Goal: Information Seeking & Learning: Learn about a topic

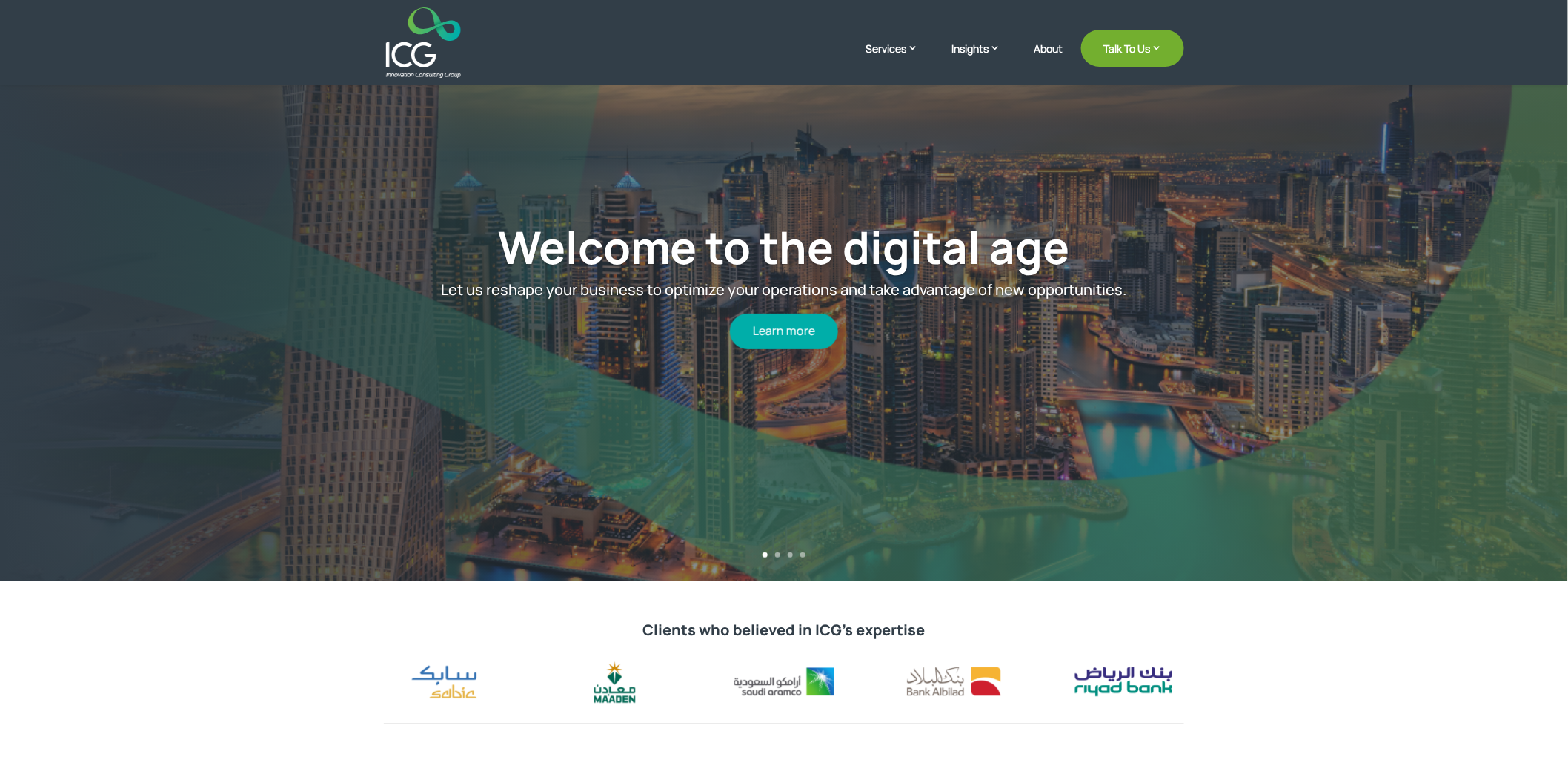
scroll to position [82, 0]
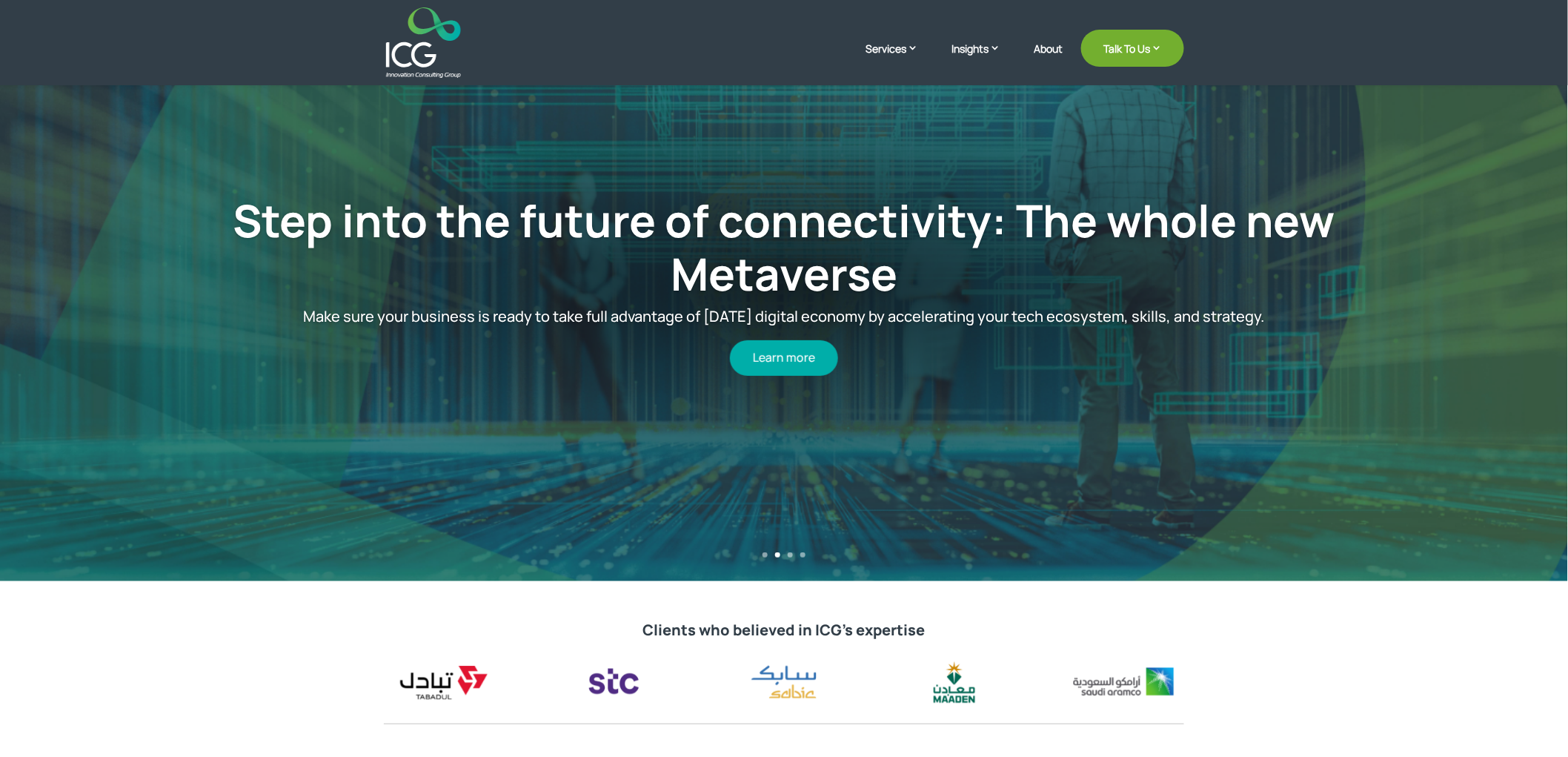
drag, startPoint x: 810, startPoint y: 335, endPoint x: 757, endPoint y: 324, distance: 54.1
click at [761, 324] on div "Step into the future of connectivity: The whole new Metaverse Make sure your bu…" at bounding box center [784, 284] width 1379 height 589
click at [737, 319] on p "Make sure your business is ready to take full advantage of tomorrow’s digital e…" at bounding box center [783, 316] width 1159 height 17
click at [943, 297] on h1 "Step into the future of connectivity: The whole new Metaverse" at bounding box center [783, 250] width 1159 height 115
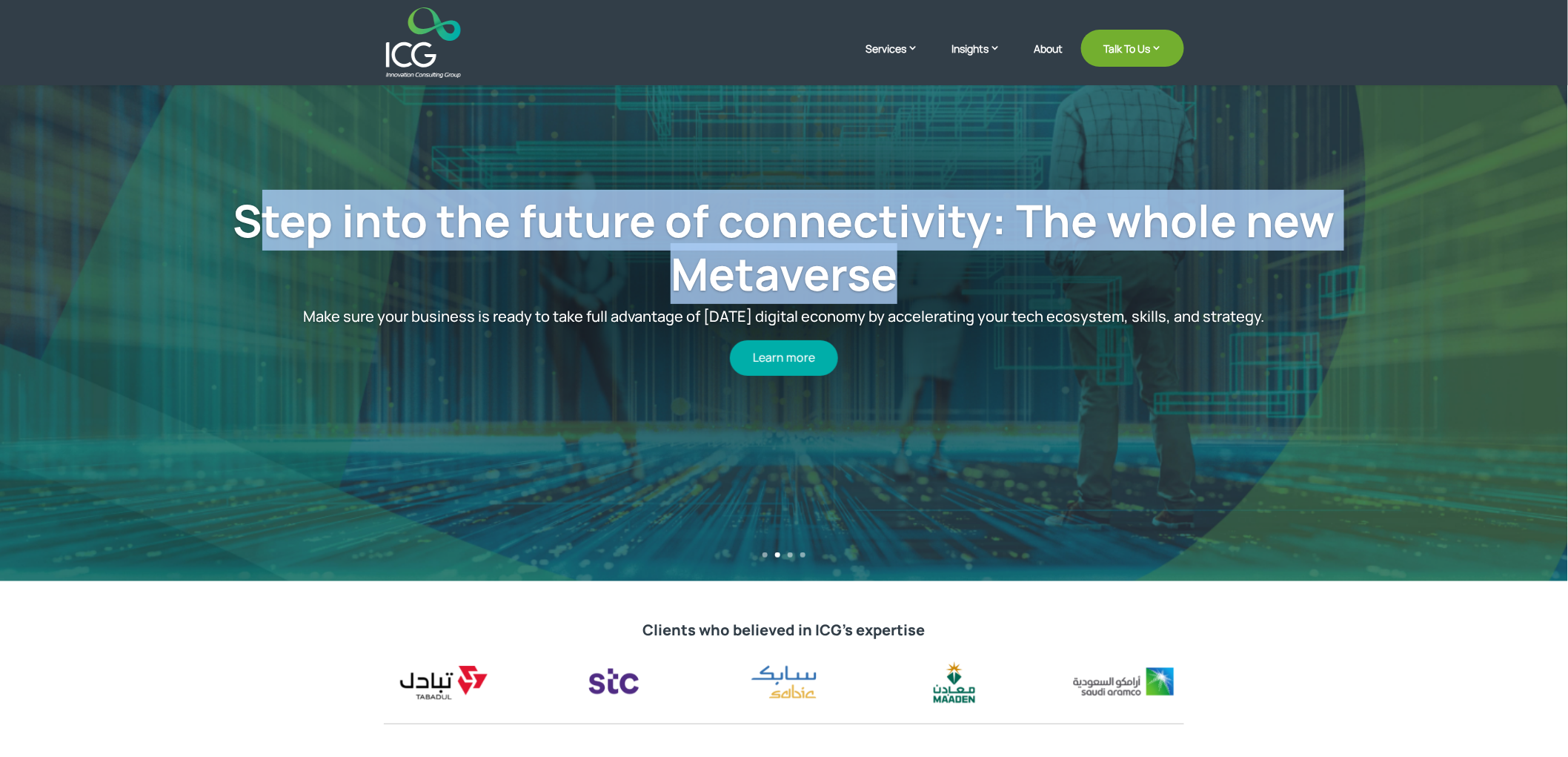
drag, startPoint x: 1327, startPoint y: 306, endPoint x: 262, endPoint y: 181, distance: 1072.3
click at [263, 181] on div "Step into the future of connectivity: The whole new Metaverse Make sure your bu…" at bounding box center [784, 284] width 1379 height 589
click at [262, 181] on div "Step into the future of connectivity: The whole new Metaverse Make sure your bu…" at bounding box center [784, 284] width 1379 height 589
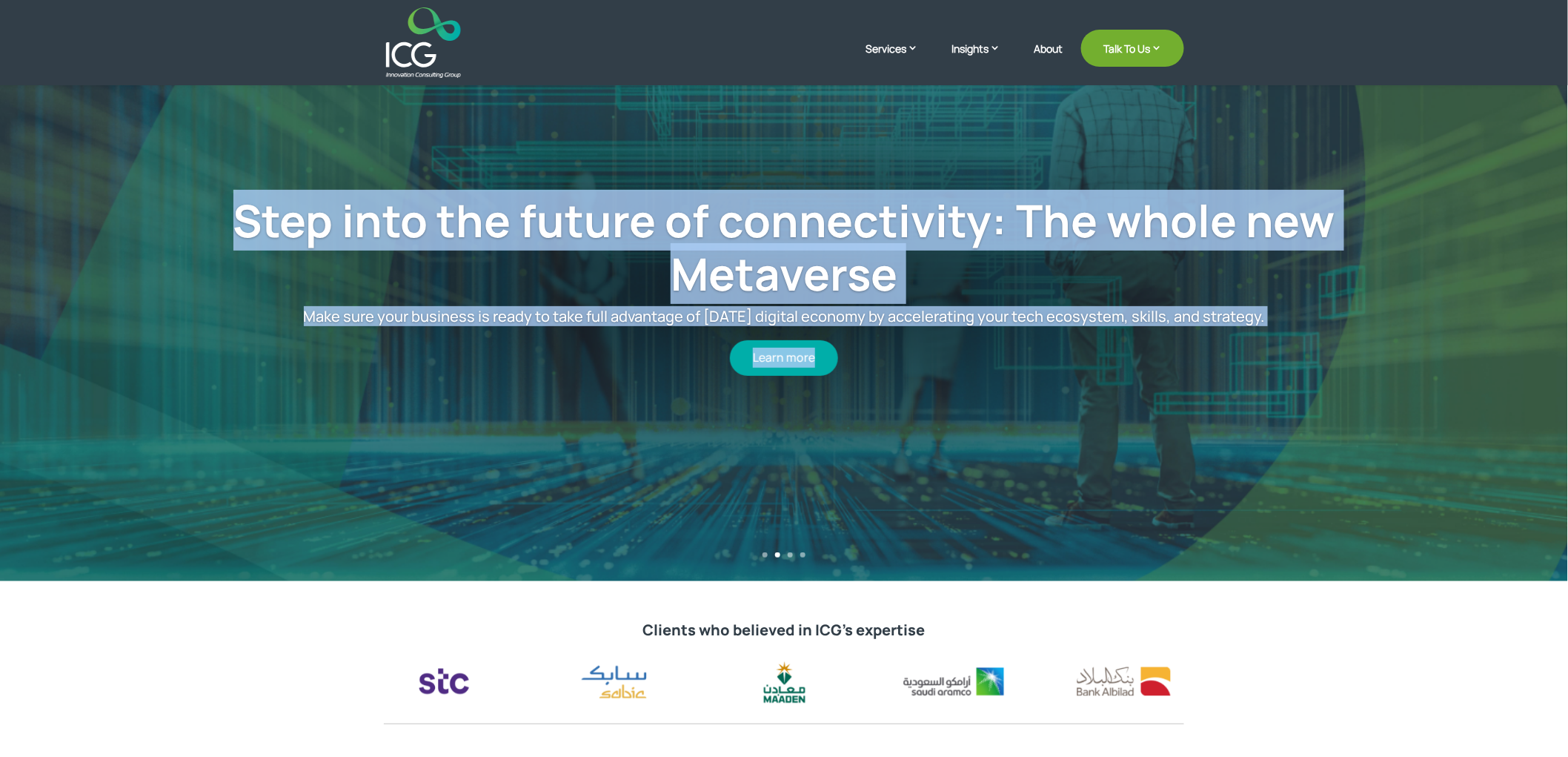
drag, startPoint x: 235, startPoint y: 186, endPoint x: 1335, endPoint y: 332, distance: 1109.6
click at [1335, 332] on div "Step into the future of connectivity: The whole new Metaverse Make sure your bu…" at bounding box center [784, 284] width 1379 height 589
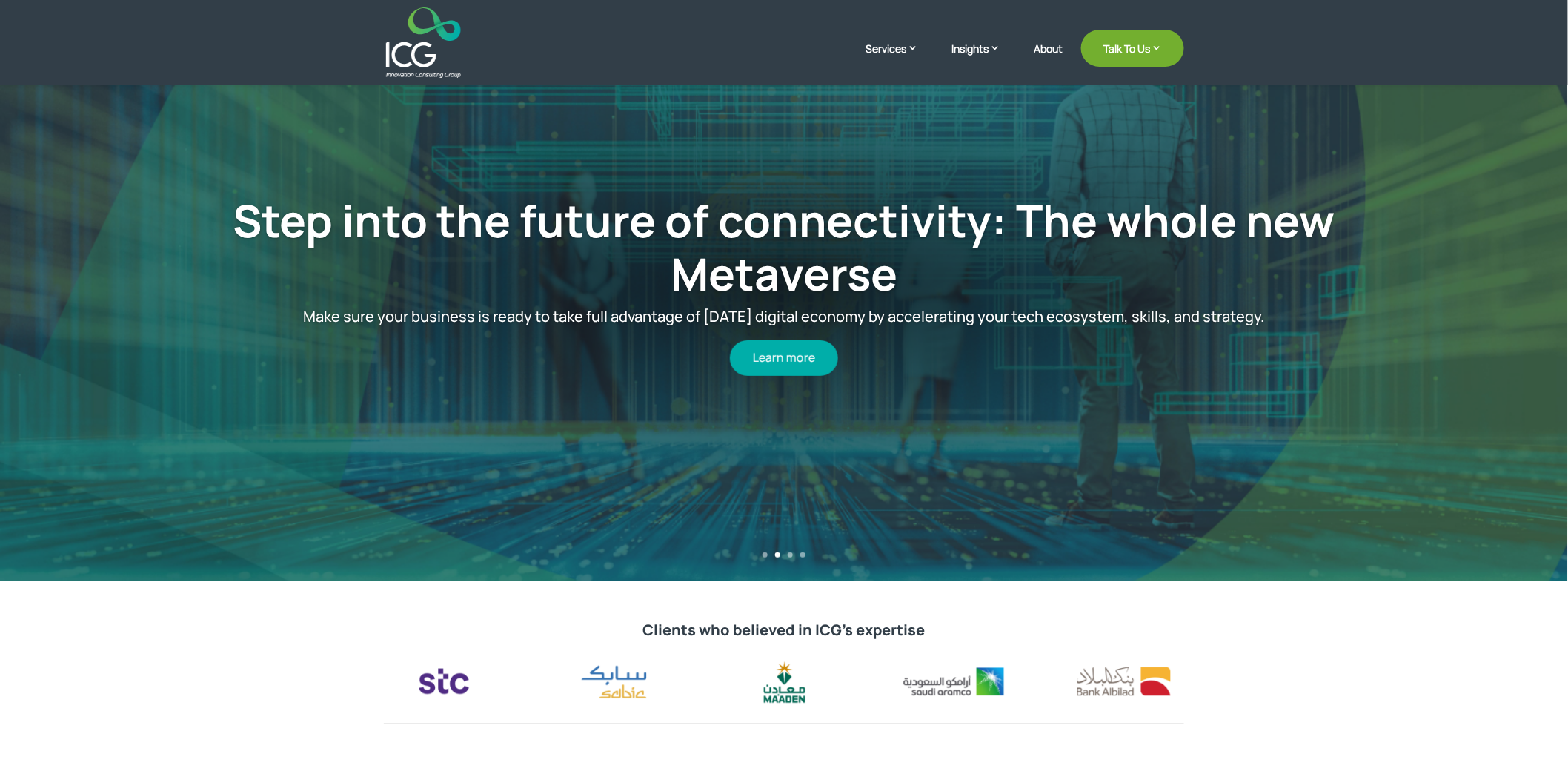
click at [1335, 332] on div "Learn more" at bounding box center [783, 350] width 1159 height 49
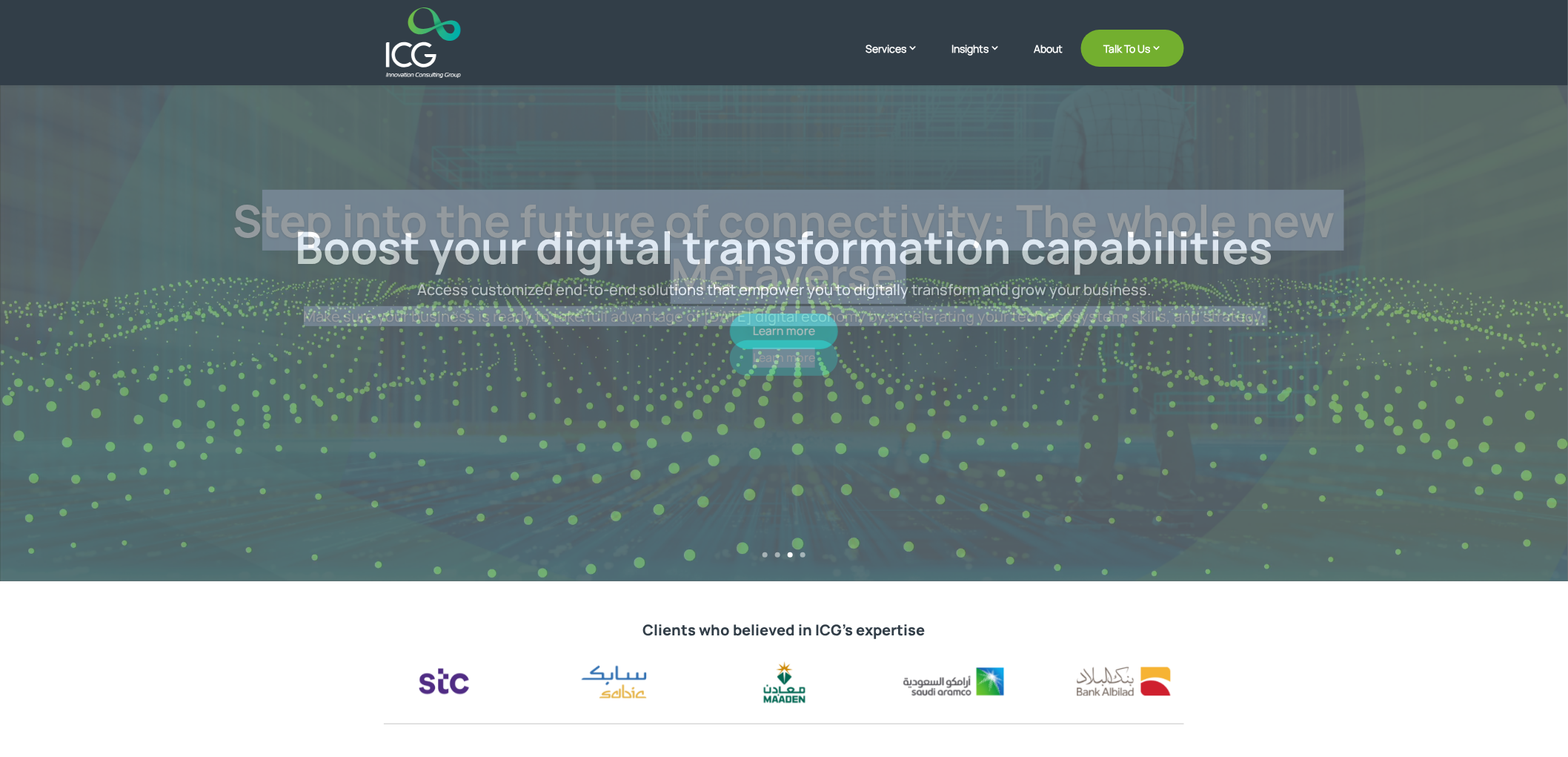
drag, startPoint x: 1324, startPoint y: 332, endPoint x: 257, endPoint y: 168, distance: 1079.5
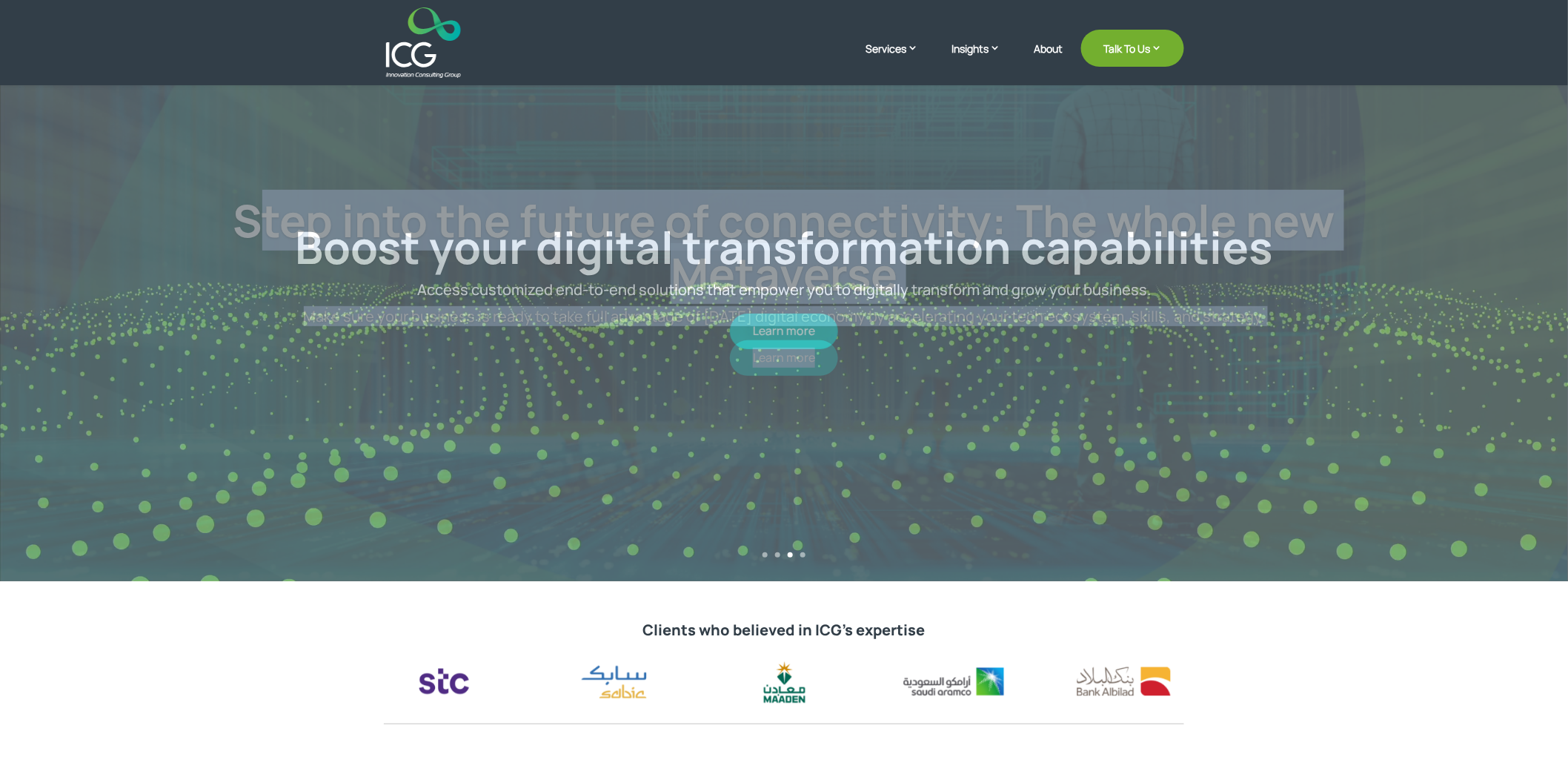
click at [257, 168] on div "Step into the future of connectivity: The whole new Metaverse Make sure your bu…" at bounding box center [784, 284] width 1379 height 589
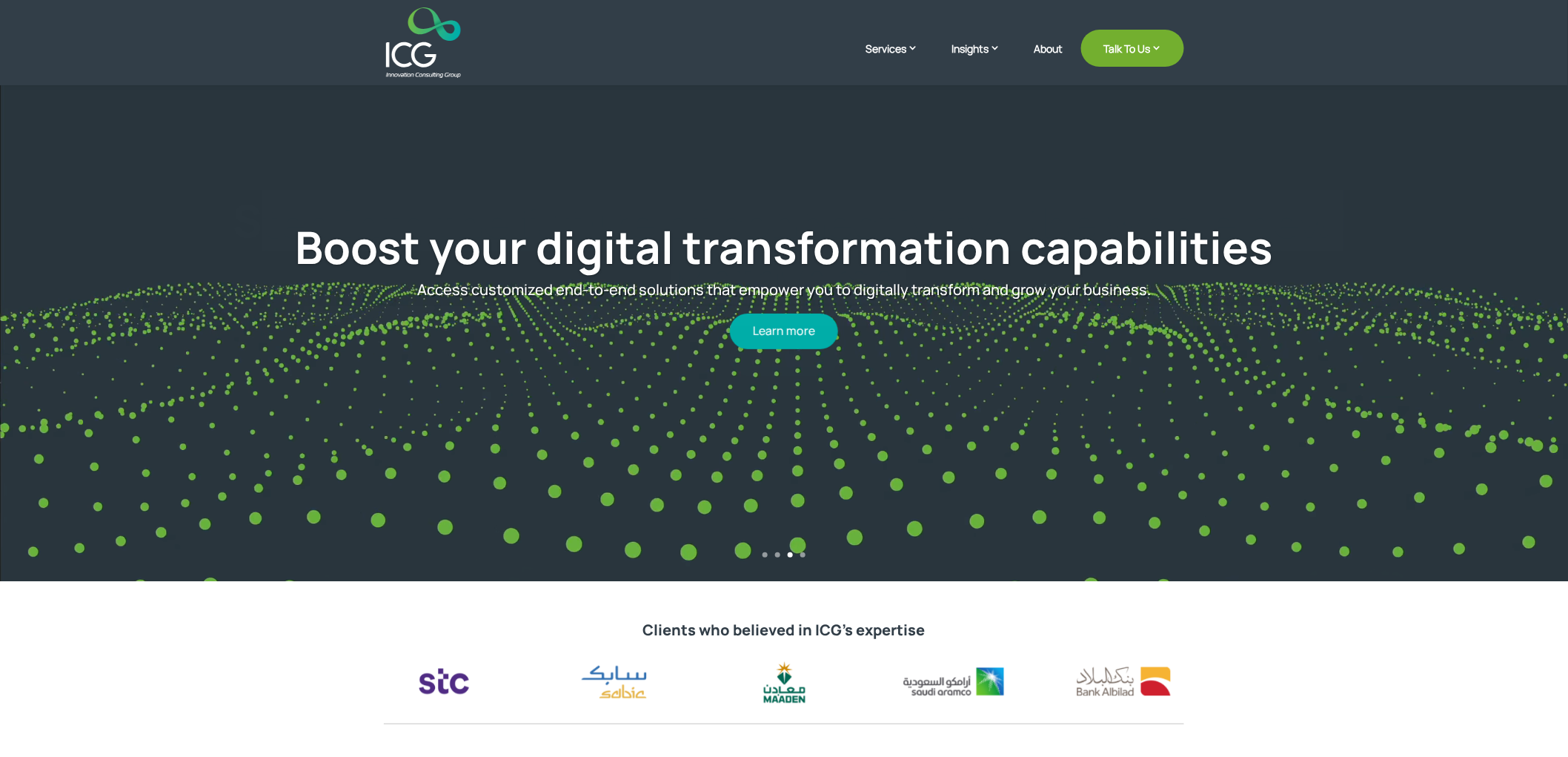
click at [257, 168] on div "Step into the future of connectivity: The whole new Metaverse Make sure your bu…" at bounding box center [784, 284] width 1379 height 589
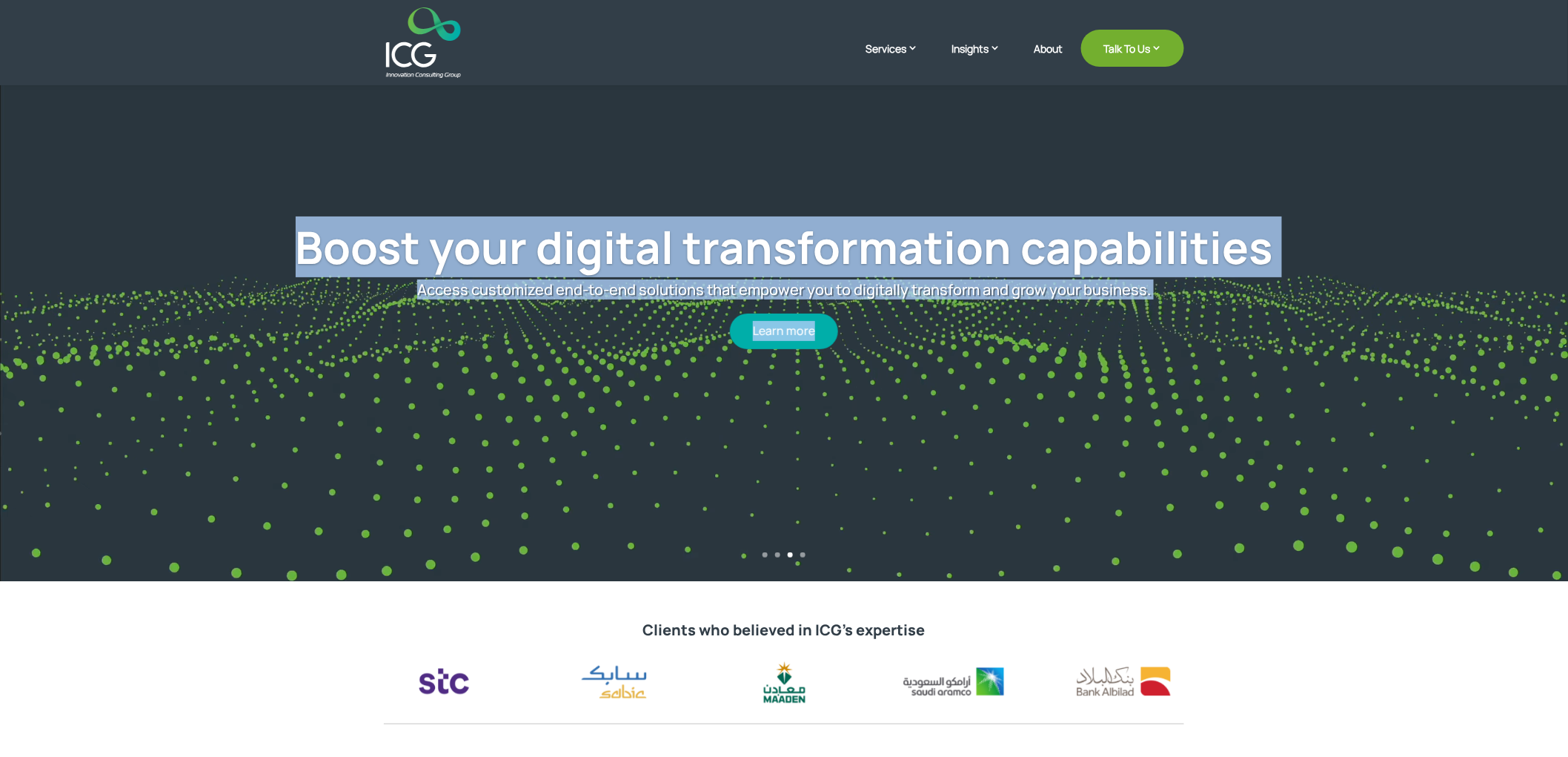
drag, startPoint x: 223, startPoint y: 169, endPoint x: 1124, endPoint y: 355, distance: 920.0
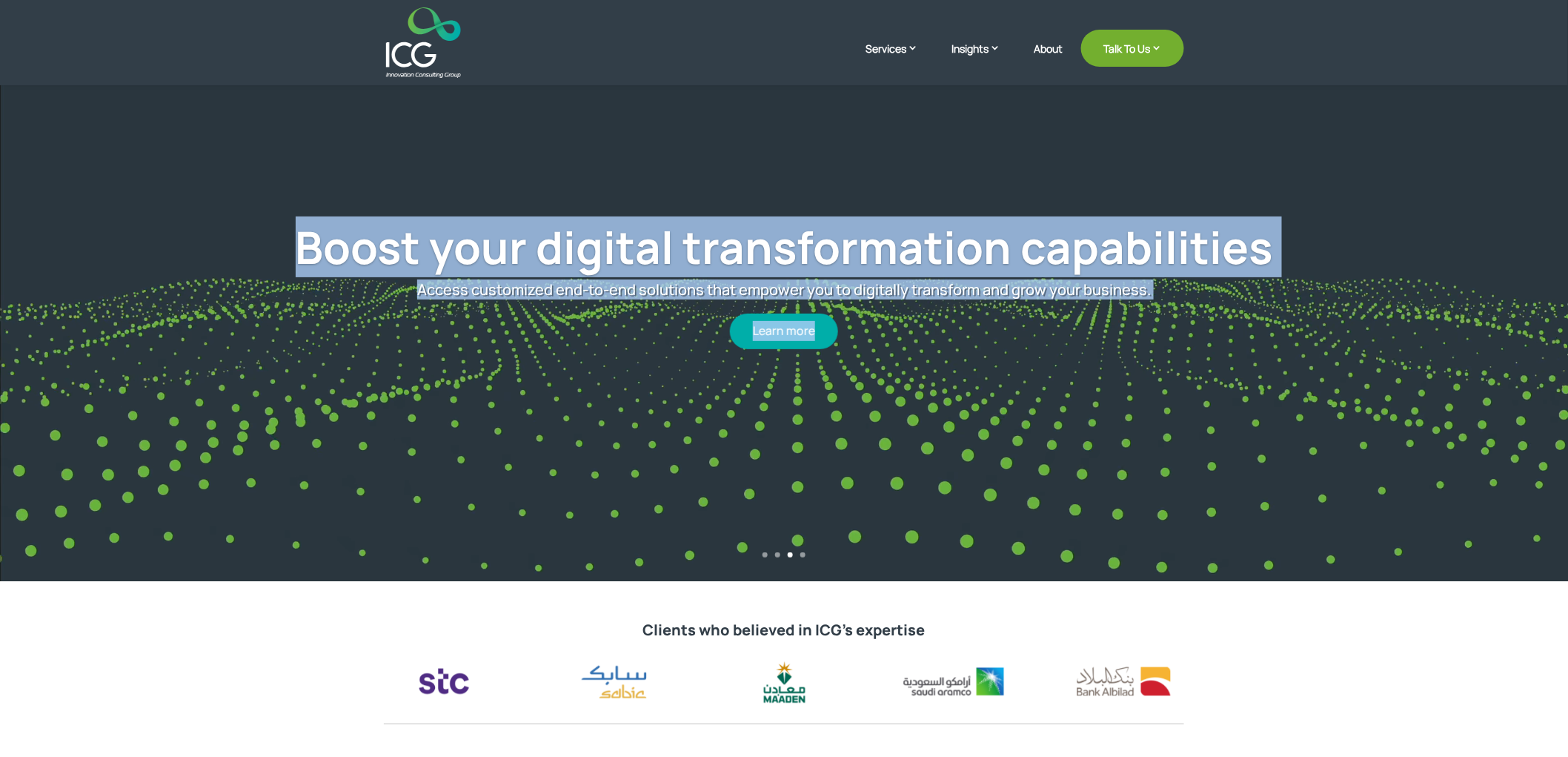
click at [1124, 355] on div "Boost your digital transformation capabilities Access customized end-to-end sol…" at bounding box center [784, 284] width 1379 height 536
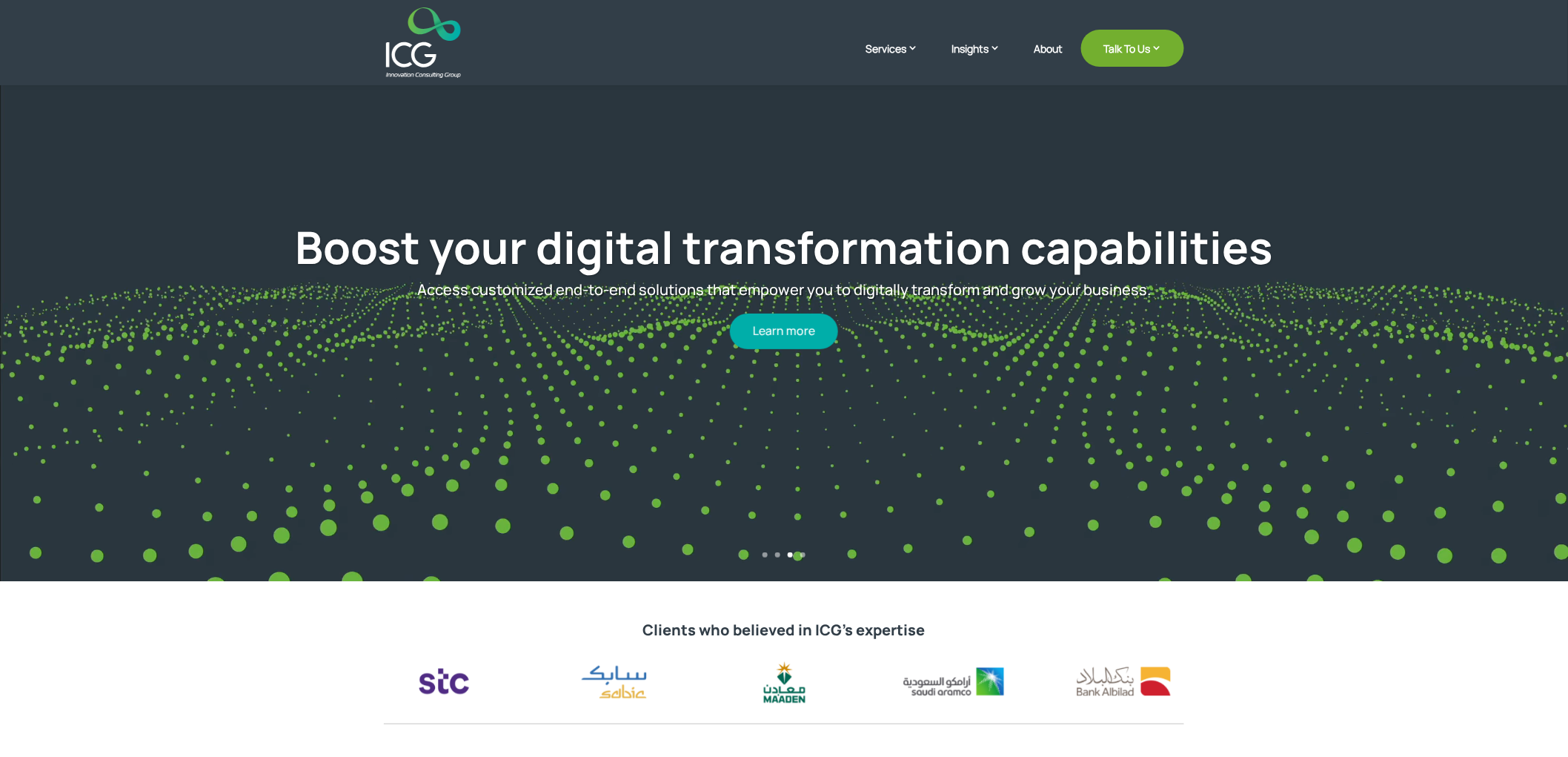
click at [1124, 355] on div "Boost your digital transformation capabilities Access customized end-to-end sol…" at bounding box center [784, 284] width 1379 height 536
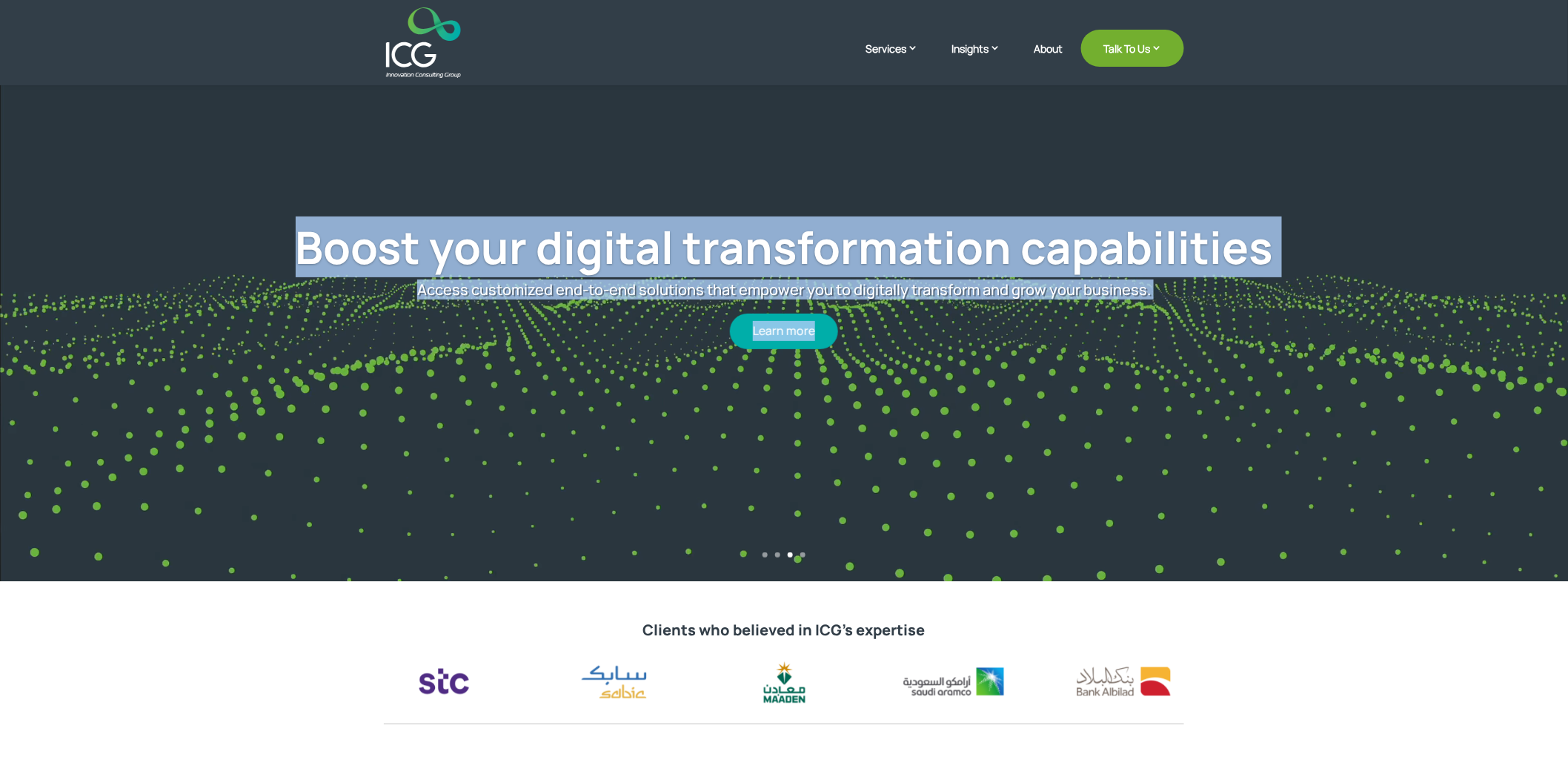
drag, startPoint x: 1060, startPoint y: 346, endPoint x: 256, endPoint y: 190, distance: 819.0
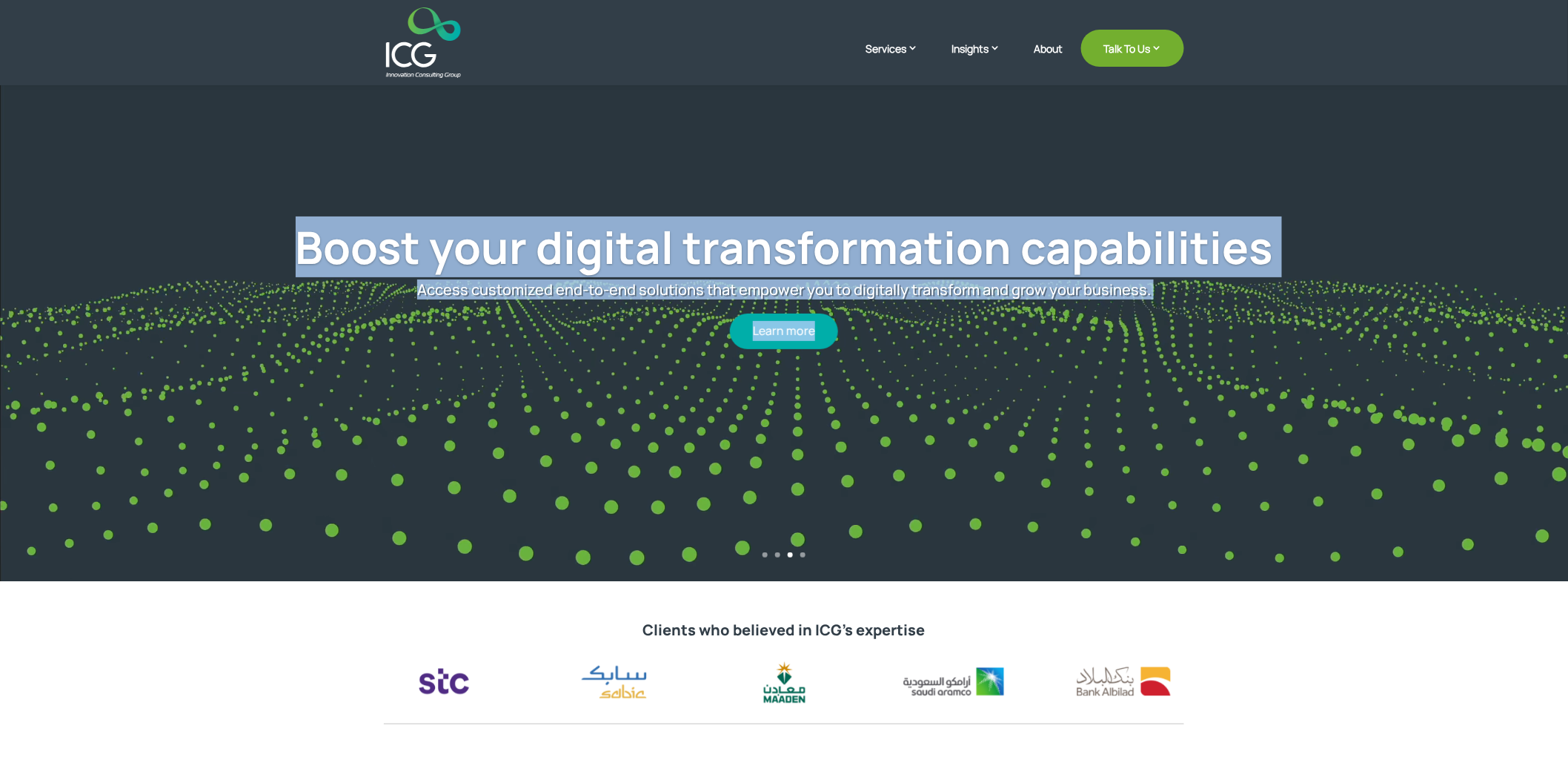
click at [263, 190] on div "Boost your digital transformation capabilities Access customized end-to-end sol…" at bounding box center [784, 284] width 1379 height 536
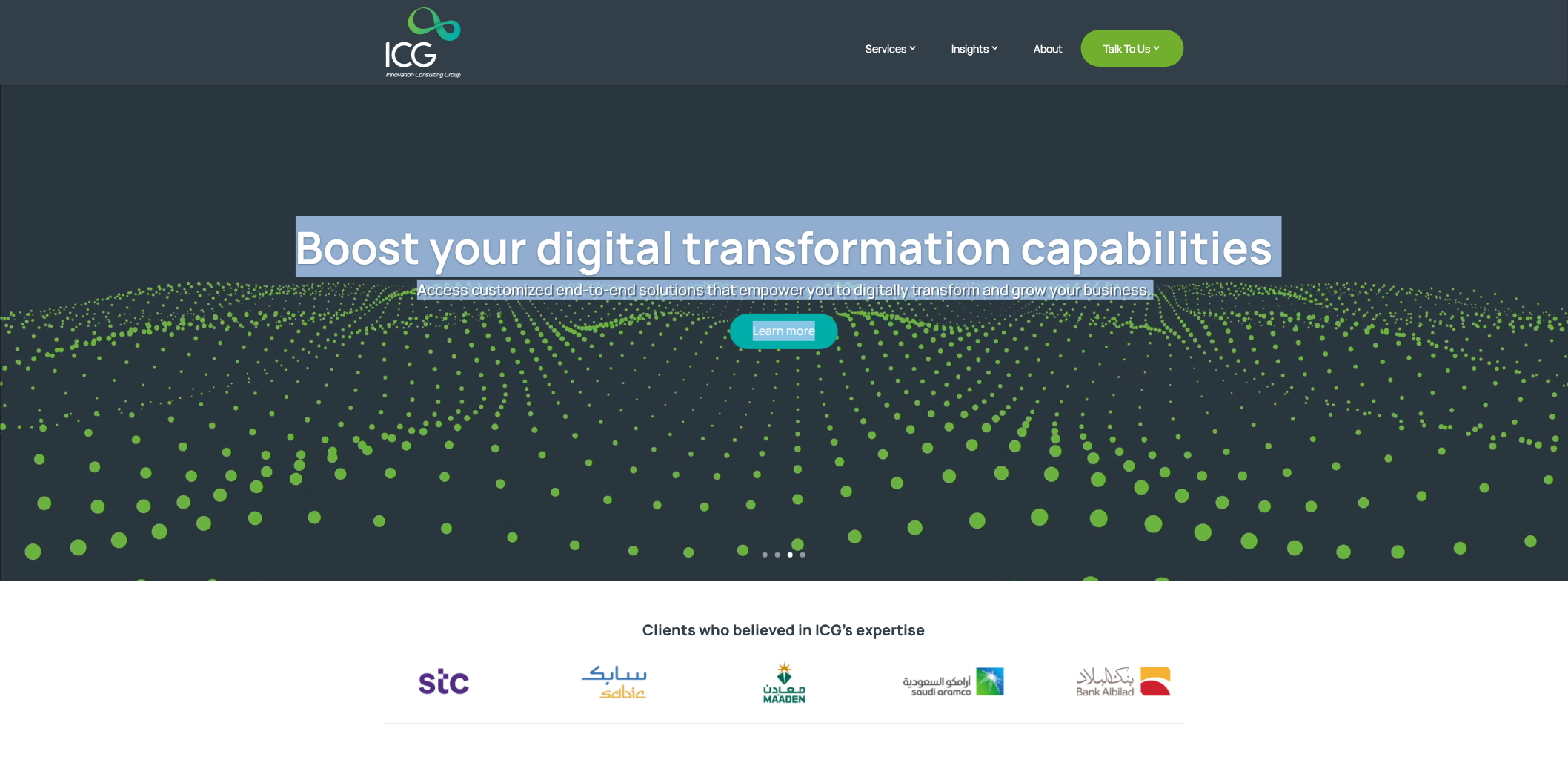
click at [256, 190] on div "Boost your digital transformation capabilities Access customized end-to-end sol…" at bounding box center [784, 284] width 1379 height 536
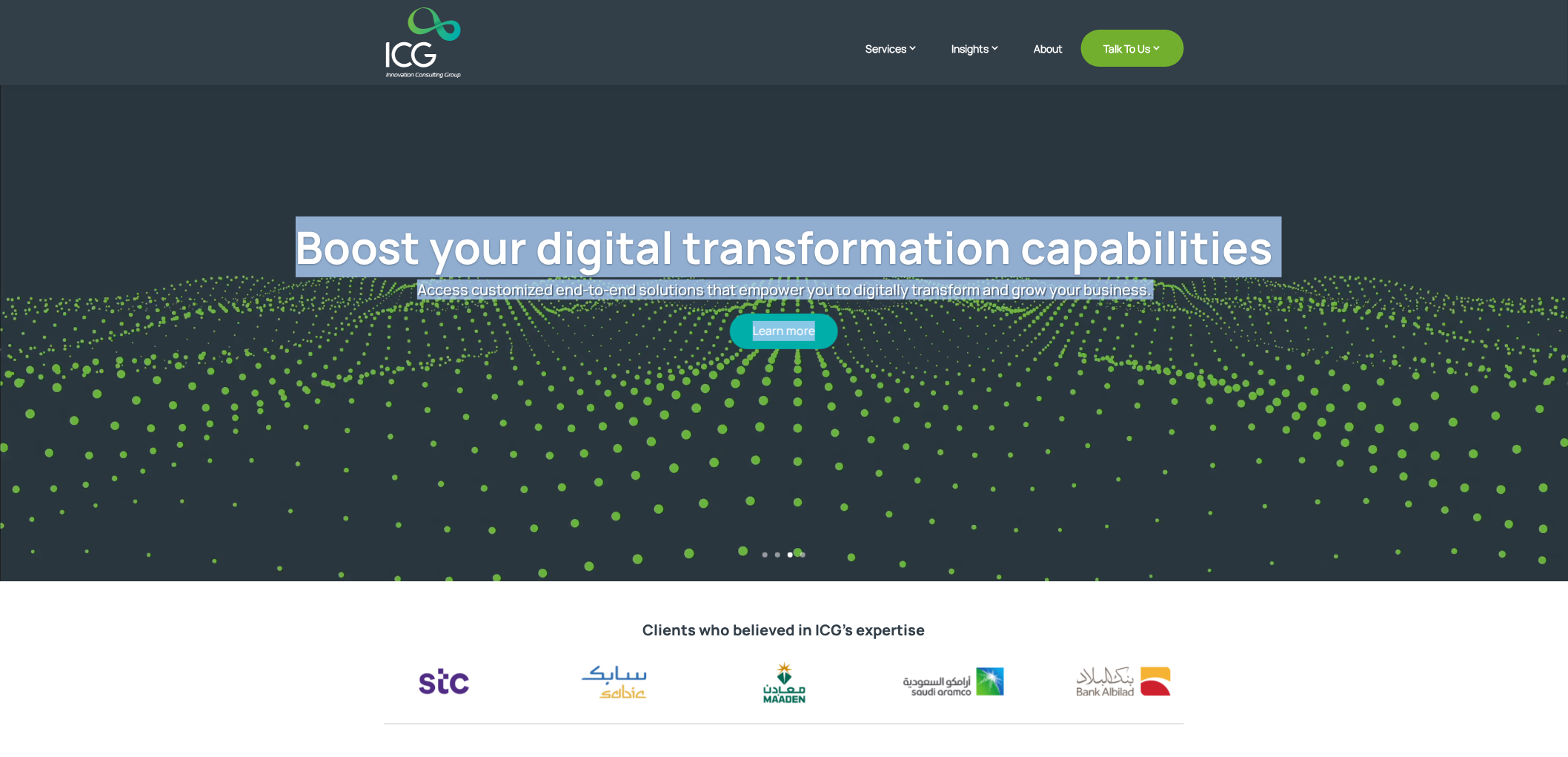
drag, startPoint x: 275, startPoint y: 201, endPoint x: 957, endPoint y: 380, distance: 705.1
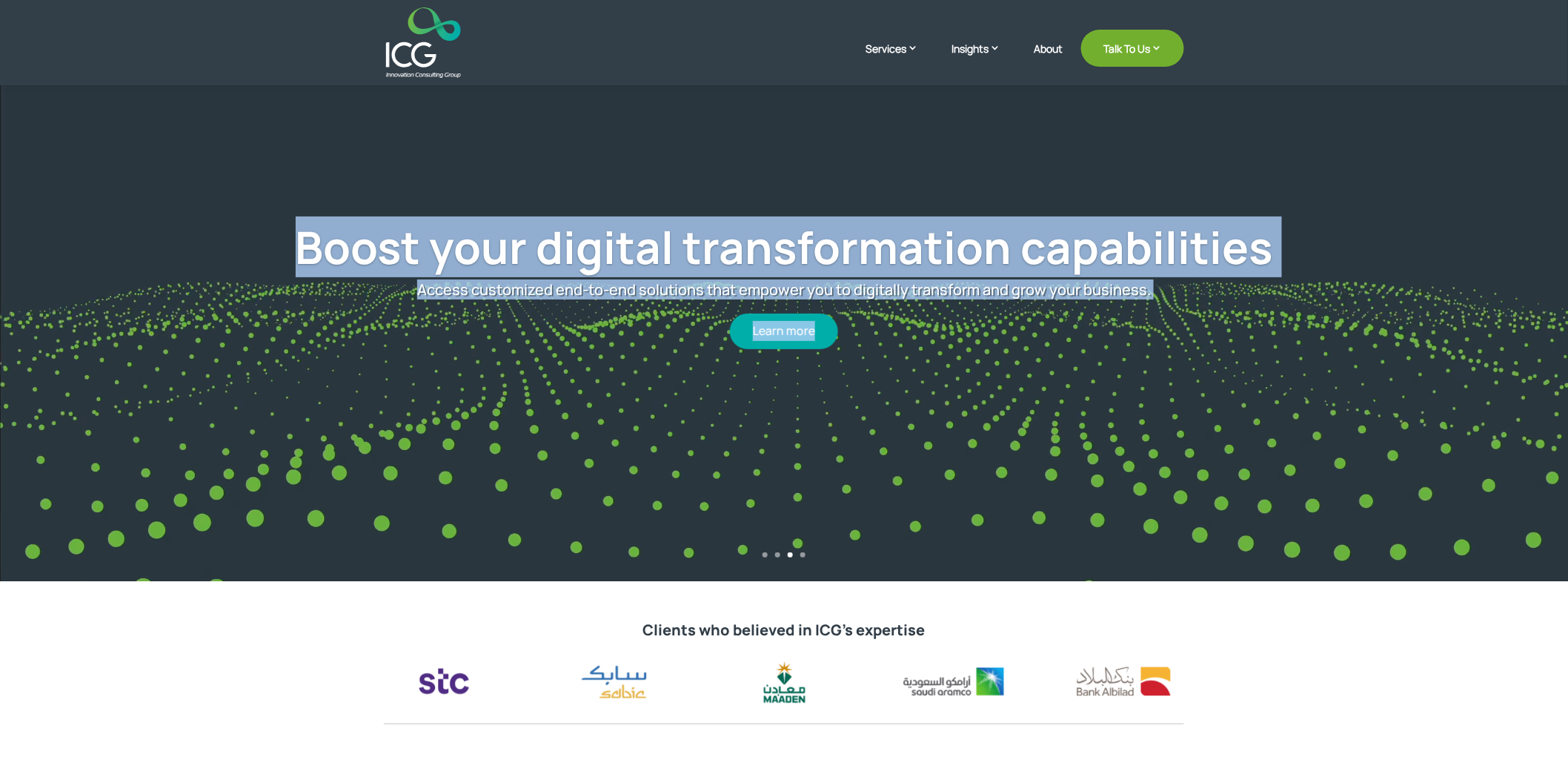
click at [957, 380] on div "Boost your digital transformation capabilities Access customized end-to-end sol…" at bounding box center [784, 284] width 1379 height 536
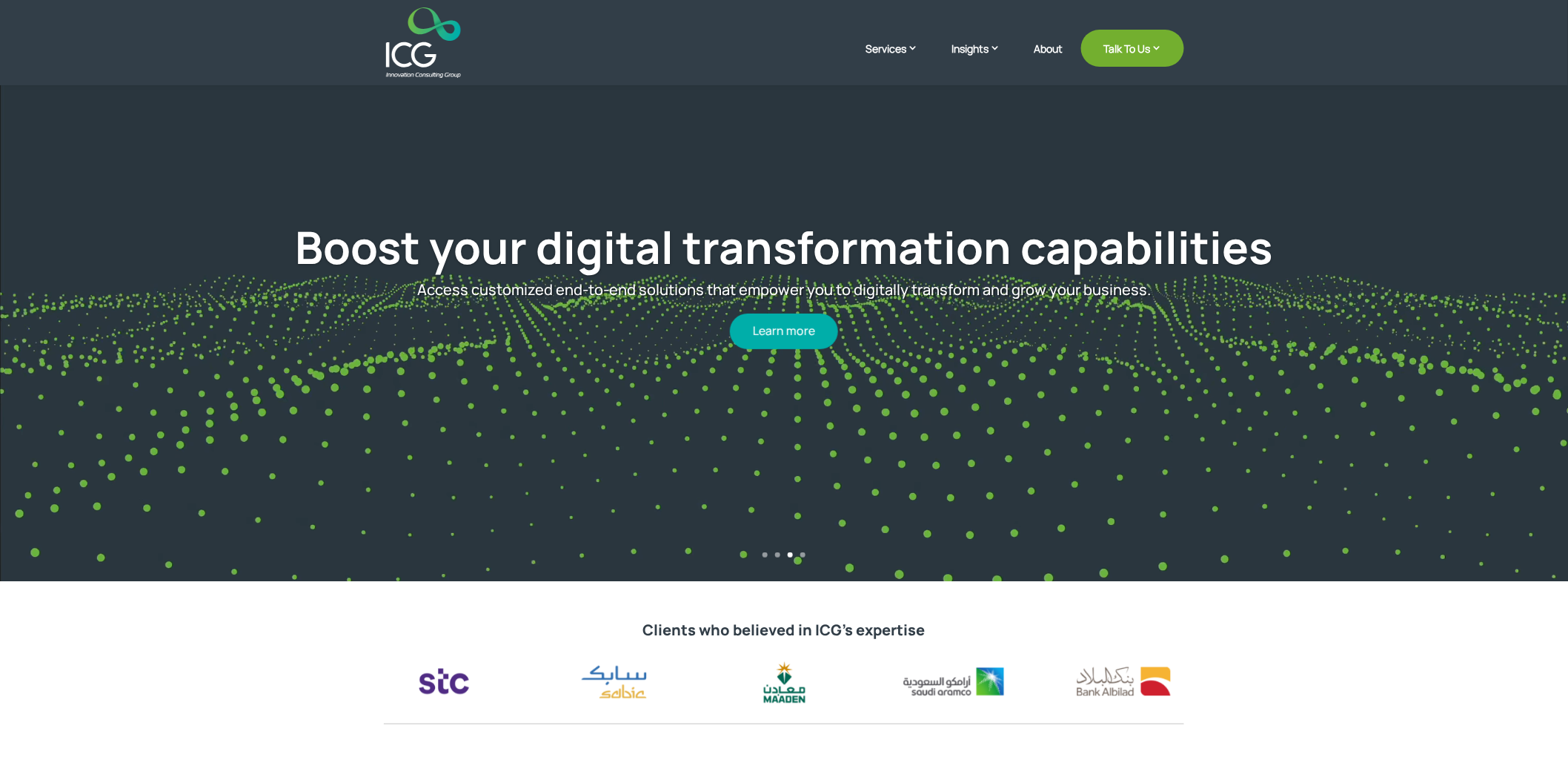
click at [957, 380] on div "Boost your digital transformation capabilities Access customized end-to-end sol…" at bounding box center [784, 284] width 1379 height 536
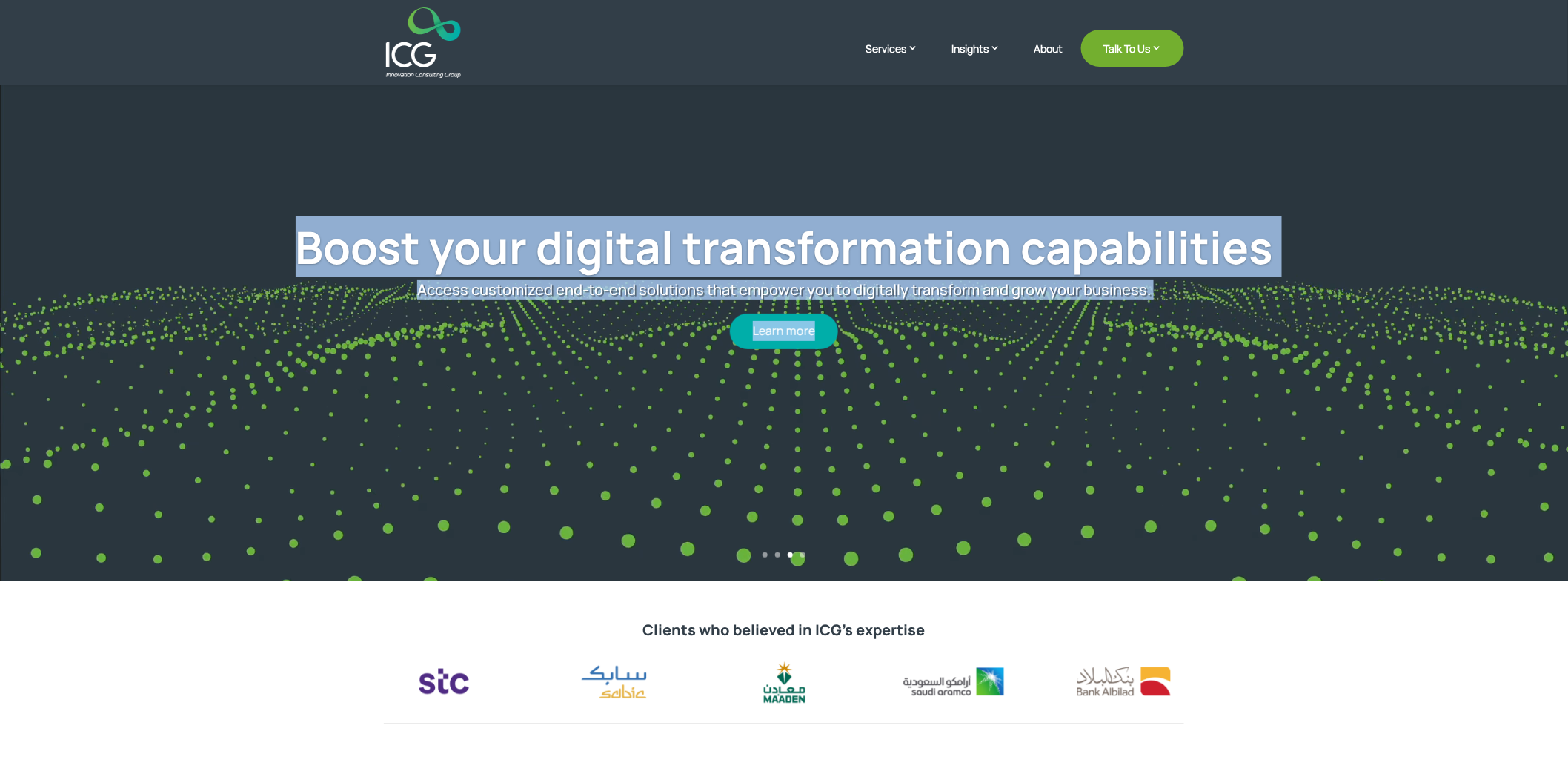
drag, startPoint x: 975, startPoint y: 375, endPoint x: 233, endPoint y: 241, distance: 754.0
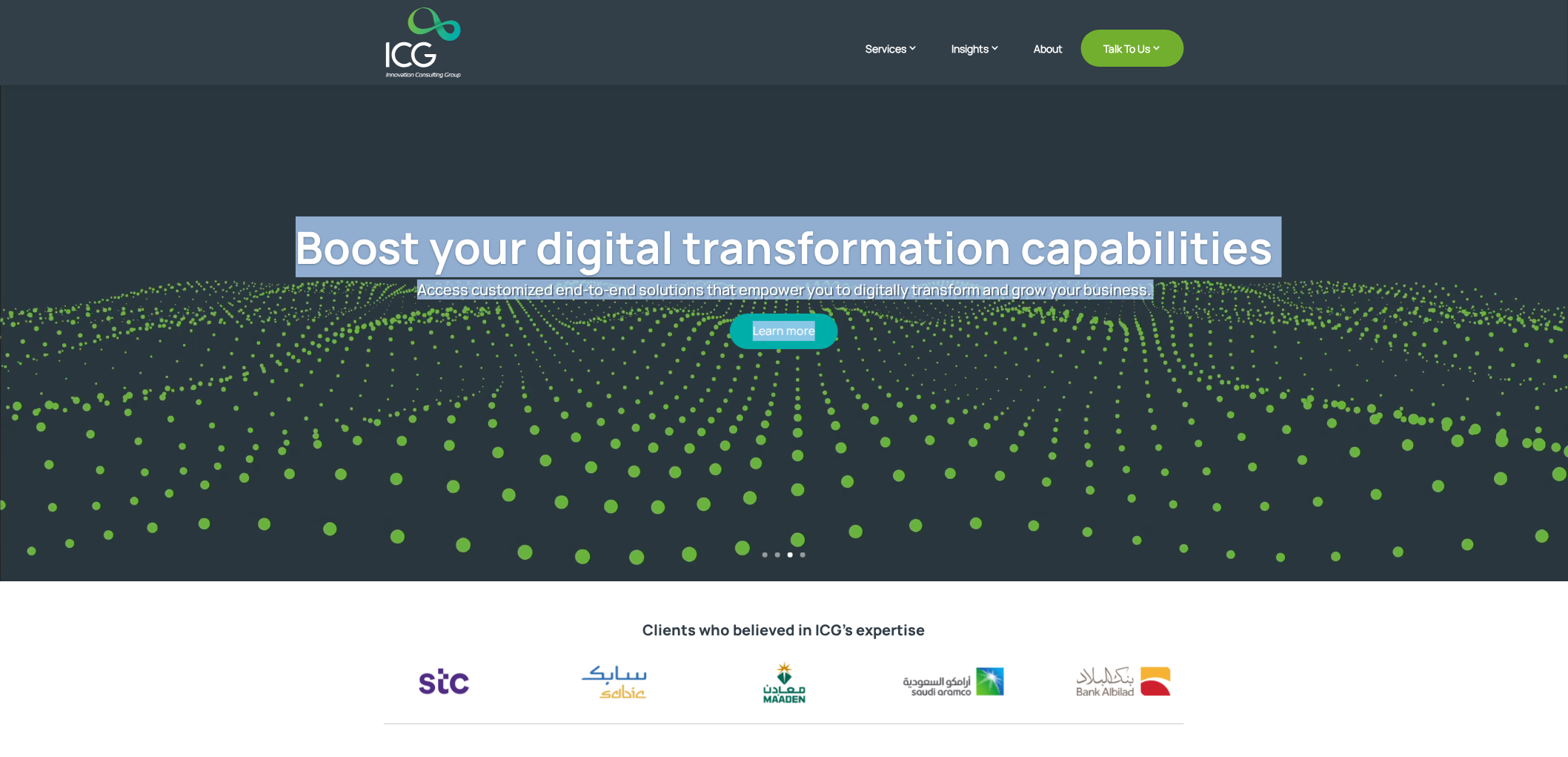
click at [233, 241] on div "Boost your digital transformation capabilities Access customized end-to-end sol…" at bounding box center [784, 284] width 1379 height 536
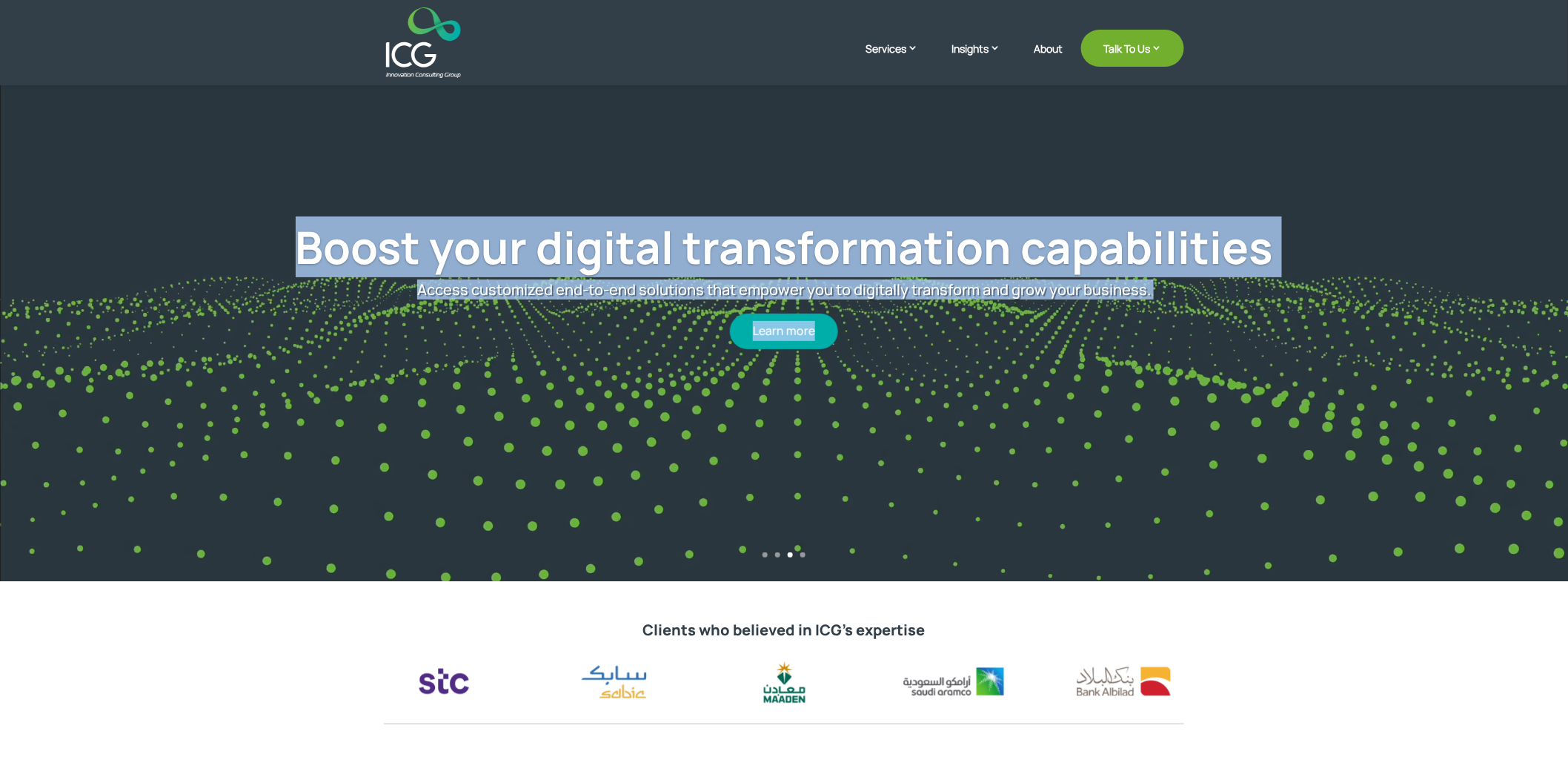
click at [234, 240] on h1 "Boost your digital transformation capabilities" at bounding box center [783, 250] width 1159 height 60
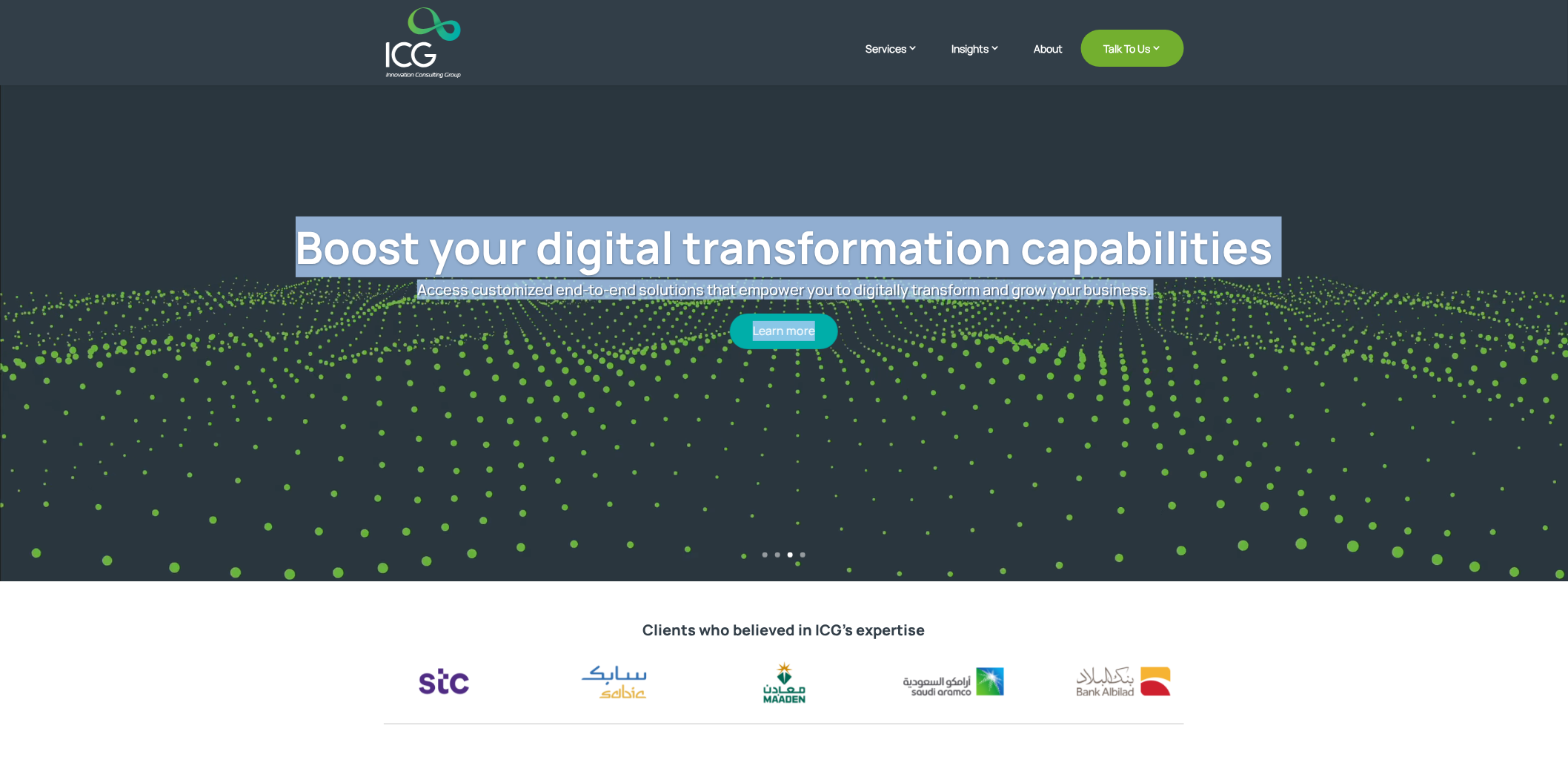
drag, startPoint x: 250, startPoint y: 228, endPoint x: 859, endPoint y: 353, distance: 621.7
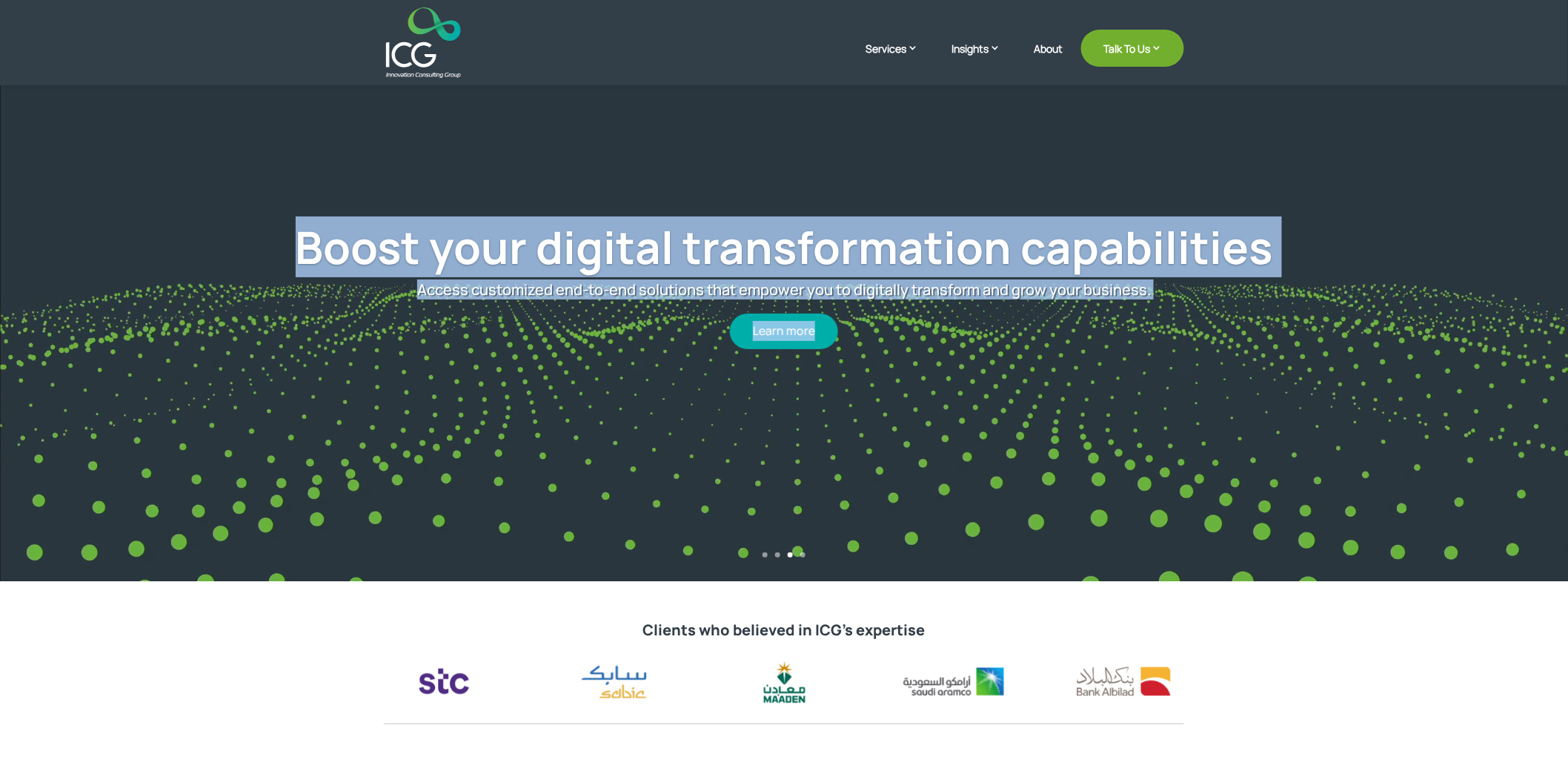
click at [859, 353] on div "Boost your digital transformation capabilities Access customized end-to-end sol…" at bounding box center [784, 284] width 1379 height 536
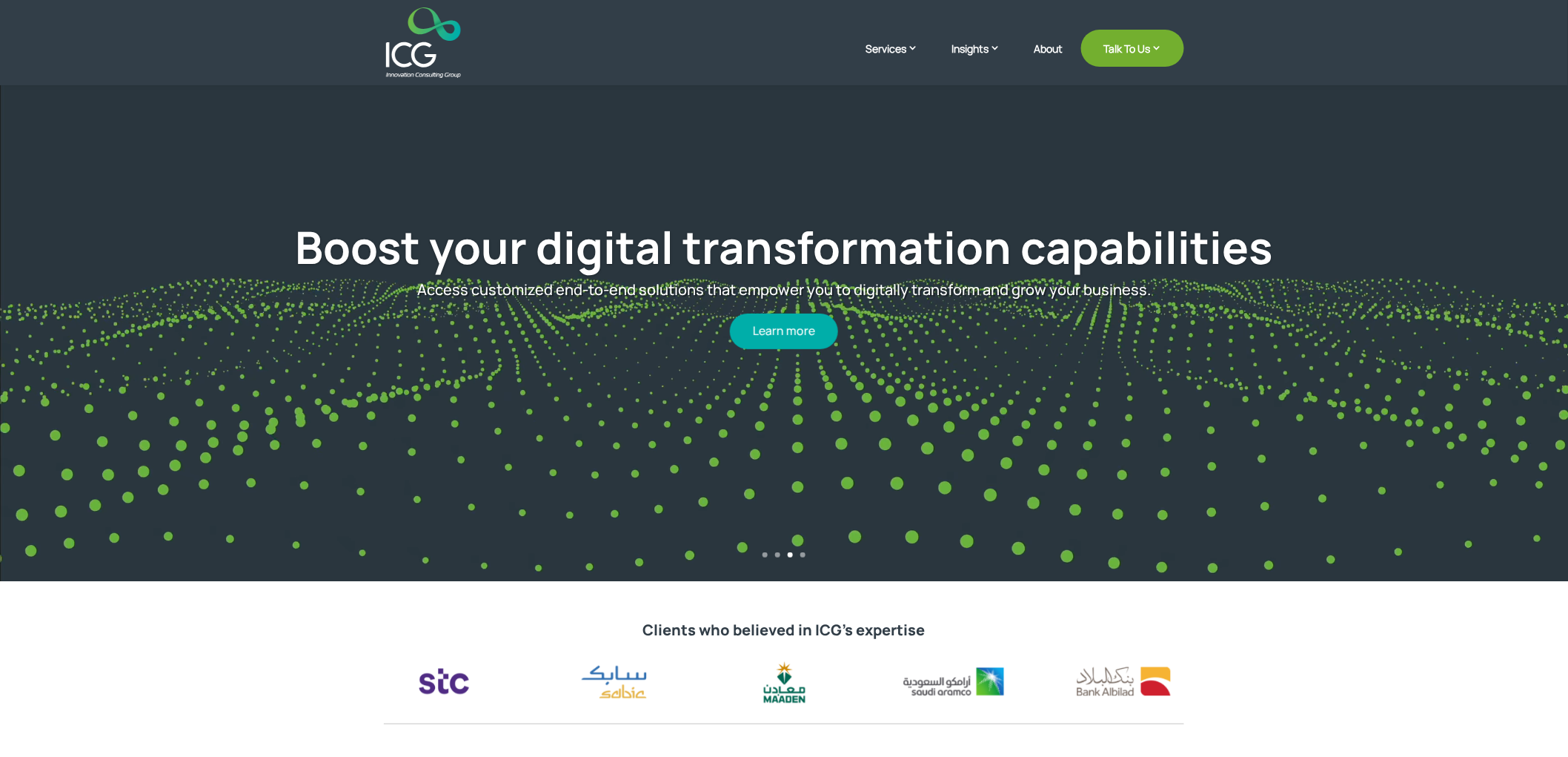
click at [917, 357] on div "Boost your digital transformation capabilities Access customized end-to-end sol…" at bounding box center [784, 284] width 1379 height 536
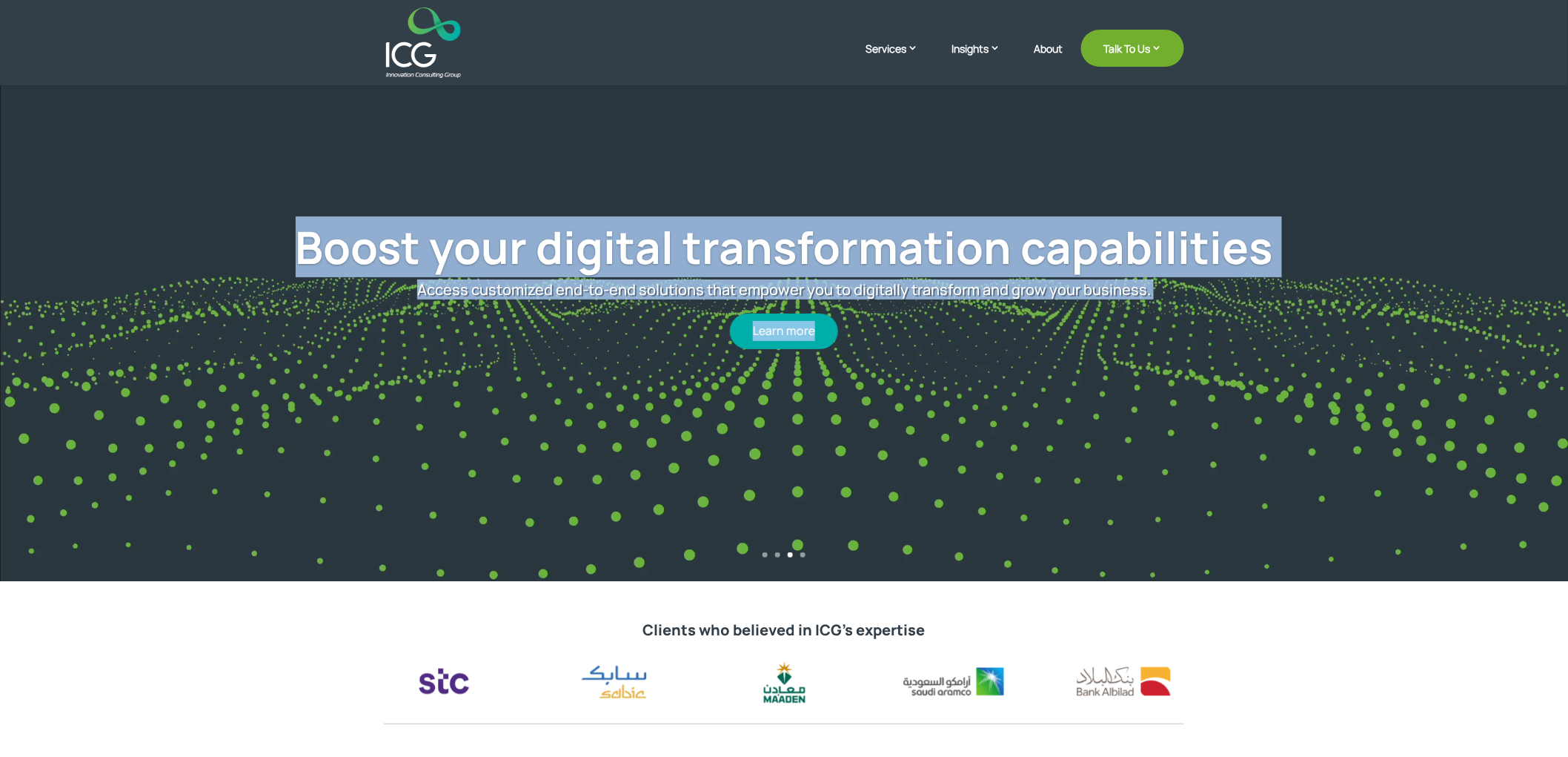
drag, startPoint x: 920, startPoint y: 357, endPoint x: 284, endPoint y: 187, distance: 658.3
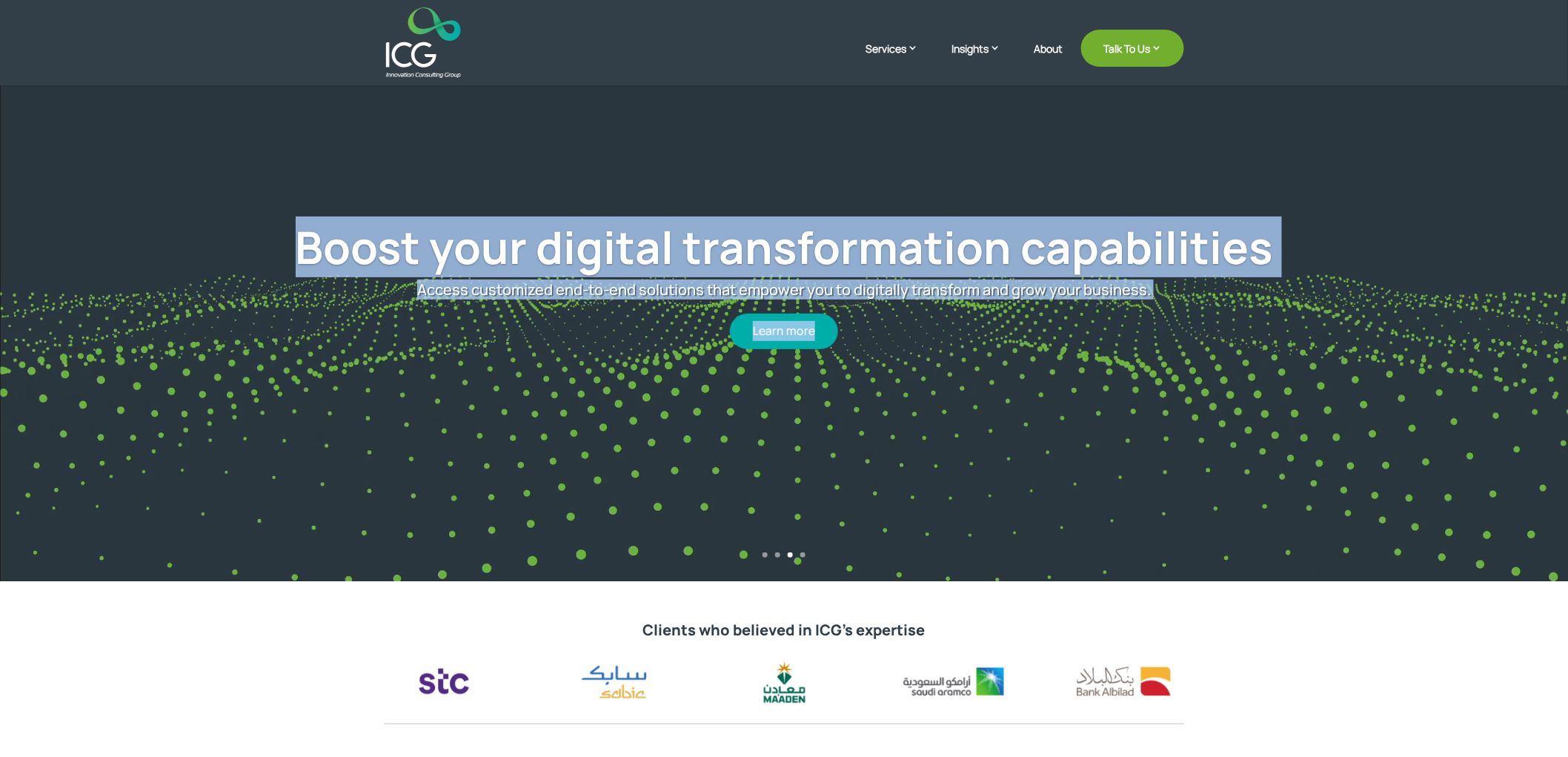
click at [284, 187] on div "Boost your digital transformation capabilities Access customized end-to-end sol…" at bounding box center [784, 284] width 1379 height 536
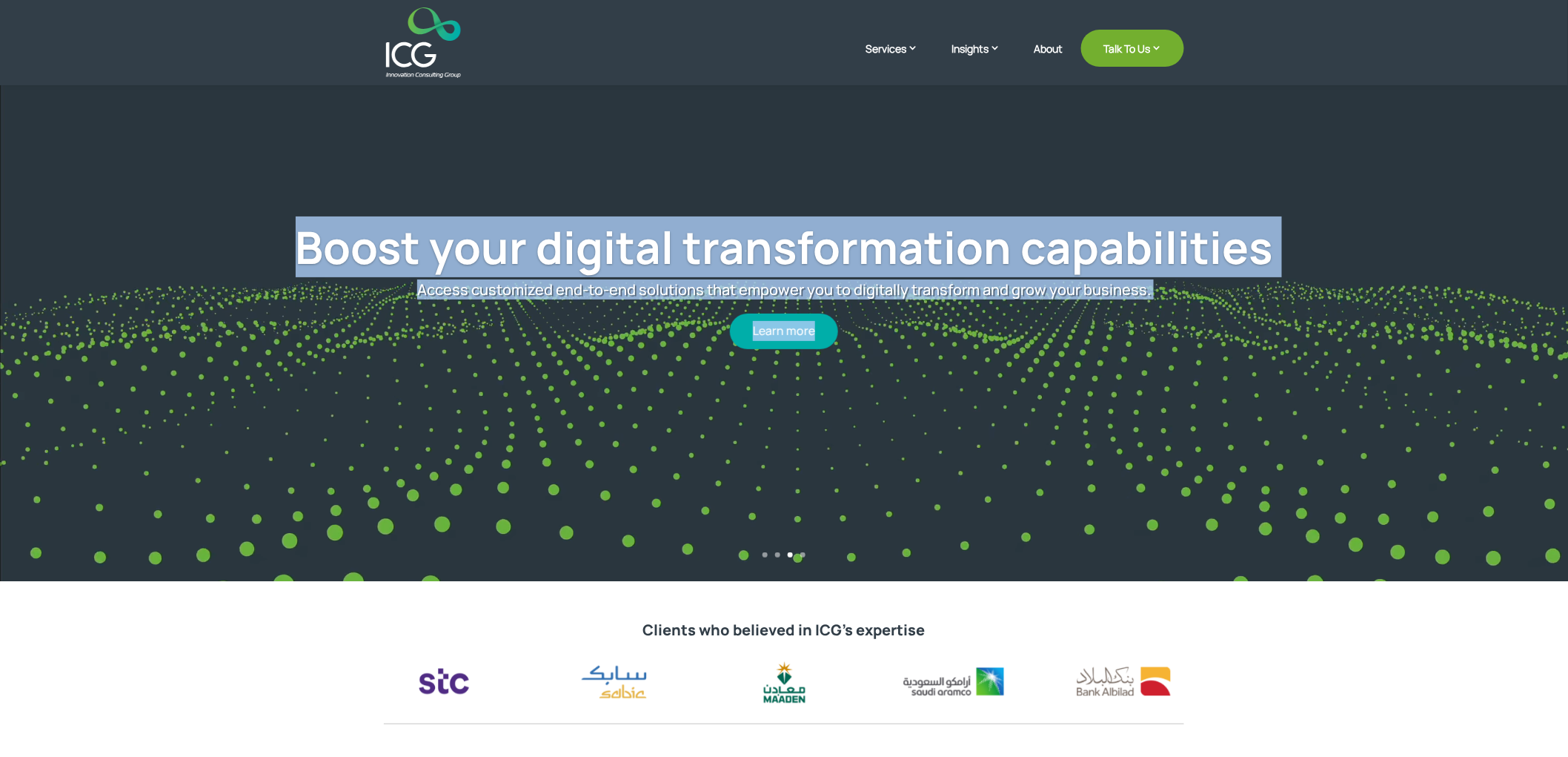
click at [285, 187] on div "Boost your digital transformation capabilities Access customized end-to-end sol…" at bounding box center [784, 284] width 1379 height 536
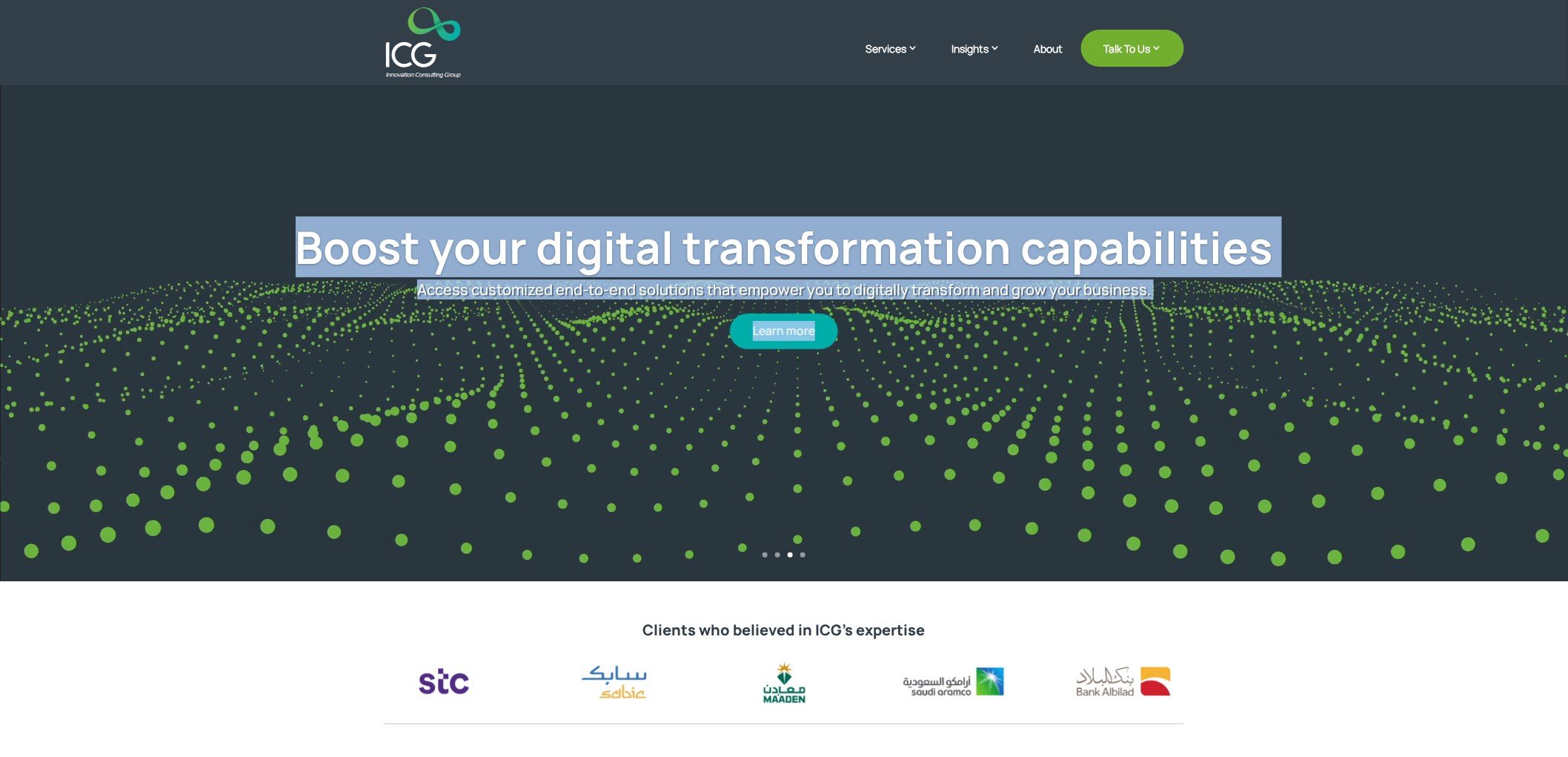
drag, startPoint x: 249, startPoint y: 183, endPoint x: 1049, endPoint y: 358, distance: 818.9
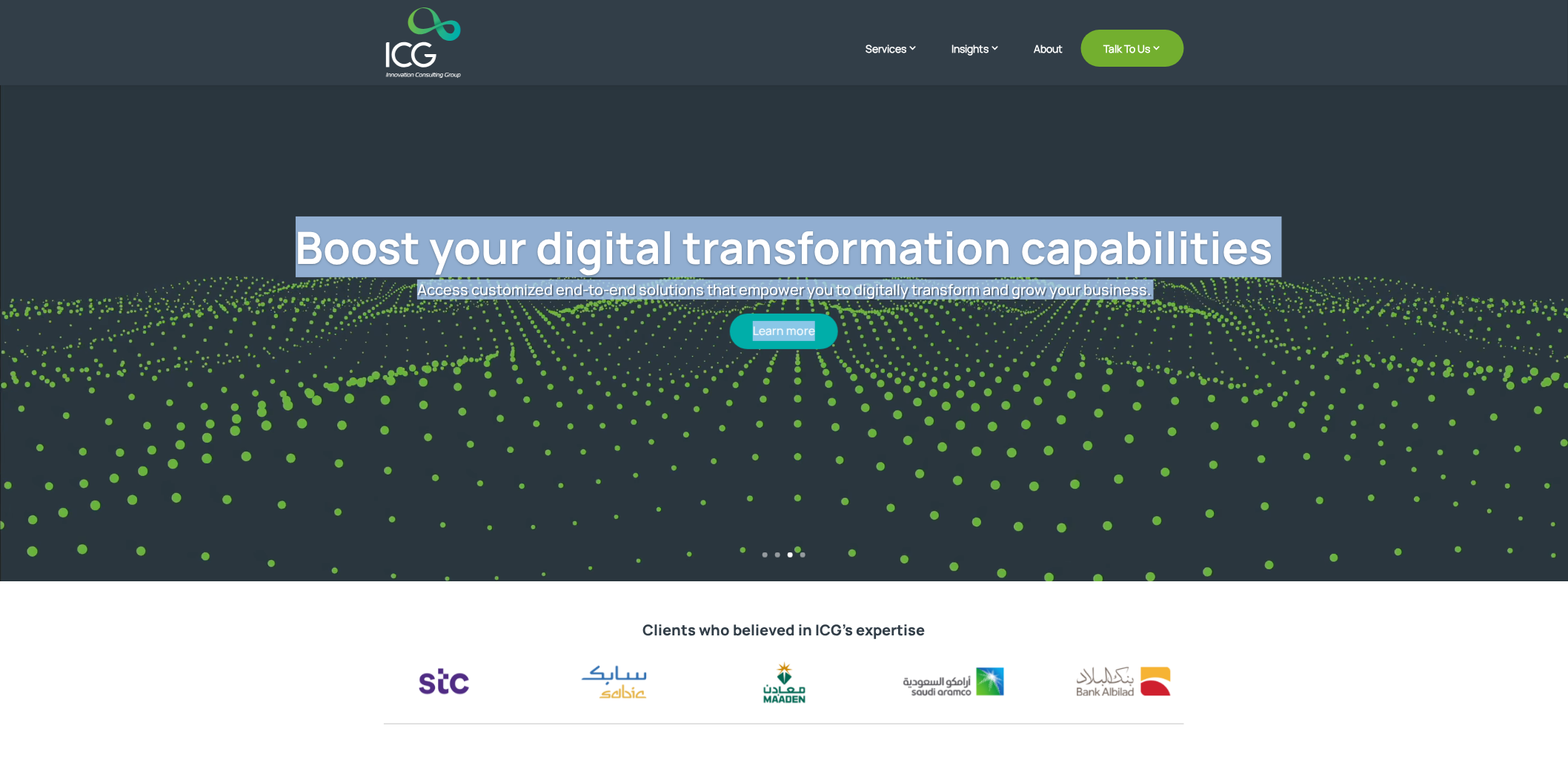
click at [1049, 358] on div "Boost your digital transformation capabilities Access customized end-to-end sol…" at bounding box center [784, 284] width 1379 height 536
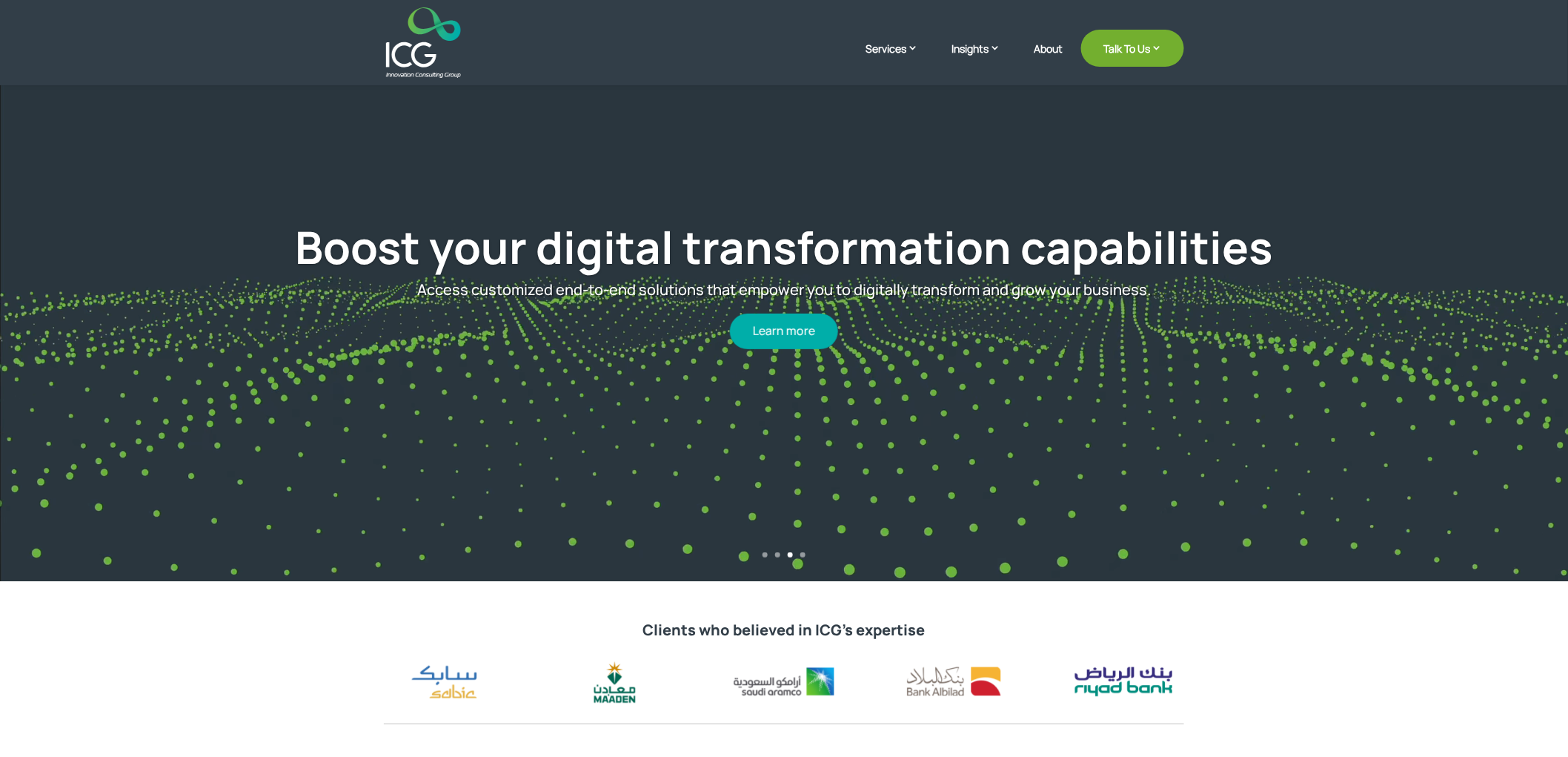
click at [1056, 358] on div "Boost your digital transformation capabilities Access customized end-to-end sol…" at bounding box center [784, 284] width 1379 height 536
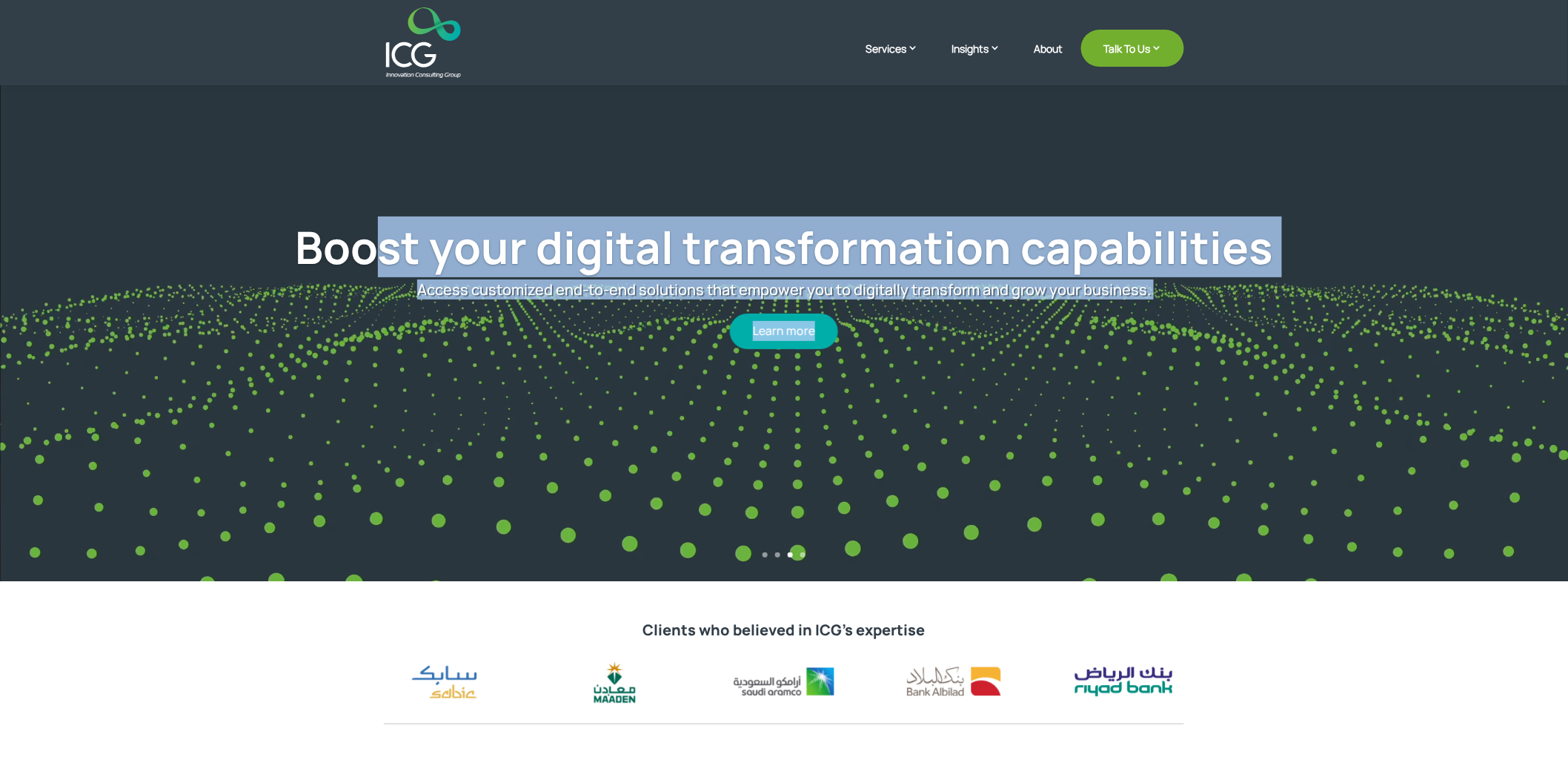
drag, startPoint x: 1057, startPoint y: 358, endPoint x: 389, endPoint y: 204, distance: 685.5
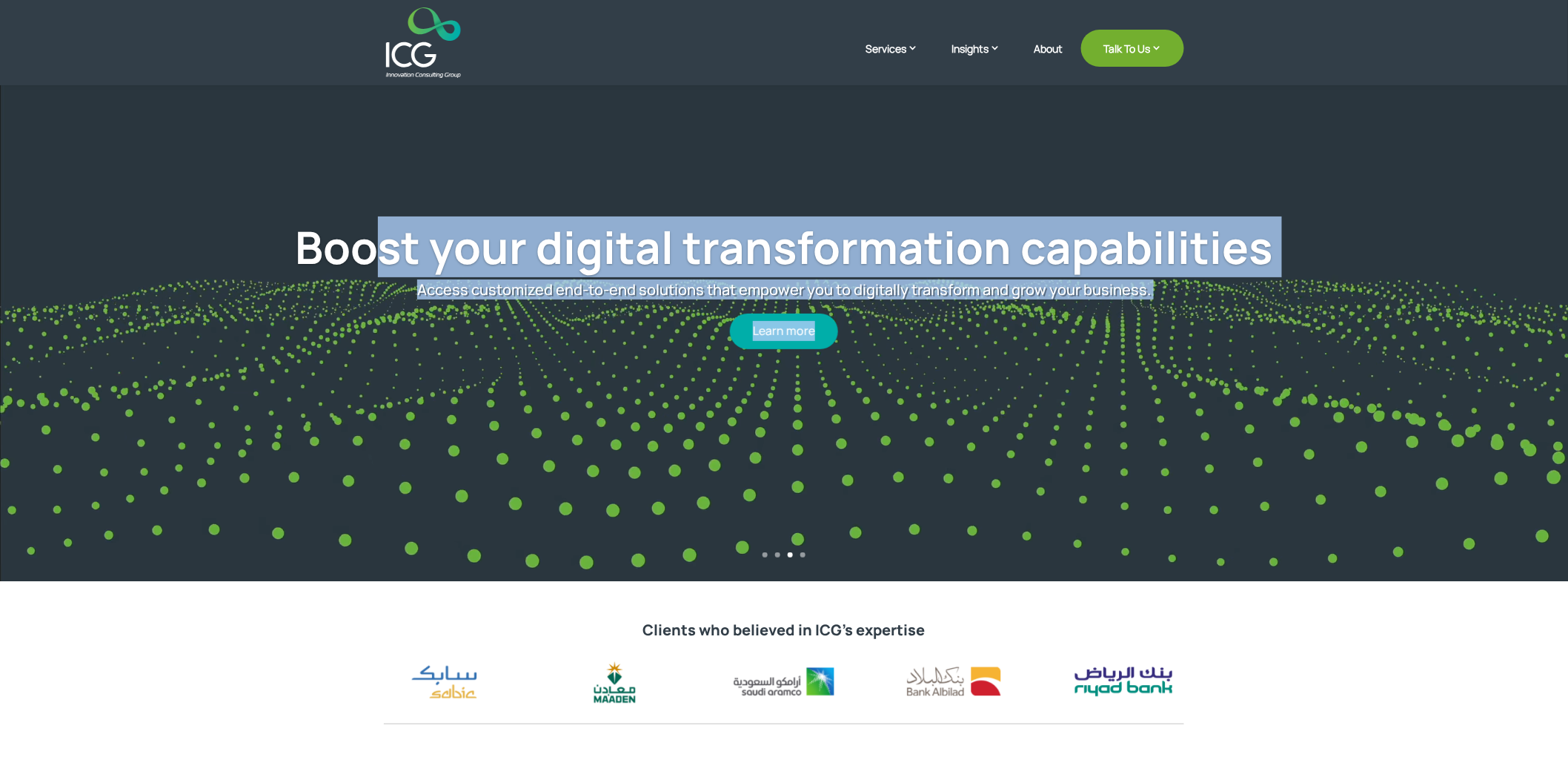
click at [389, 204] on div "Boost your digital transformation capabilities Access customized end-to-end sol…" at bounding box center [784, 284] width 1379 height 536
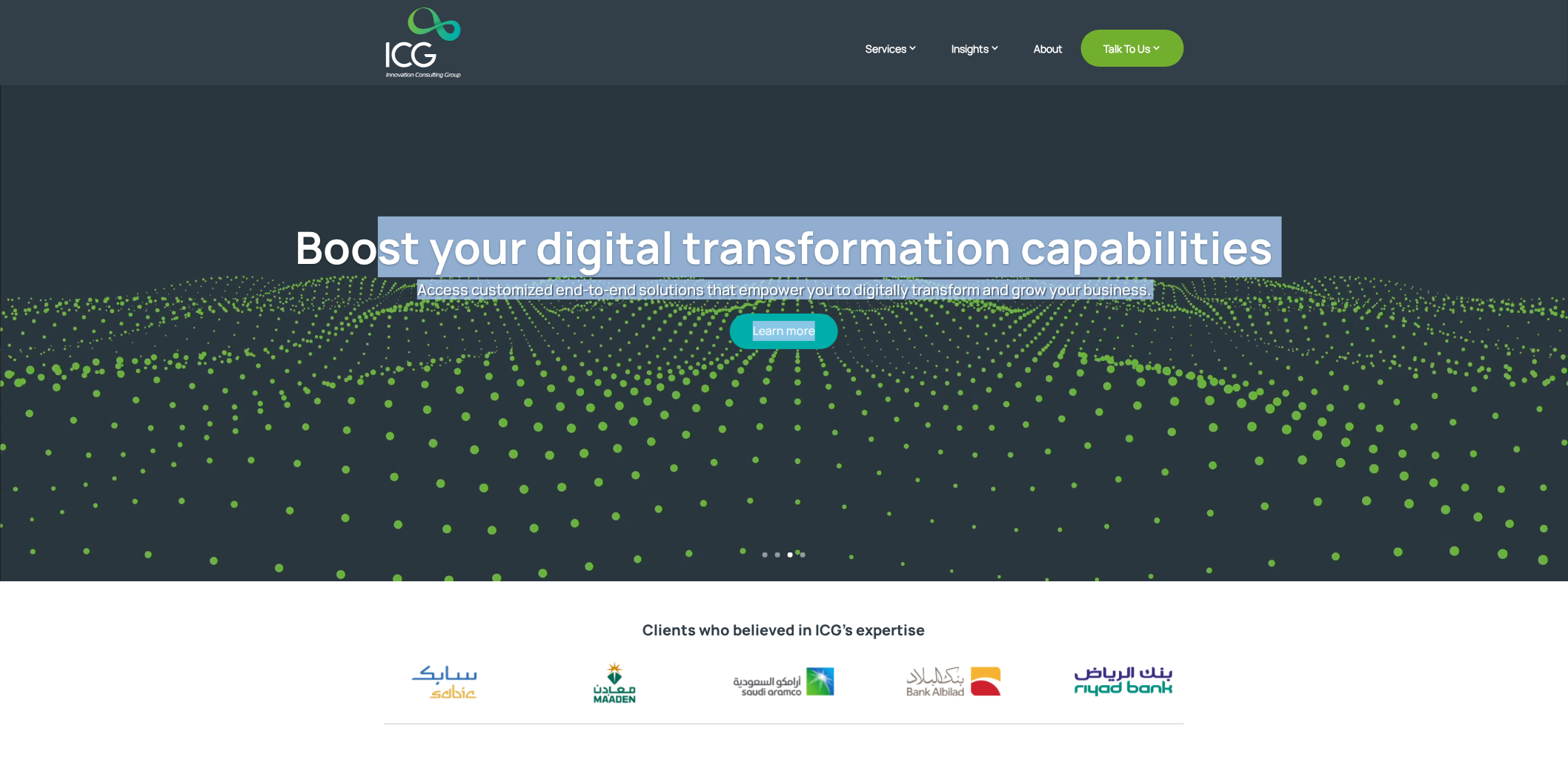
click at [389, 204] on div "Boost your digital transformation capabilities Access customized end-to-end sol…" at bounding box center [784, 284] width 1379 height 536
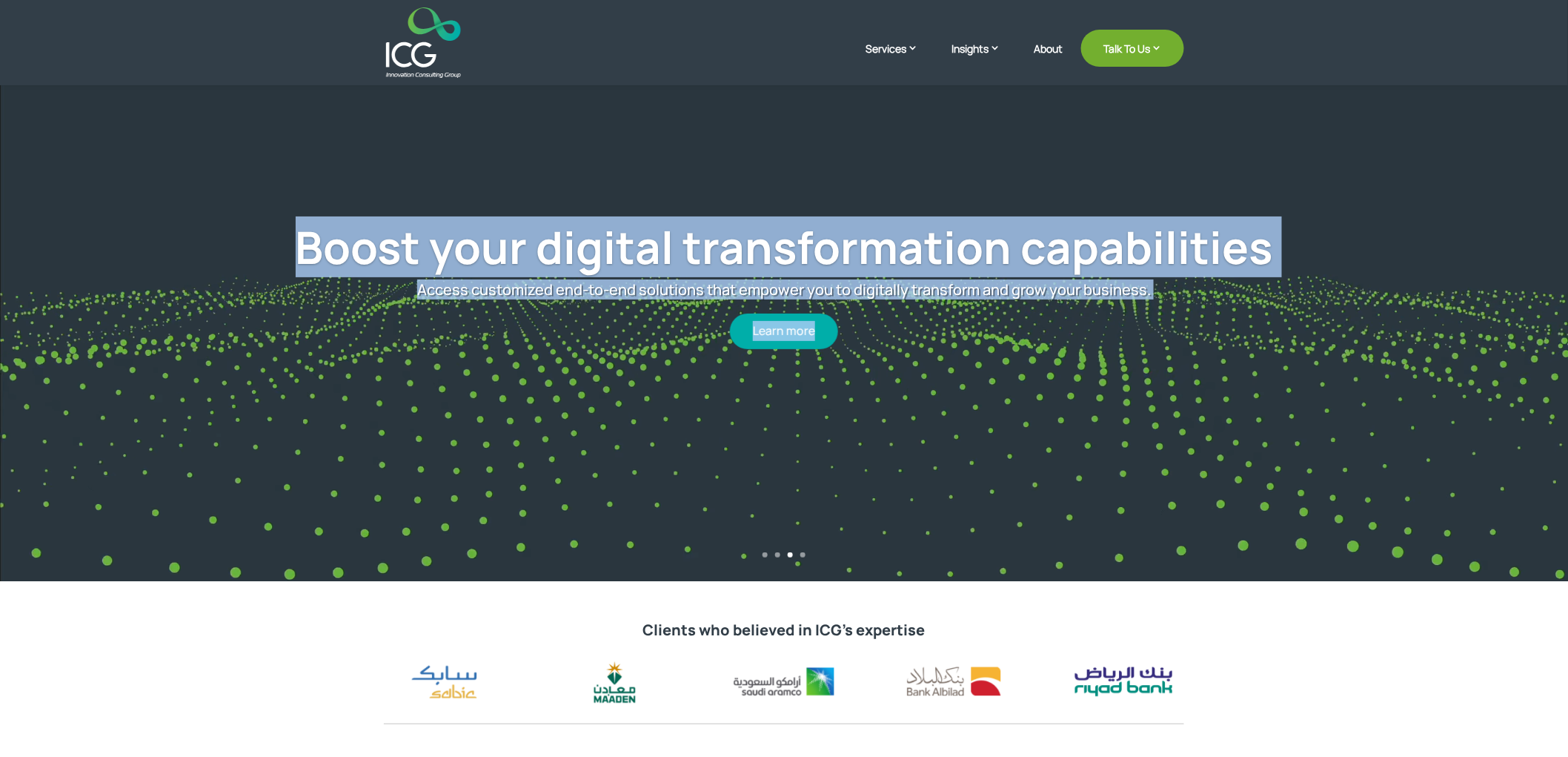
drag, startPoint x: 275, startPoint y: 206, endPoint x: 1082, endPoint y: 338, distance: 817.7
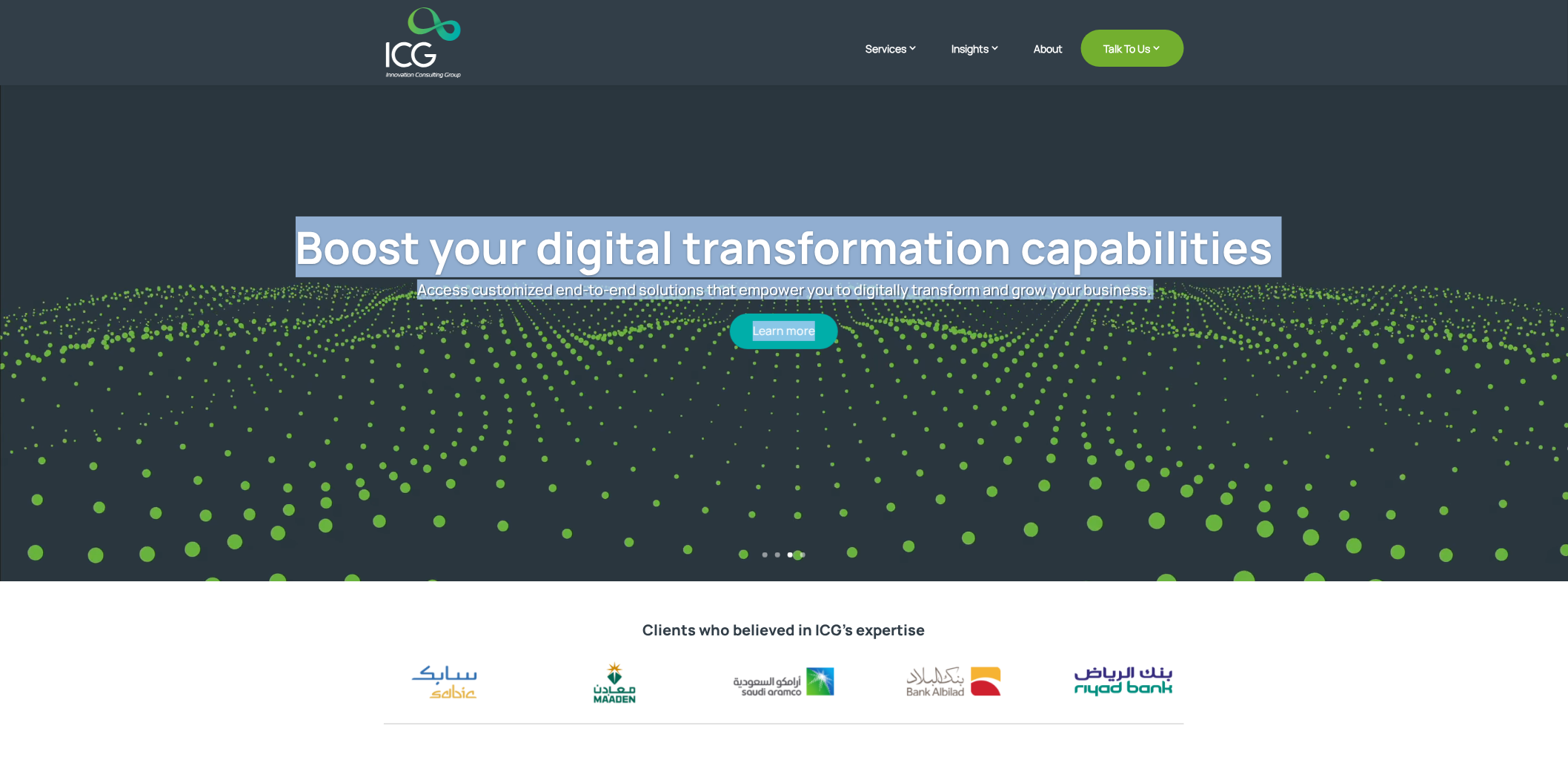
click at [1082, 338] on div "Boost your digital transformation capabilities Access customized end-to-end sol…" at bounding box center [784, 284] width 1379 height 536
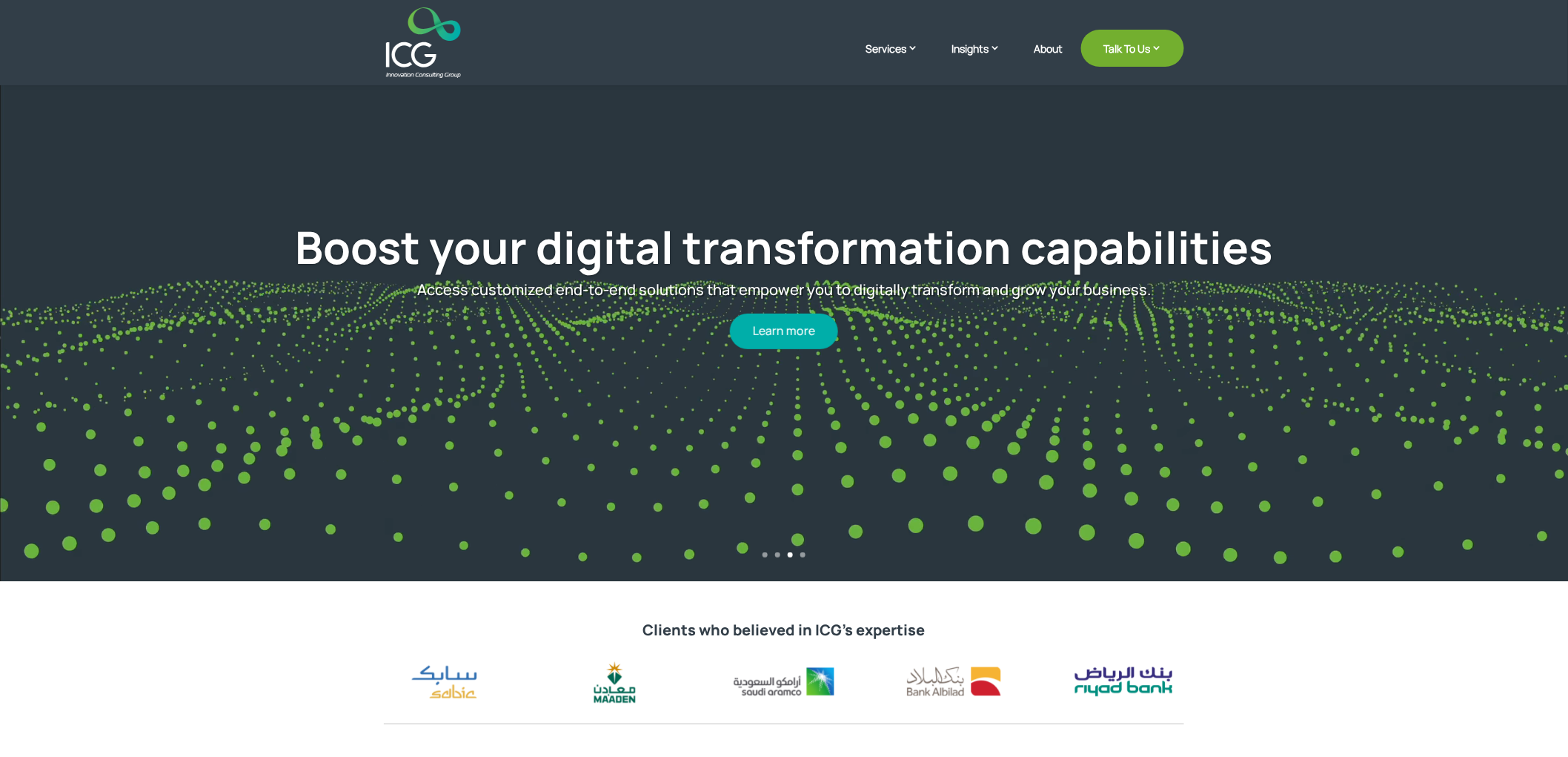
click at [1082, 338] on div "Learn more" at bounding box center [783, 324] width 1159 height 49
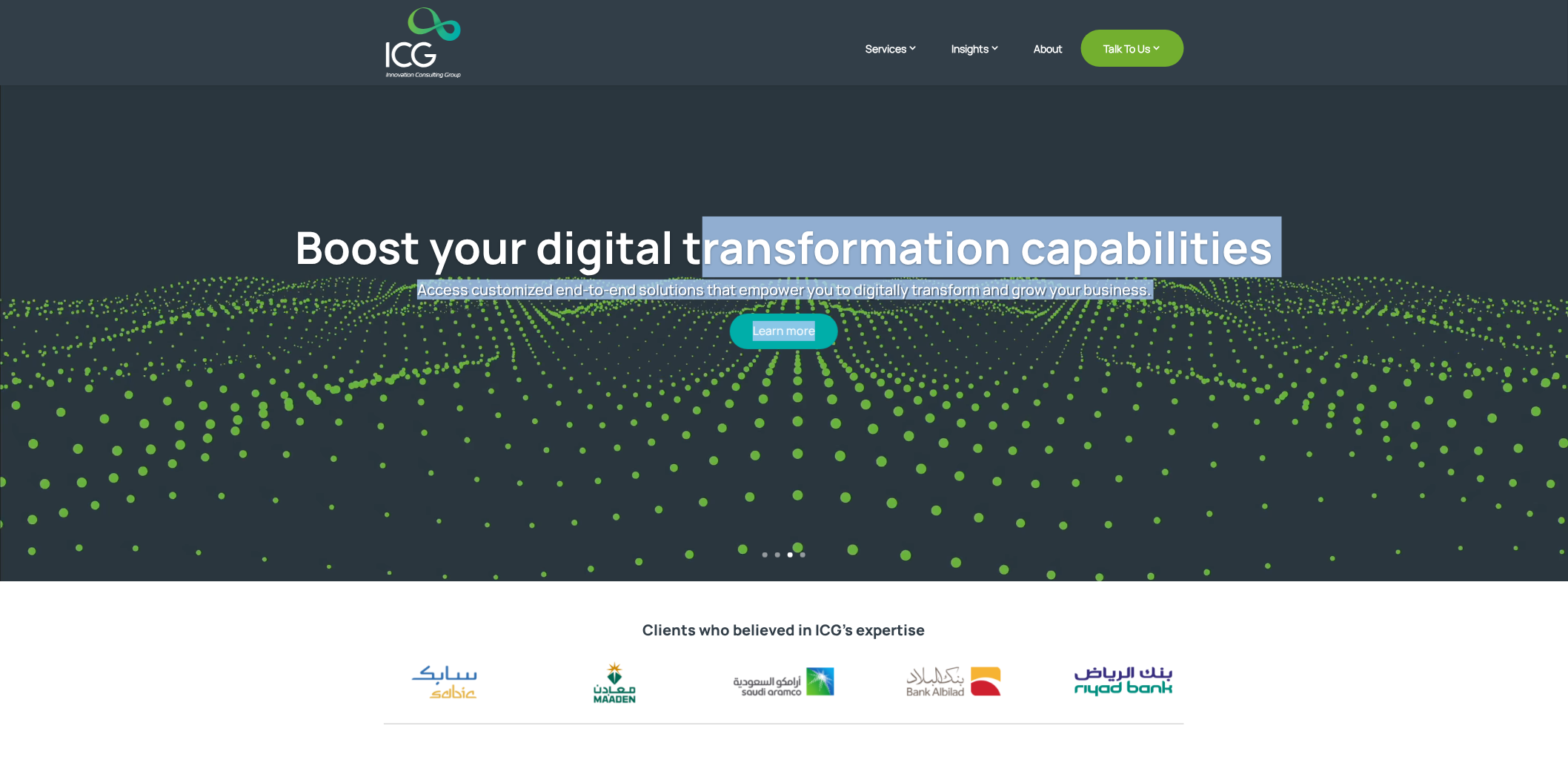
drag, startPoint x: 1068, startPoint y: 356, endPoint x: 291, endPoint y: 204, distance: 791.7
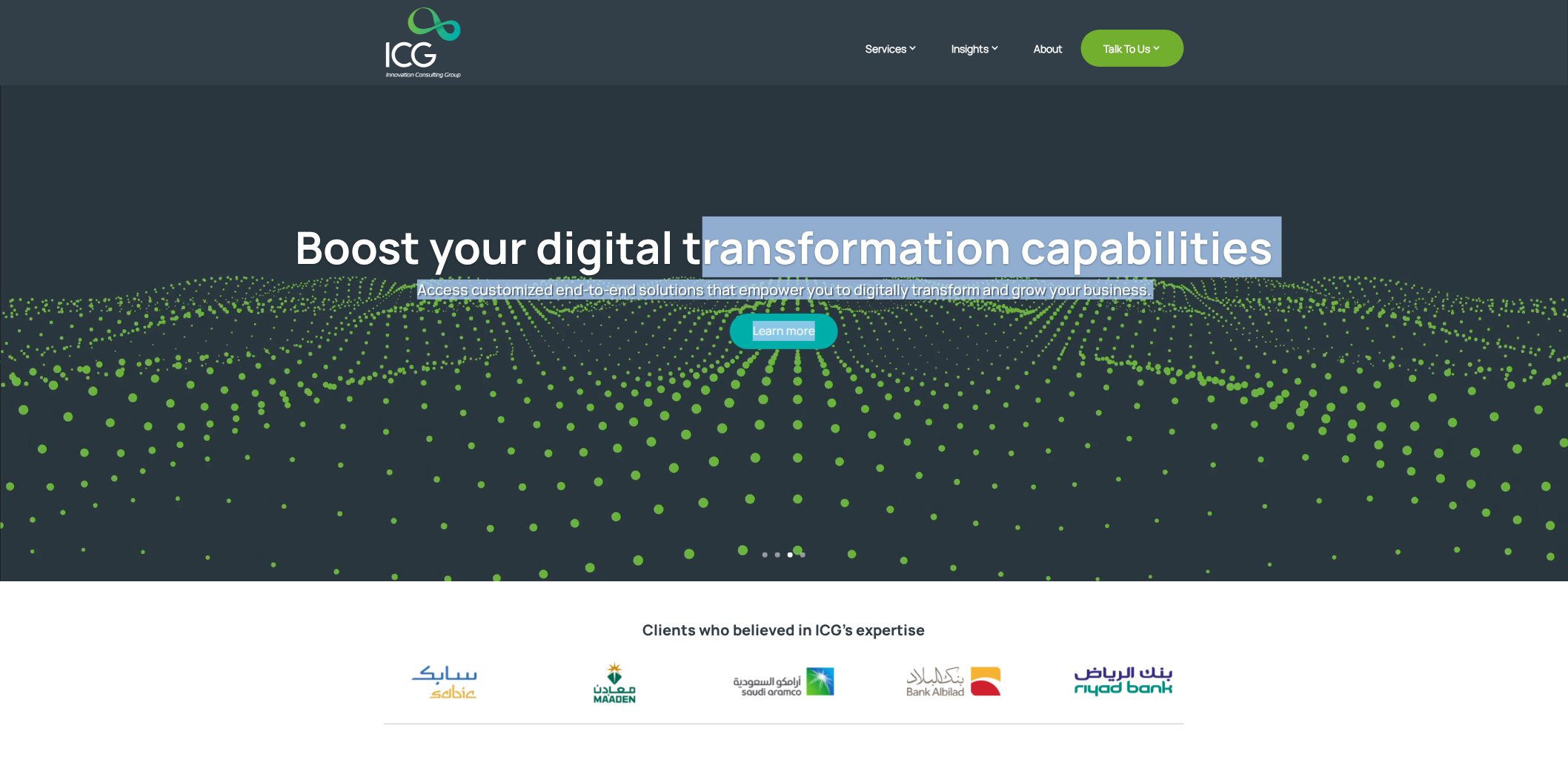
click at [291, 204] on div "Boost your digital transformation capabilities Access customized end-to-end sol…" at bounding box center [784, 284] width 1379 height 536
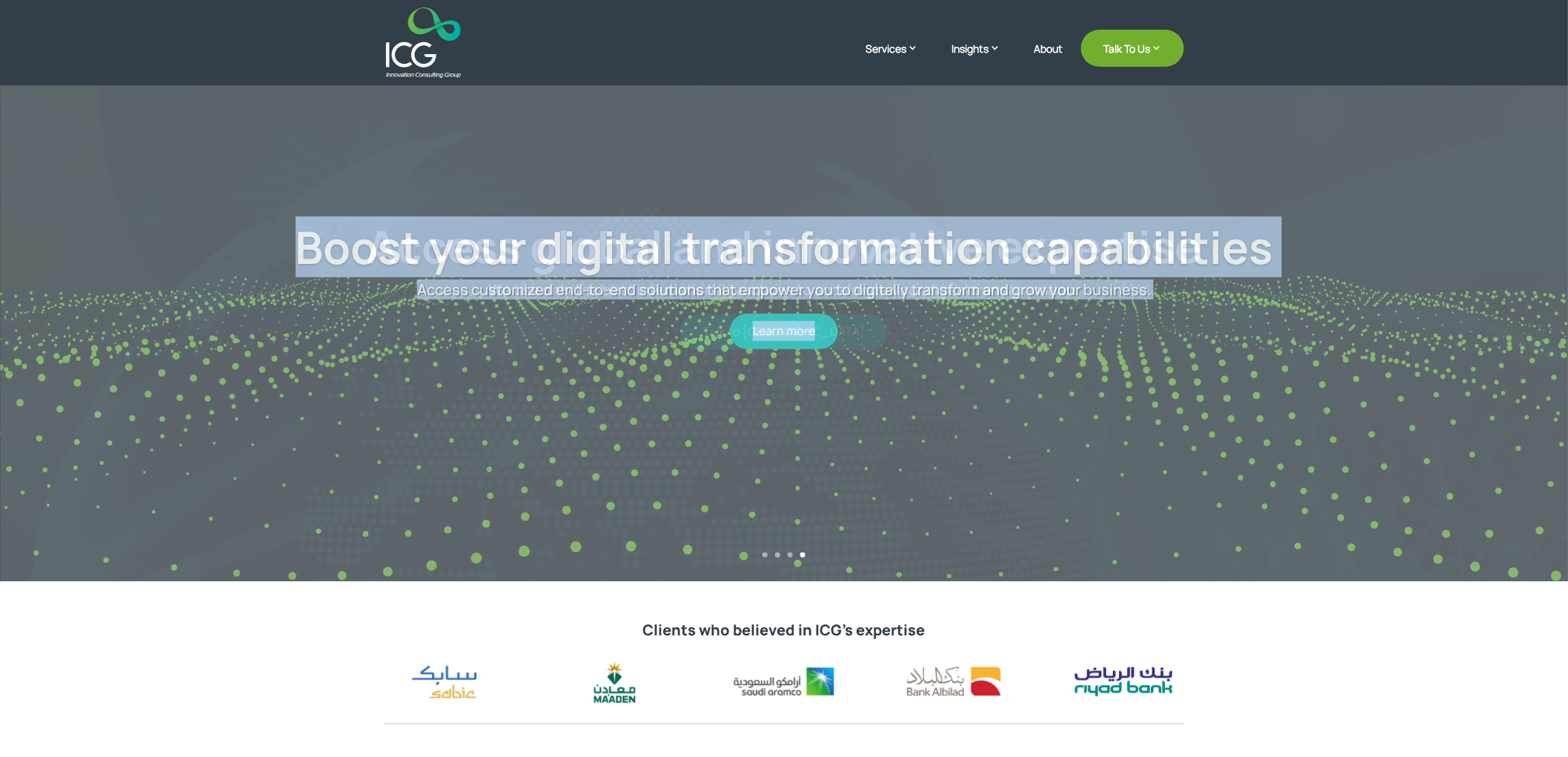
click at [291, 204] on div "Boost your digital transformation capabilities Access customized end-to-end sol…" at bounding box center [784, 284] width 1379 height 536
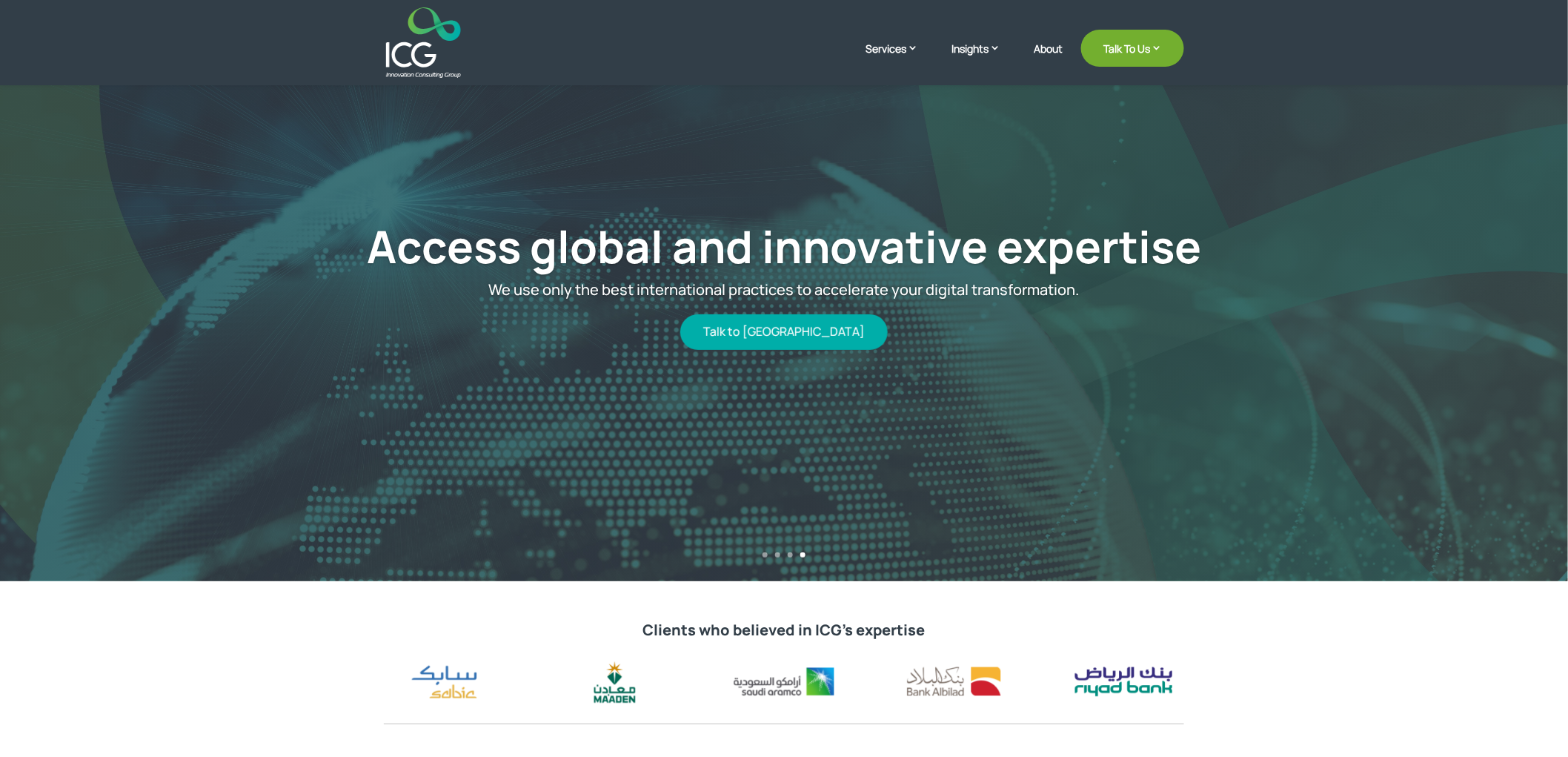
click at [293, 196] on div "Access global and innovative expertise We use only the best international pract…" at bounding box center [784, 284] width 1379 height 537
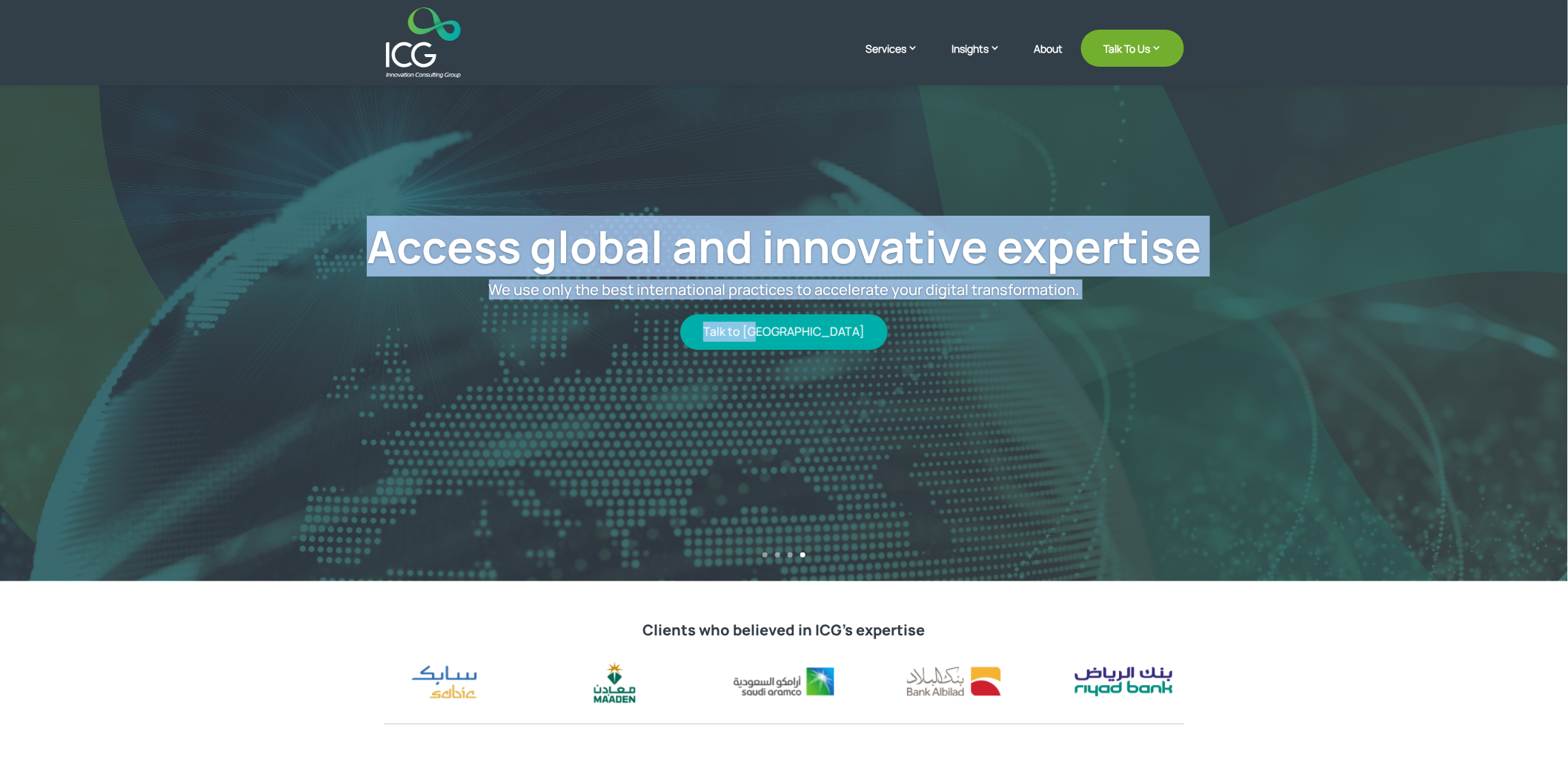
drag, startPoint x: 367, startPoint y: 242, endPoint x: 1048, endPoint y: 354, distance: 690.1
click at [1048, 354] on div "Access global and innovative expertise We use only the best international pract…" at bounding box center [784, 284] width 1379 height 537
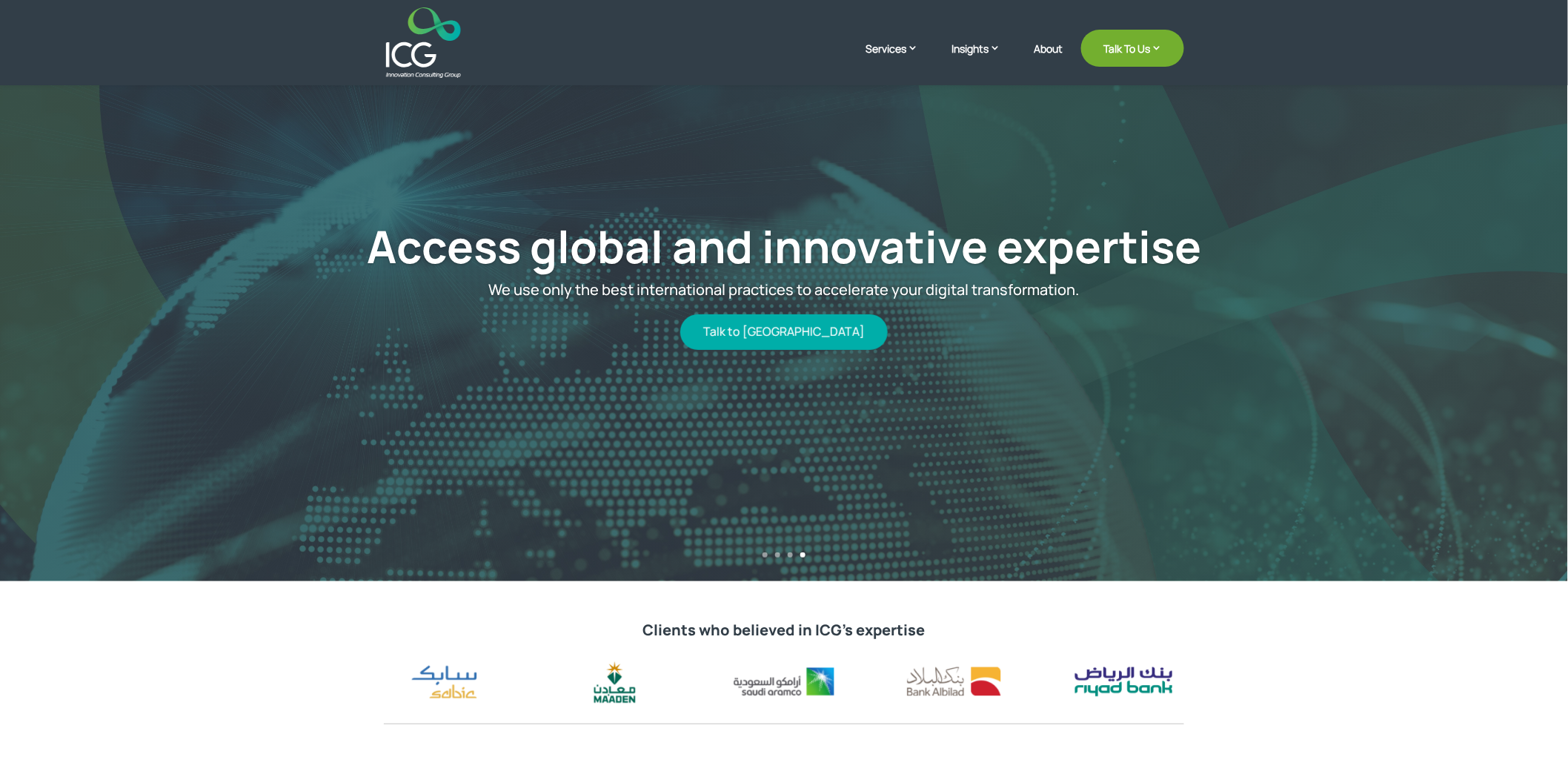
click at [1049, 354] on div "Access global and innovative expertise We use only the best international pract…" at bounding box center [784, 284] width 1379 height 537
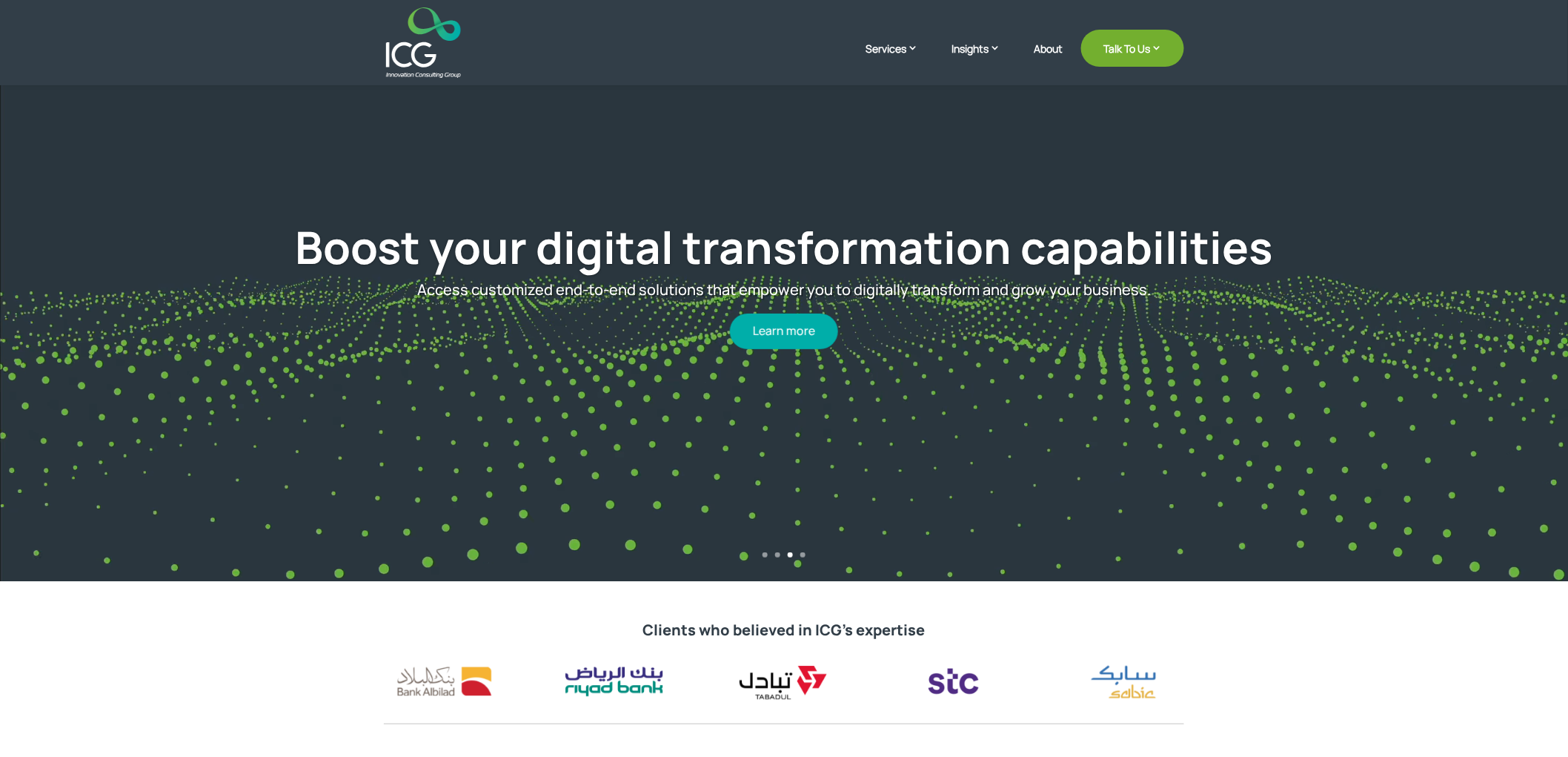
click at [568, 177] on div "Boost your digital transformation capabilities Access customized end-to-end sol…" at bounding box center [784, 284] width 1379 height 536
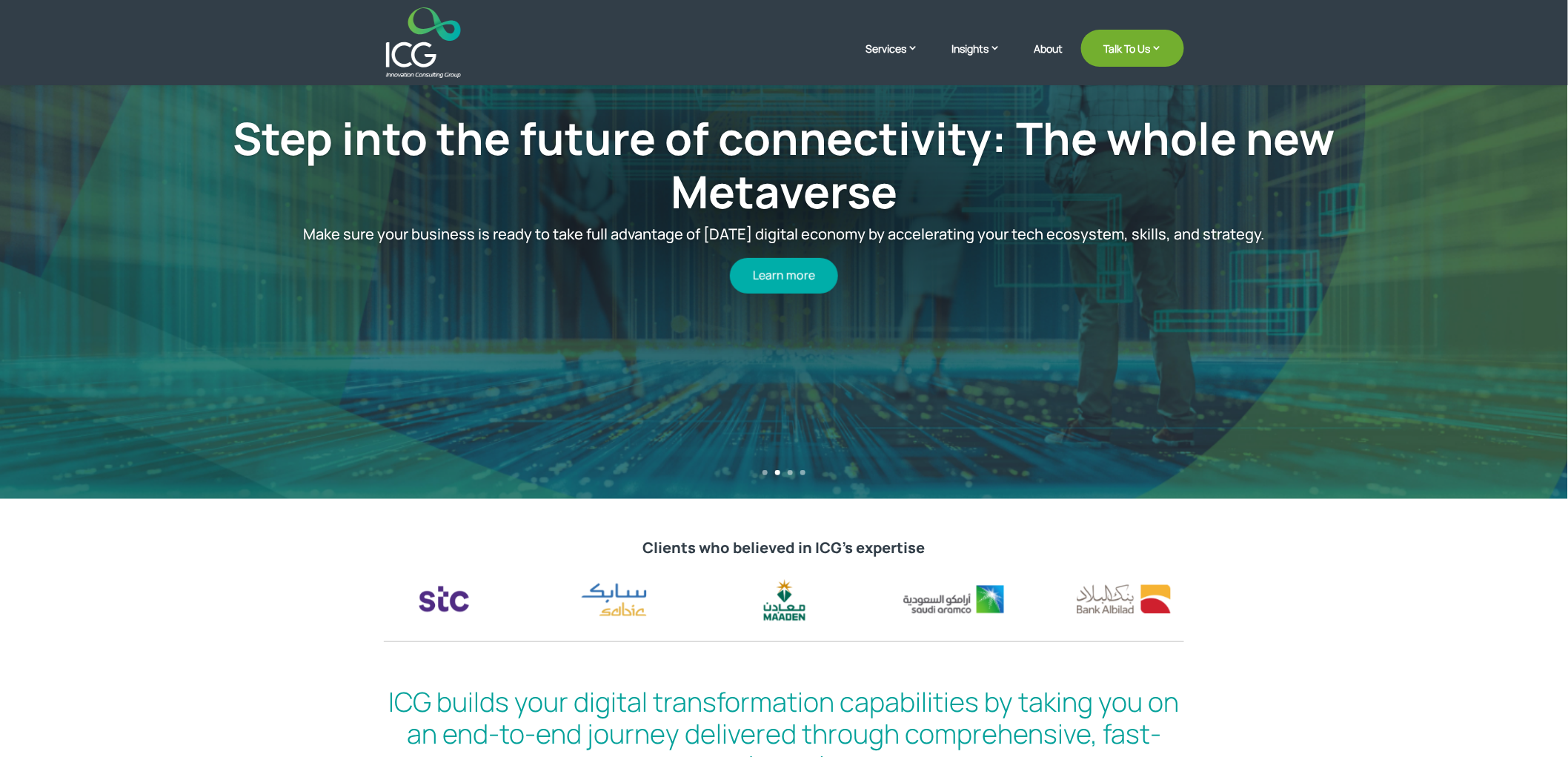
scroll to position [741, 0]
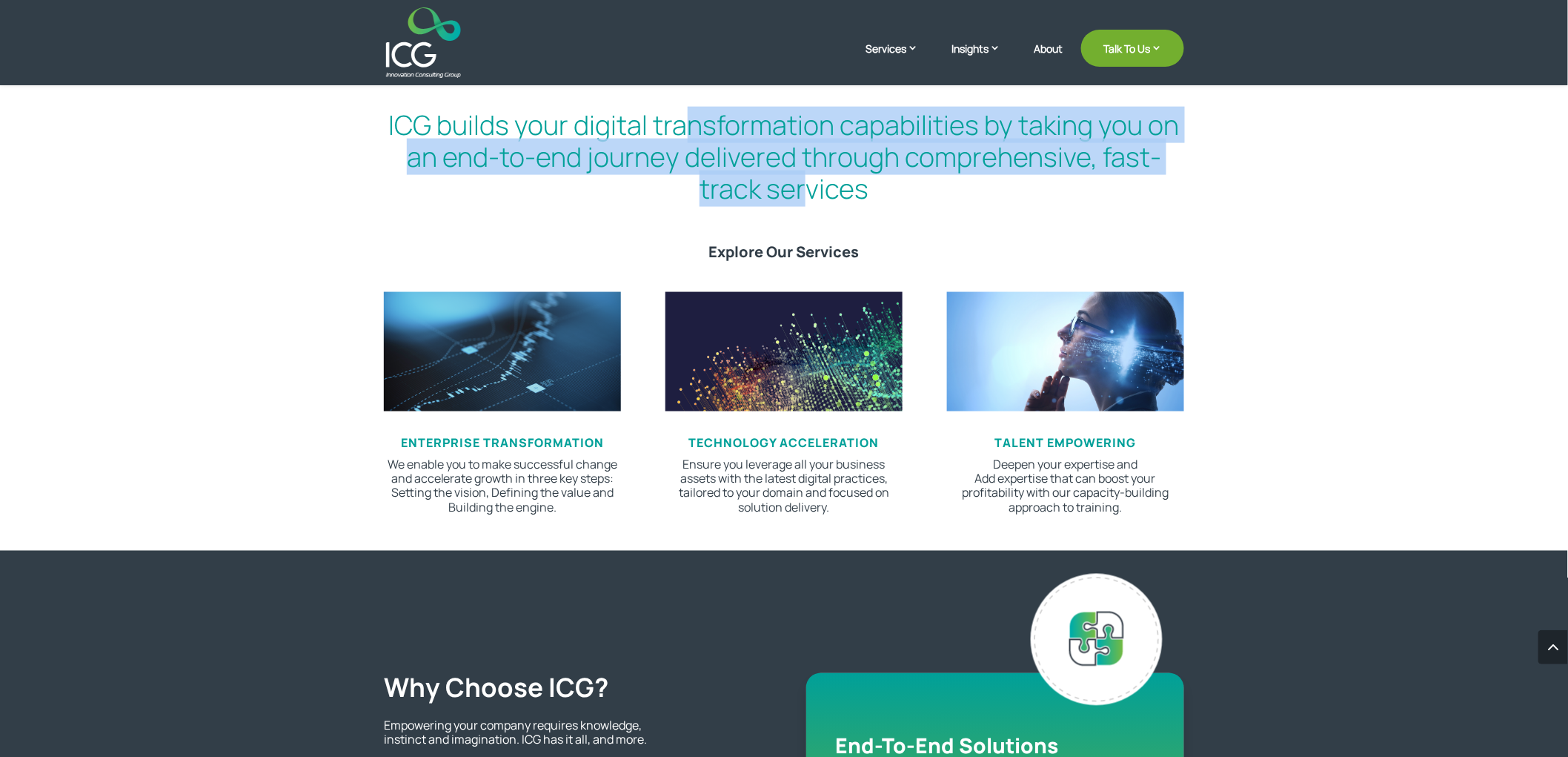
drag, startPoint x: 717, startPoint y: 159, endPoint x: 806, endPoint y: 193, distance: 95.3
click at [806, 193] on h2 "ICG builds your digital transformation capabilities by taking you on an end-to-…" at bounding box center [784, 160] width 800 height 104
drag, startPoint x: 913, startPoint y: 184, endPoint x: 616, endPoint y: 141, distance: 300.1
click at [616, 141] on h2 "ICG builds your digital transformation capabilities by taking you on an end-to-…" at bounding box center [784, 160] width 800 height 104
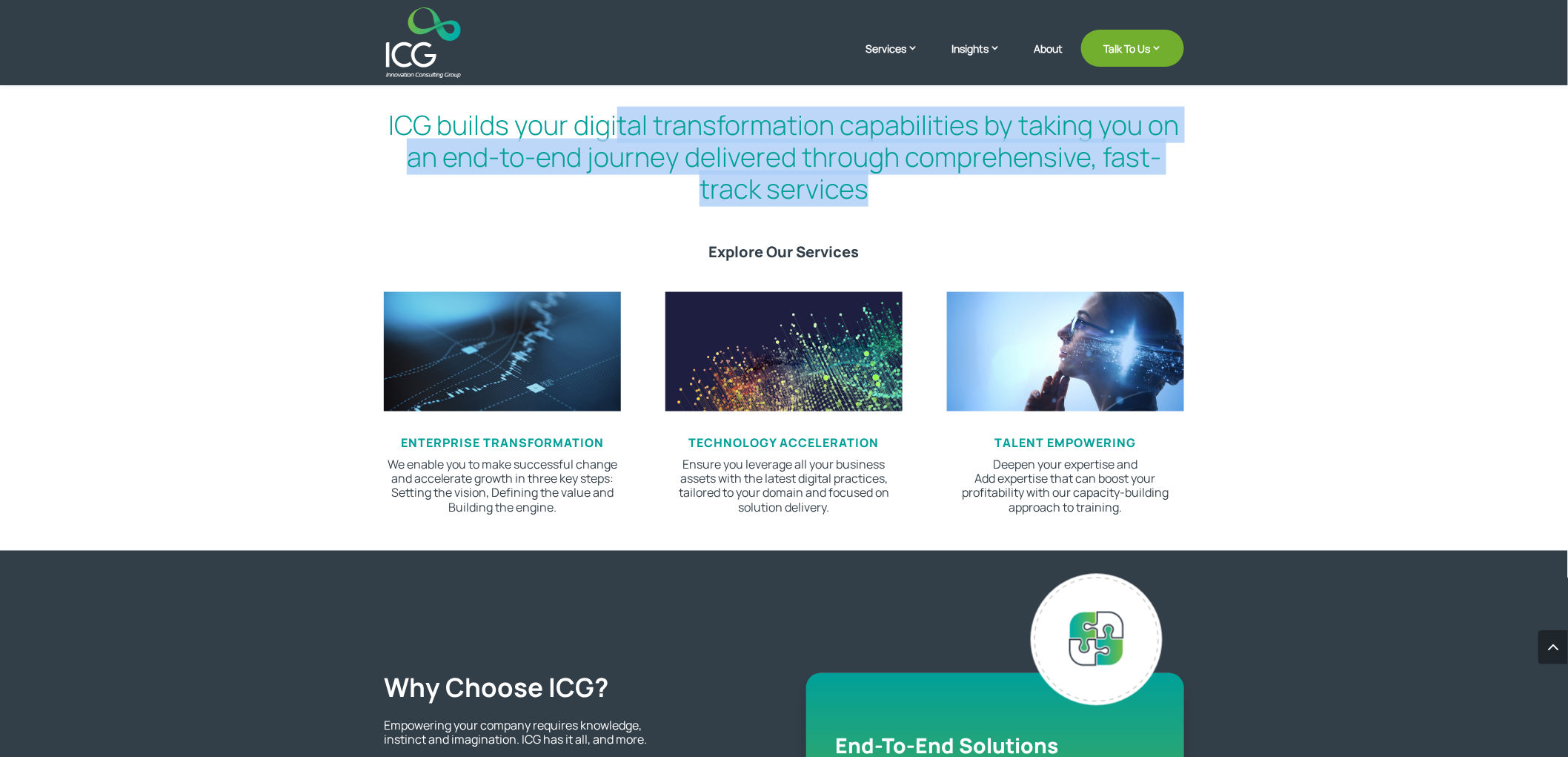
click at [616, 141] on h2 "ICG builds your digital transformation capabilities by taking you on an end-to-…" at bounding box center [784, 160] width 800 height 104
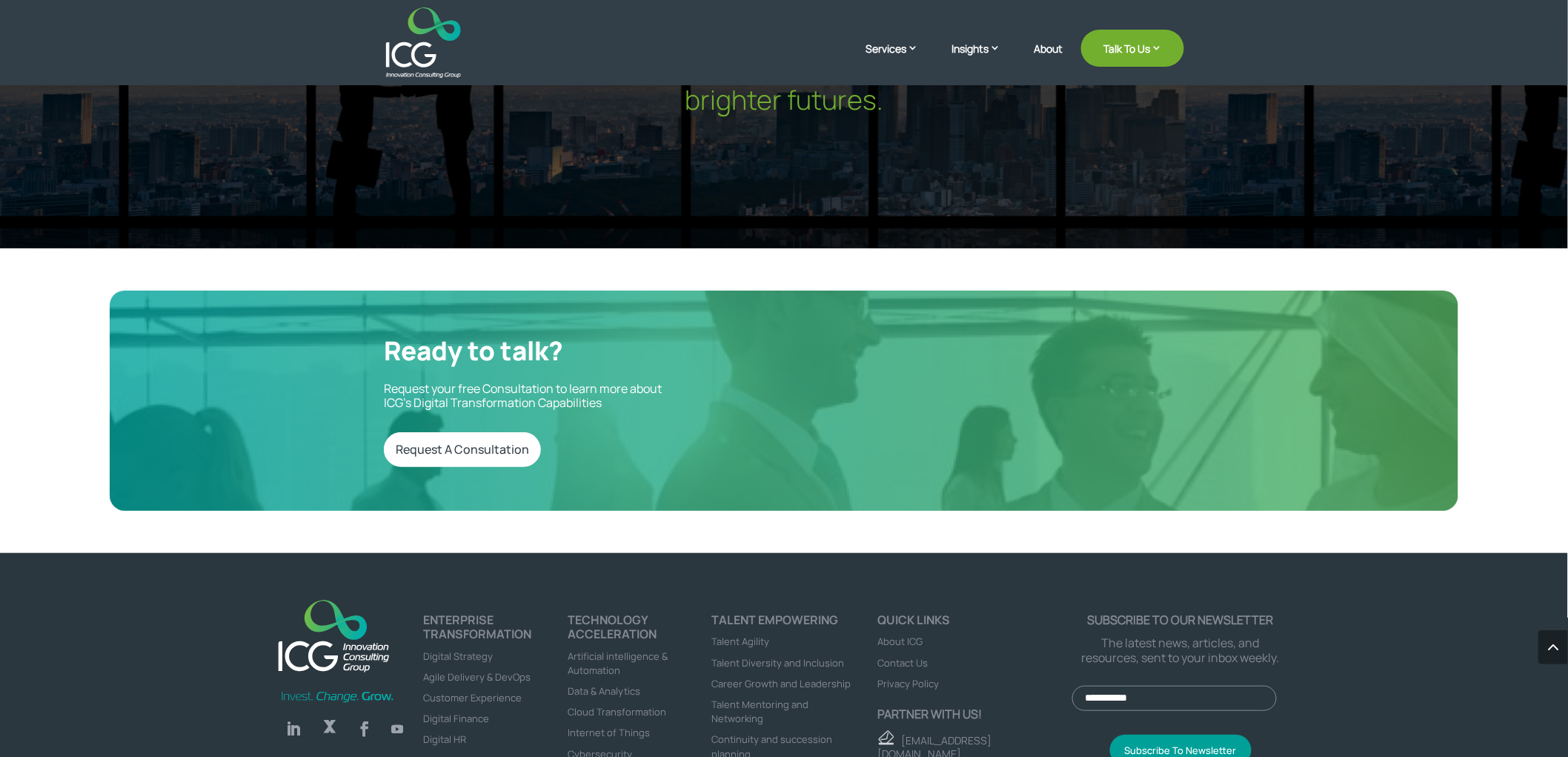
scroll to position [4859, 0]
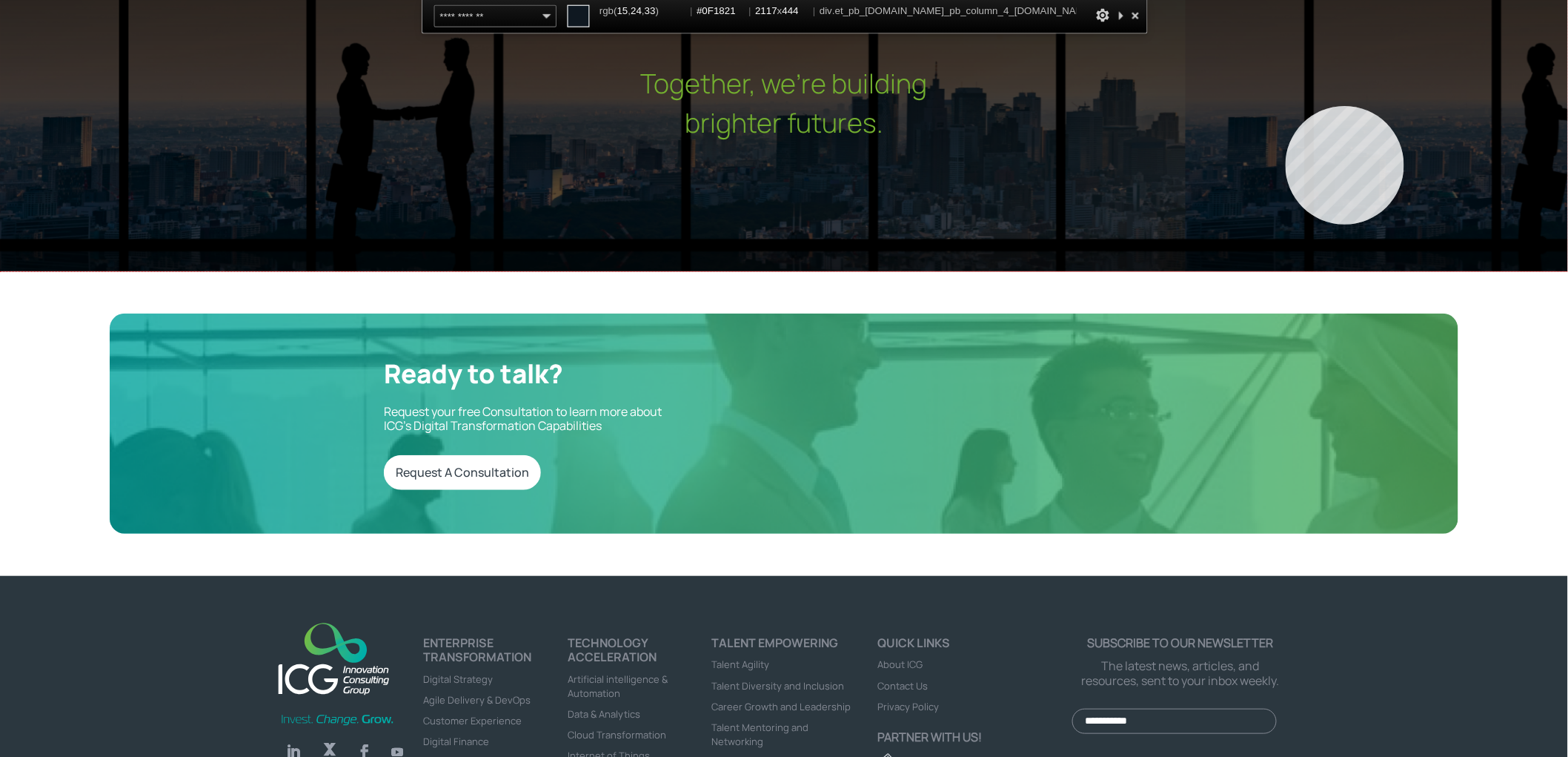
click at [1328, 111] on div "Together, we’re building brighter futures." at bounding box center [784, 97] width 1568 height 347
click at [1317, 108] on div "Together, we’re building brighter futures." at bounding box center [784, 97] width 1568 height 347
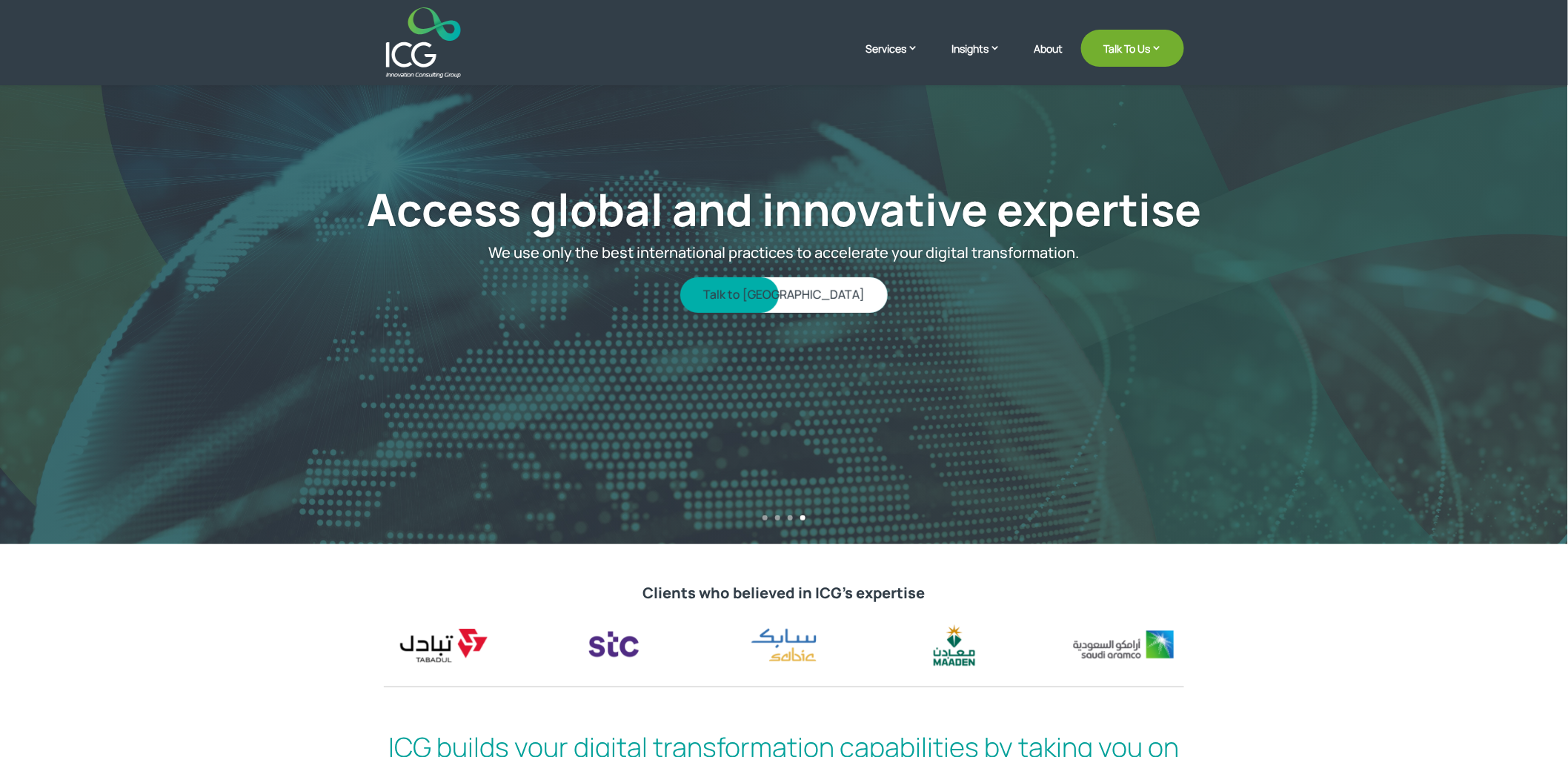
scroll to position [165, 0]
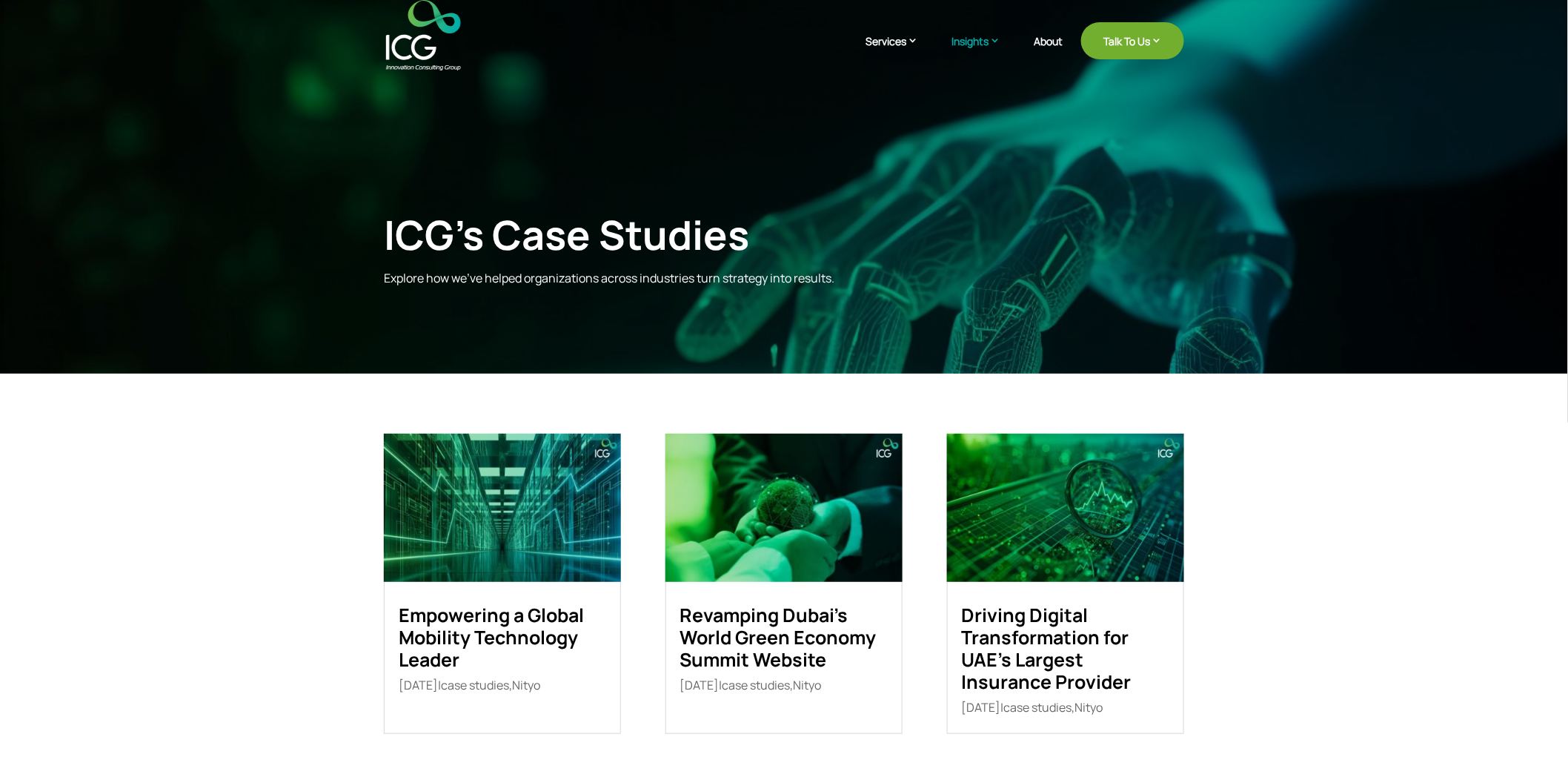
click at [1301, 279] on div "ICG’s Case Studies Explore how we’ve helped organizations across industries tur…" at bounding box center [784, 211] width 1568 height 423
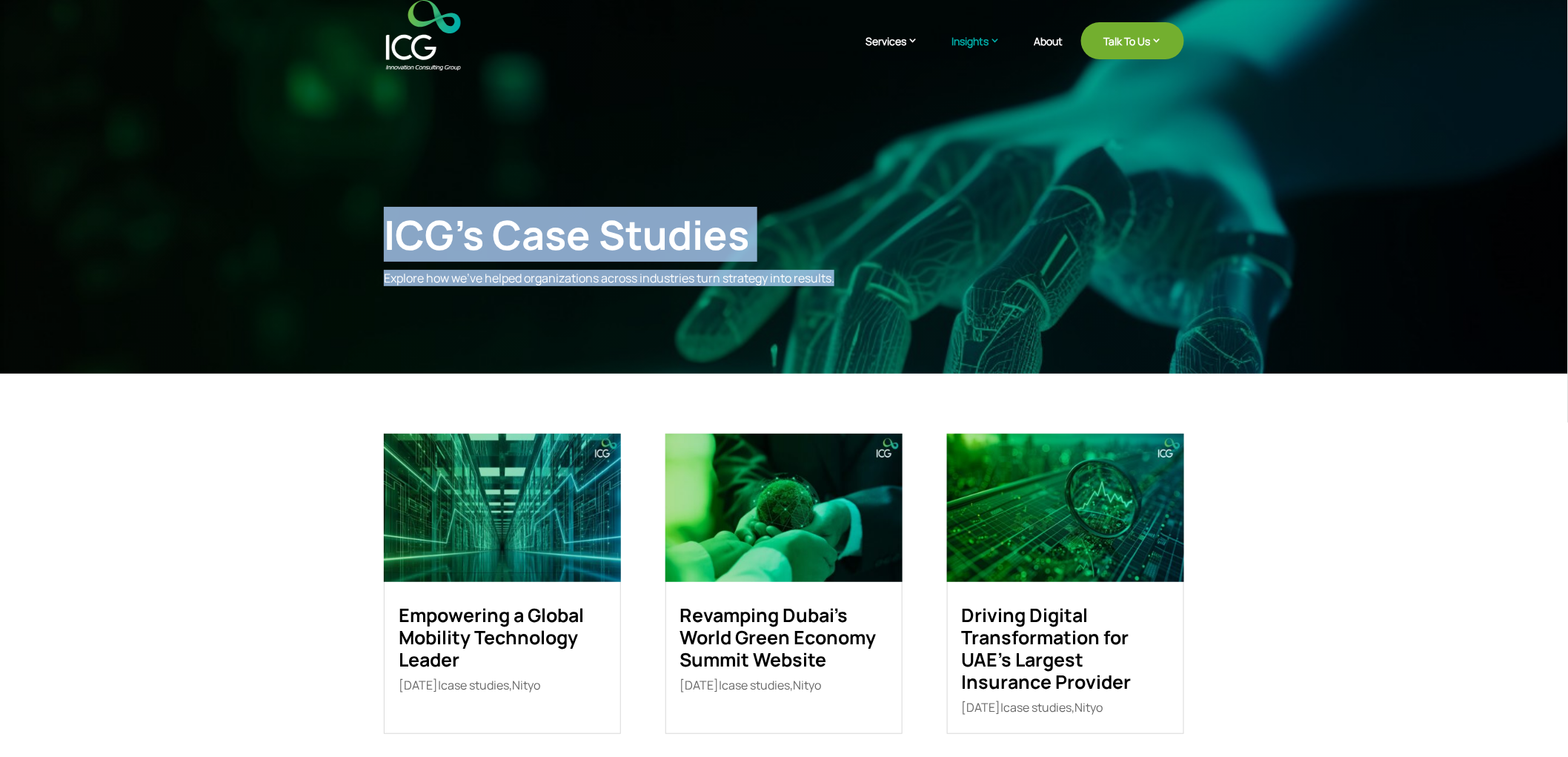
drag, startPoint x: 315, startPoint y: 99, endPoint x: 979, endPoint y: 308, distance: 696.1
click at [979, 308] on div "ICG’s Case Studies Explore how we’ve helped organizations across industries tur…" at bounding box center [784, 211] width 1568 height 423
drag, startPoint x: 883, startPoint y: 289, endPoint x: 405, endPoint y: 227, distance: 482.0
click at [405, 227] on div "ICG’s Case Studies Explore how we’ve helped organizations across industries tur…" at bounding box center [784, 247] width 800 height 115
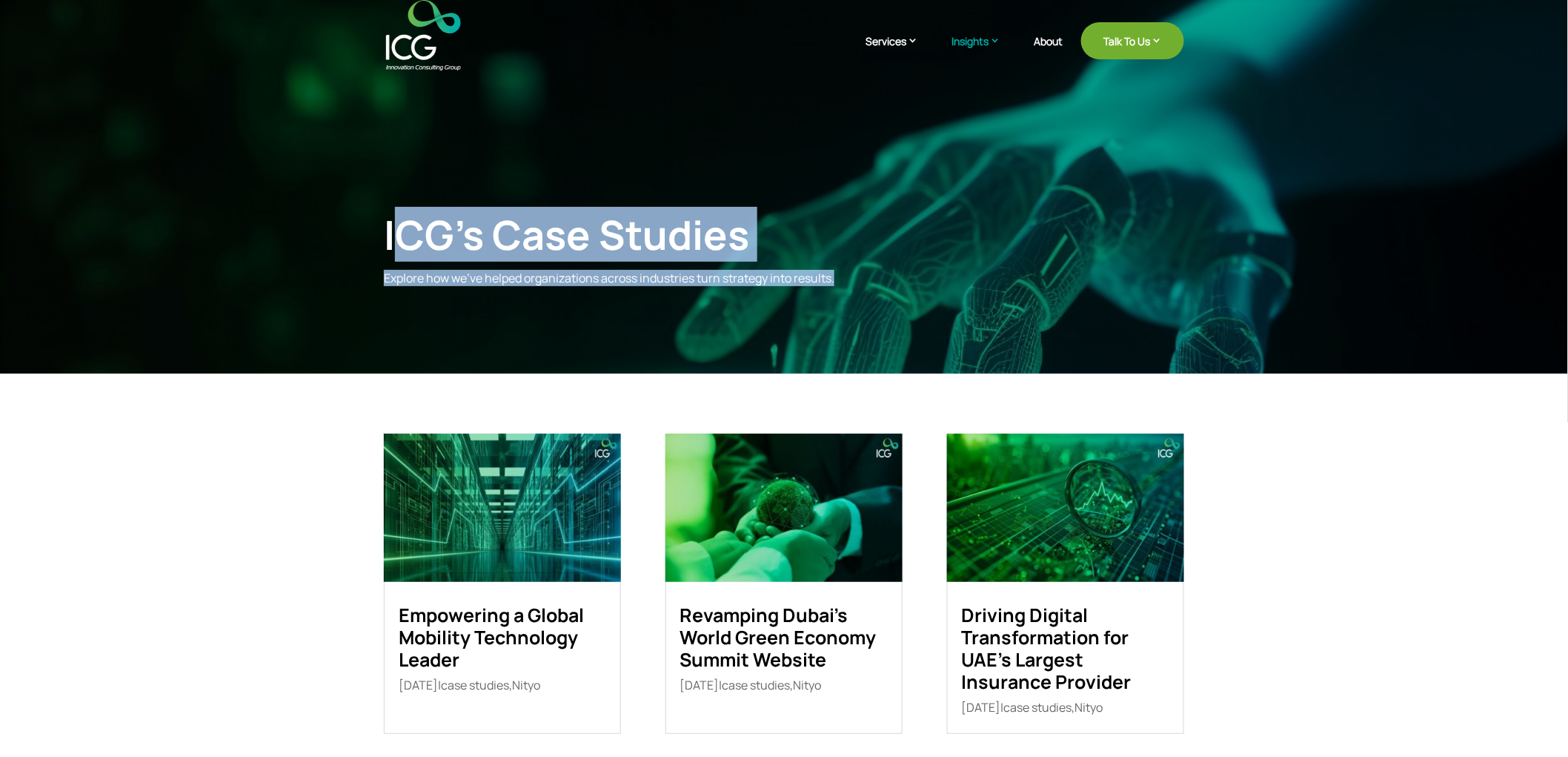
click at [405, 227] on div "ICG’s Case Studies" at bounding box center [691, 235] width 616 height 49
drag, startPoint x: 378, startPoint y: 223, endPoint x: 971, endPoint y: 310, distance: 599.3
click at [971, 310] on div "ICG’s Case Studies Explore how we’ve helped organizations across industries tur…" at bounding box center [784, 211] width 1568 height 423
click at [974, 310] on div "ICG’s Case Studies Explore how we’ve helped organizations across industries tur…" at bounding box center [784, 211] width 1568 height 423
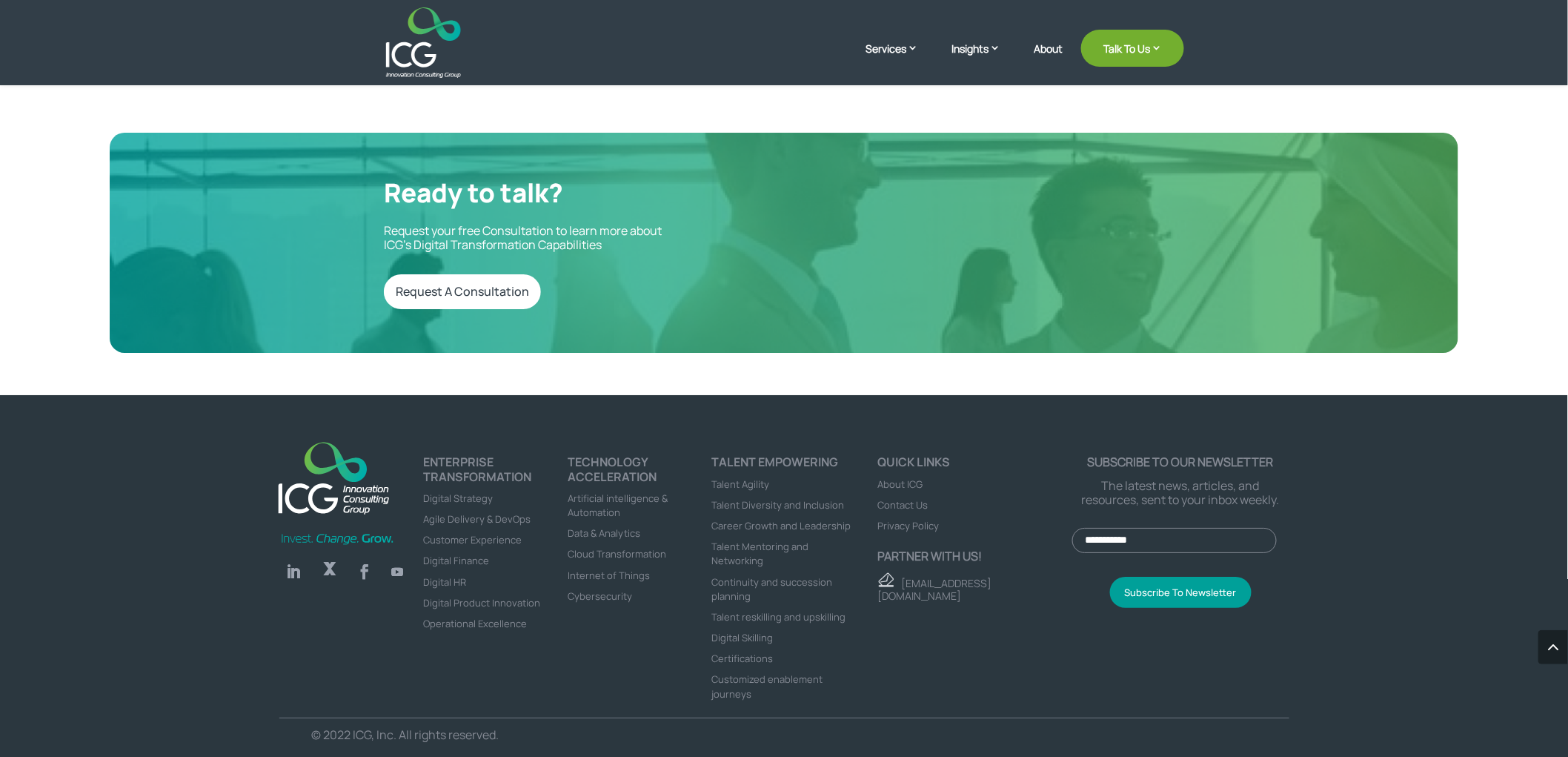
scroll to position [2065, 0]
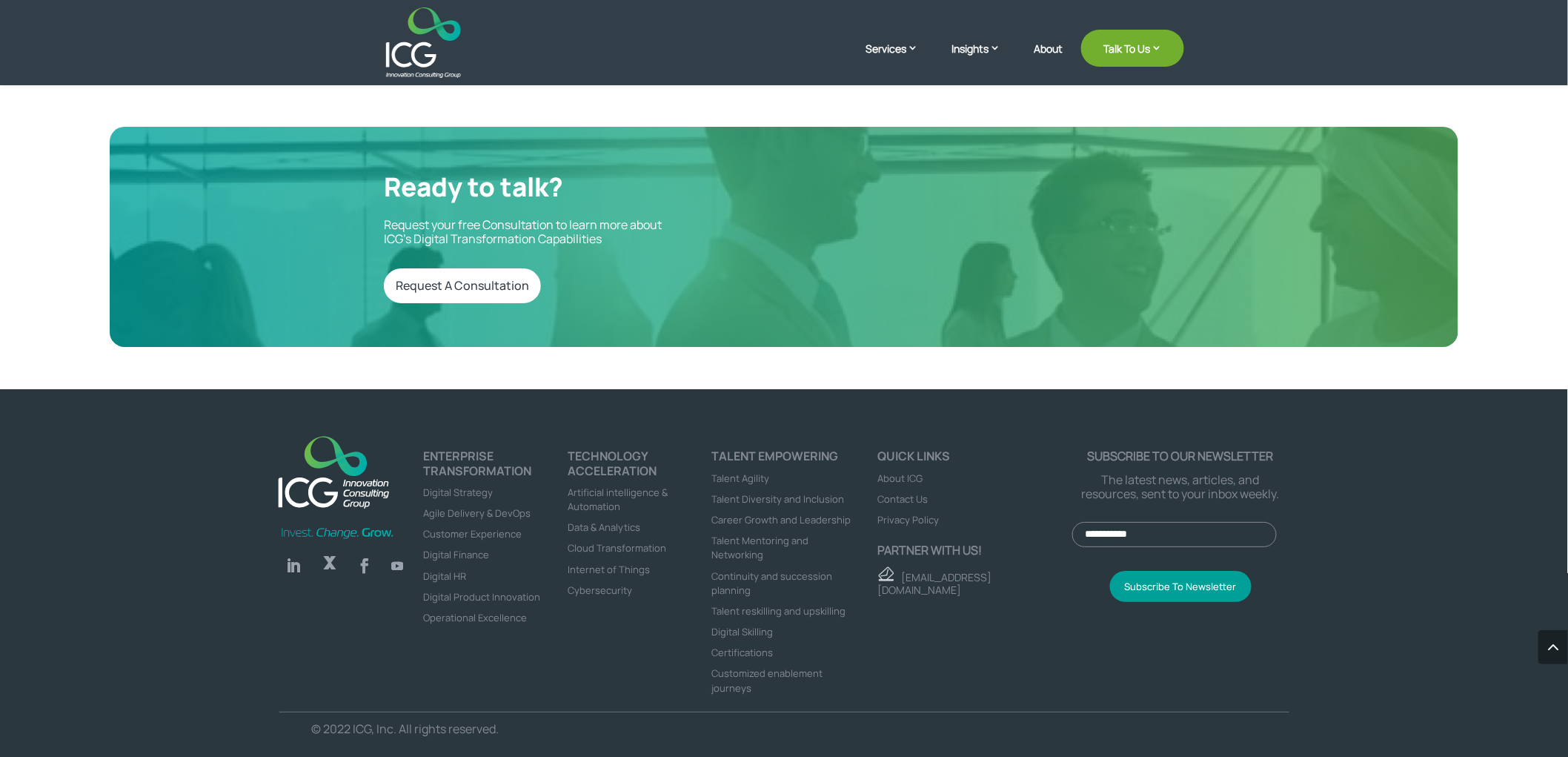
click at [1242, 669] on div "Subscribe to our newsletter The latest news, articles, and resources, sent to y…" at bounding box center [1180, 580] width 216 height 262
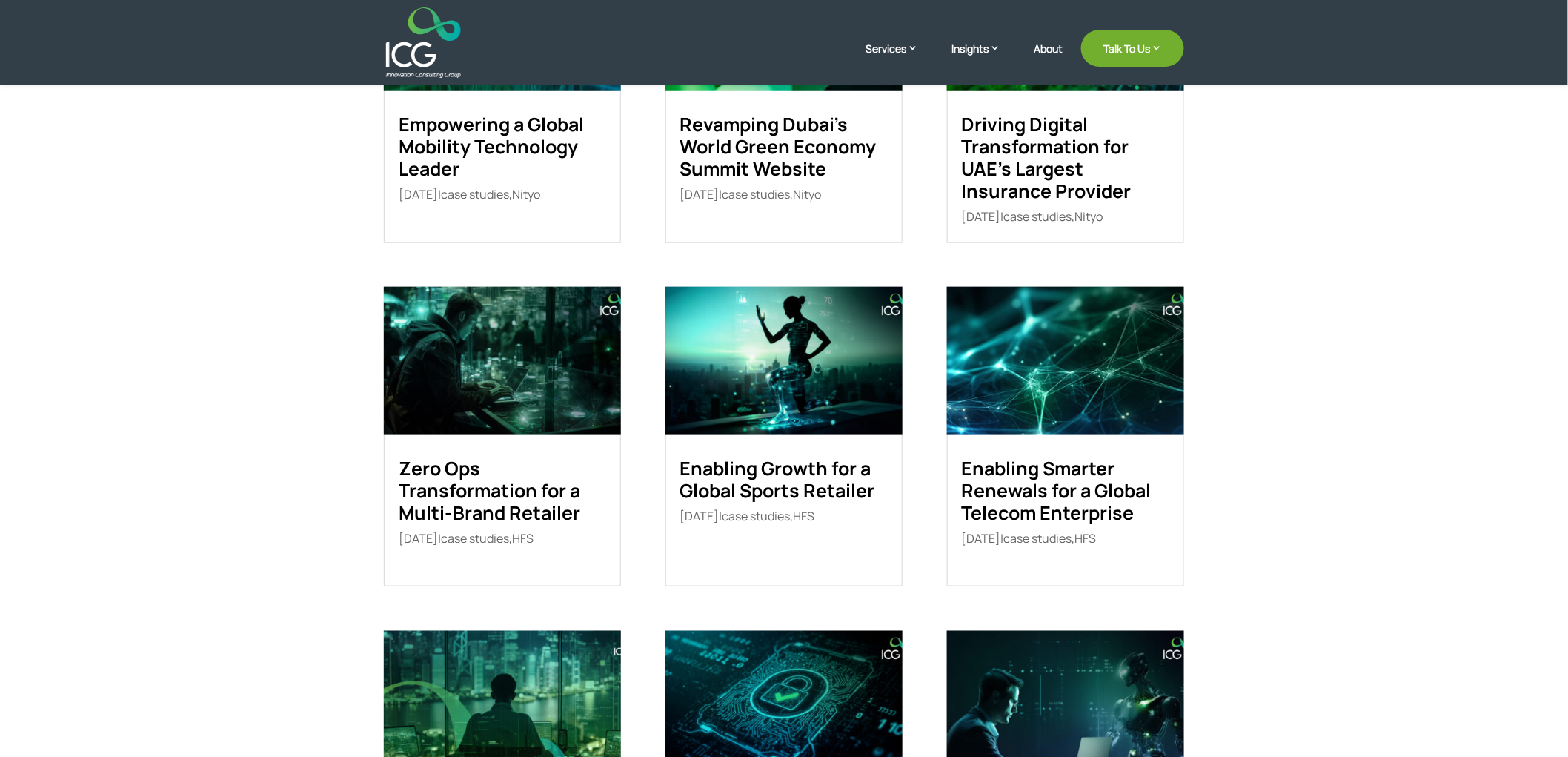
scroll to position [494, 0]
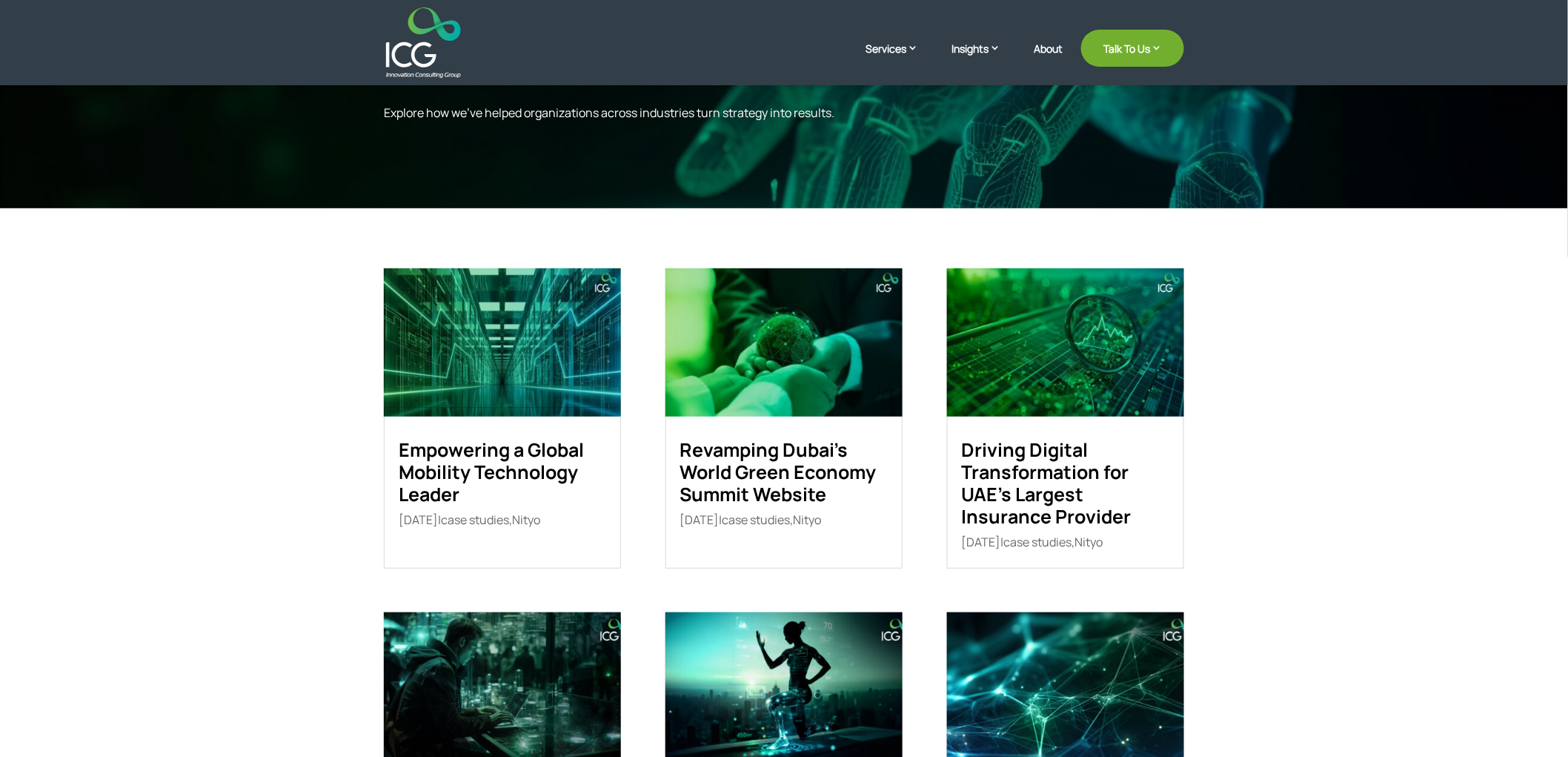
scroll to position [0, 0]
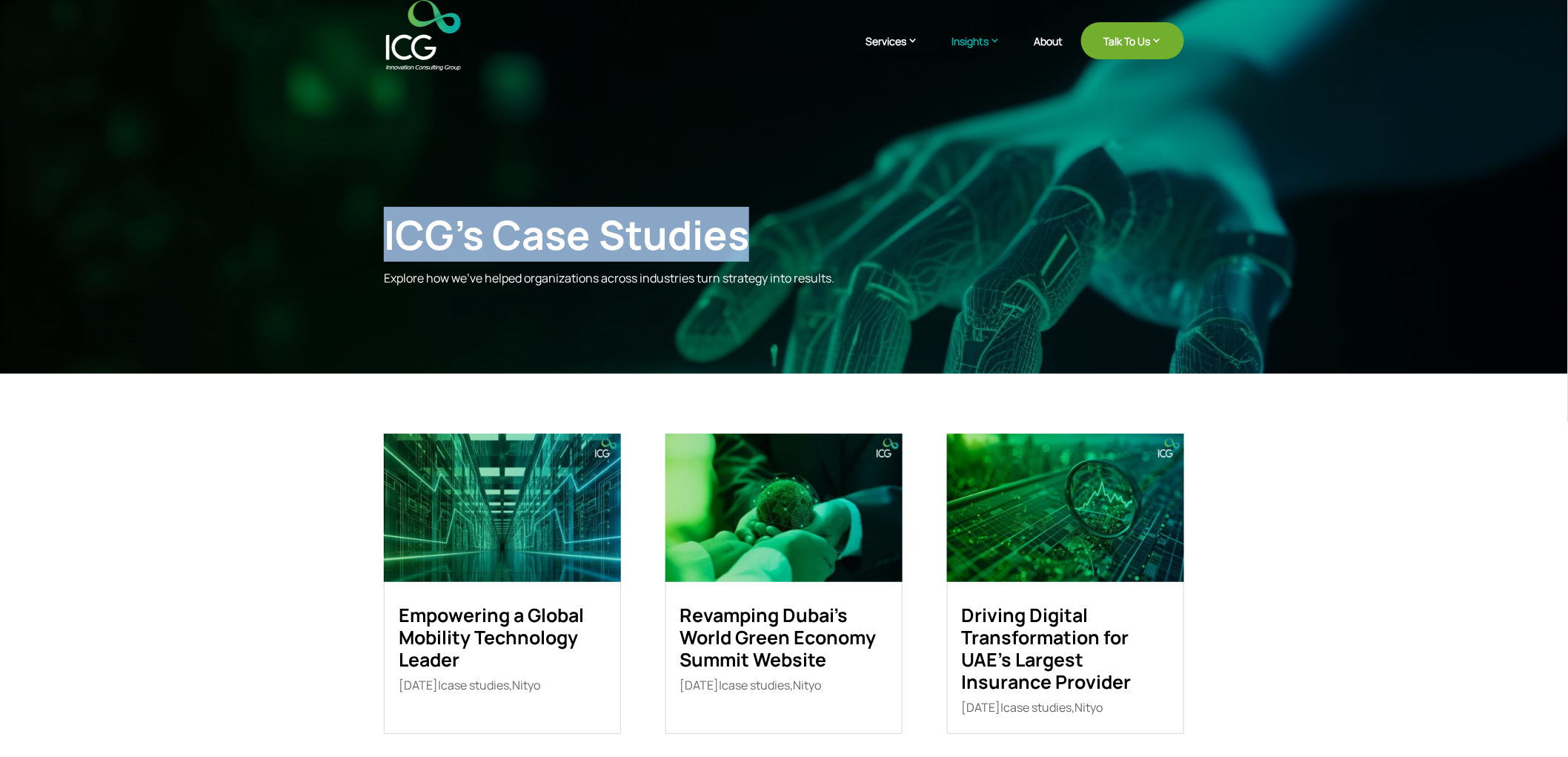
drag, startPoint x: 378, startPoint y: 212, endPoint x: 811, endPoint y: 224, distance: 433.2
click at [810, 224] on div "ICG’s Case Studies Explore how we’ve helped organizations across industries tur…" at bounding box center [784, 211] width 1568 height 423
click at [811, 224] on div "ICG’s Case Studies" at bounding box center [691, 235] width 616 height 49
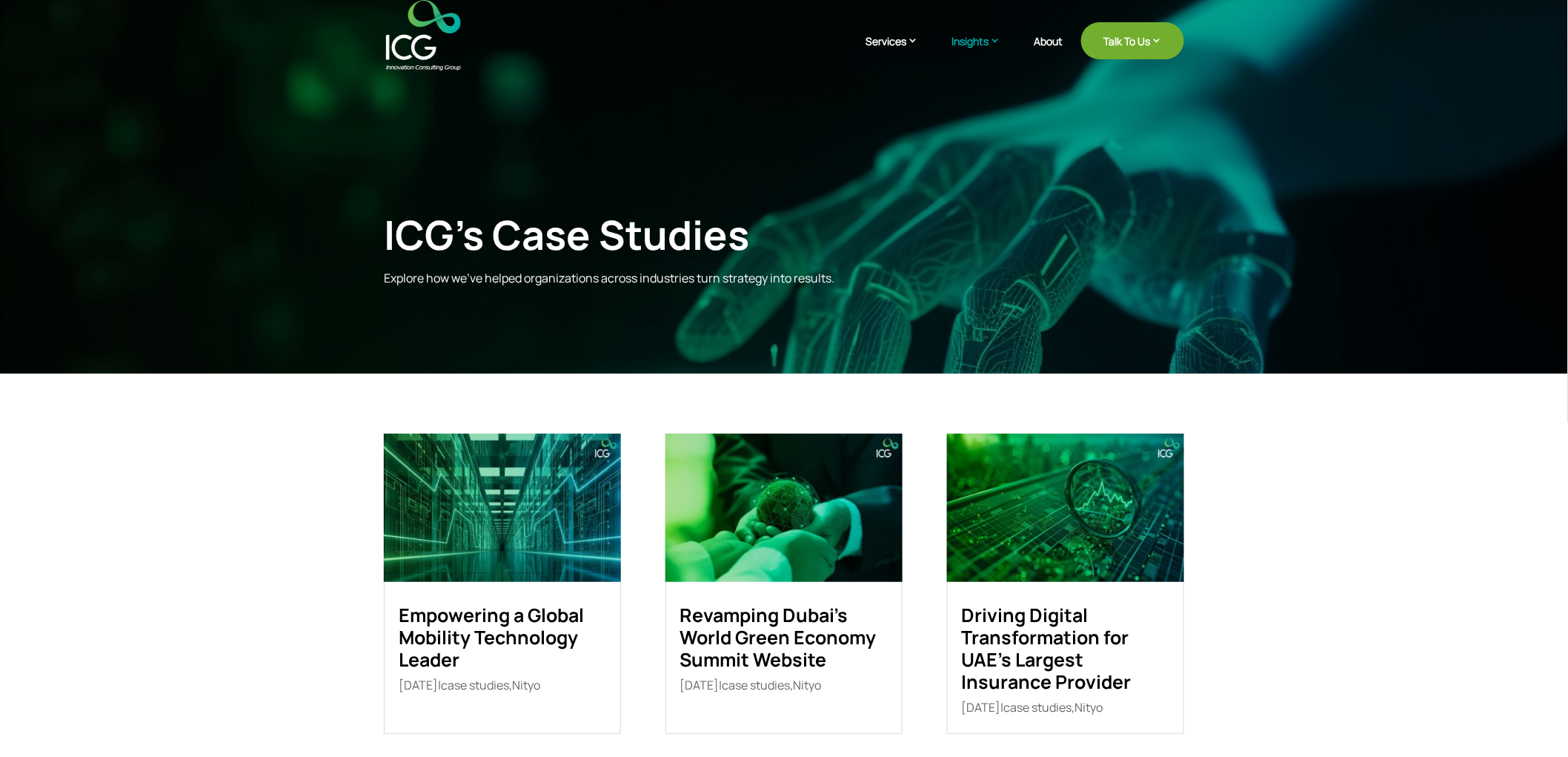
click at [506, 160] on div "ICG’s Case Studies Explore how we’ve helped organizations across industries tur…" at bounding box center [784, 211] width 1568 height 423
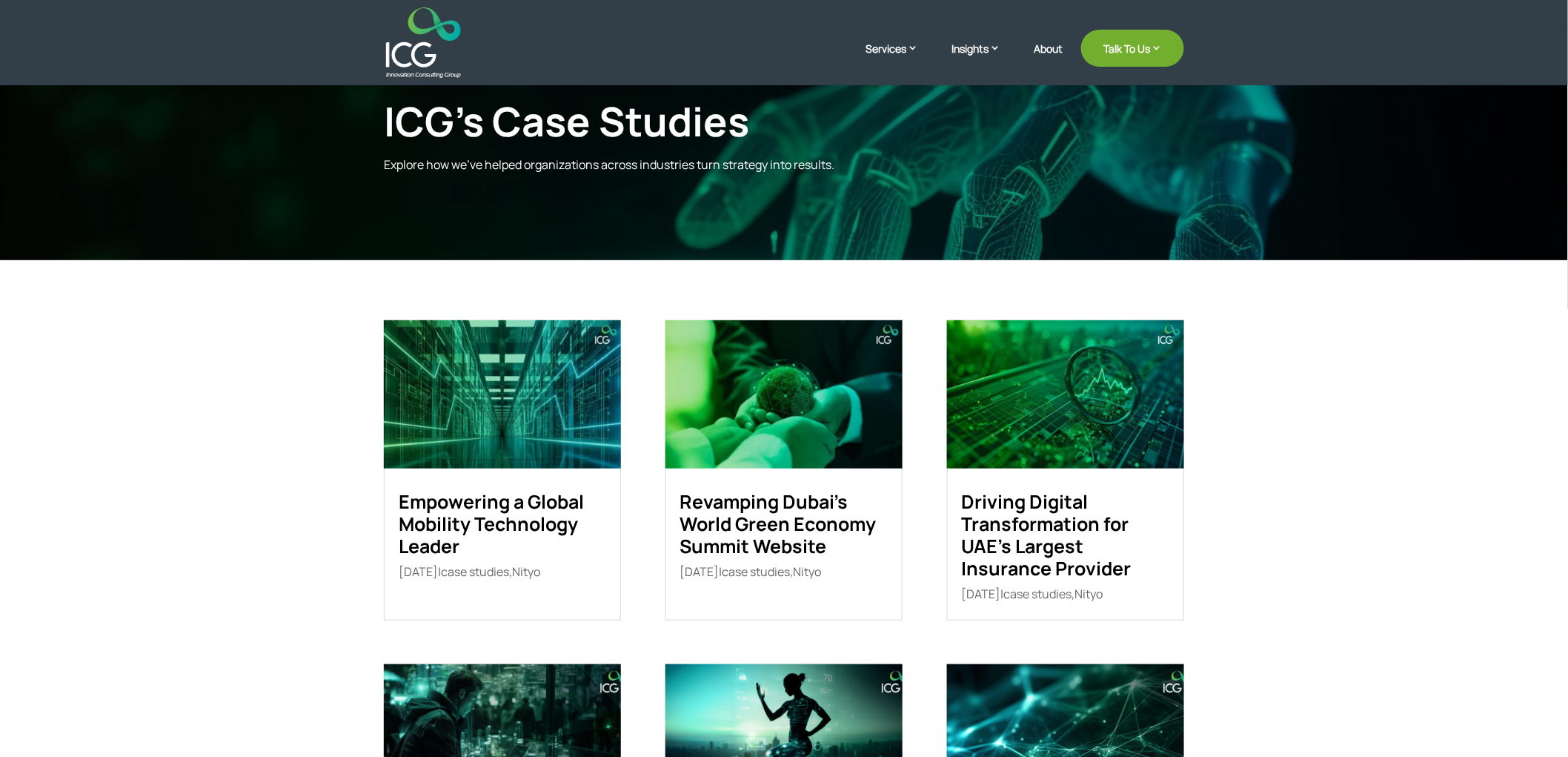
scroll to position [82, 0]
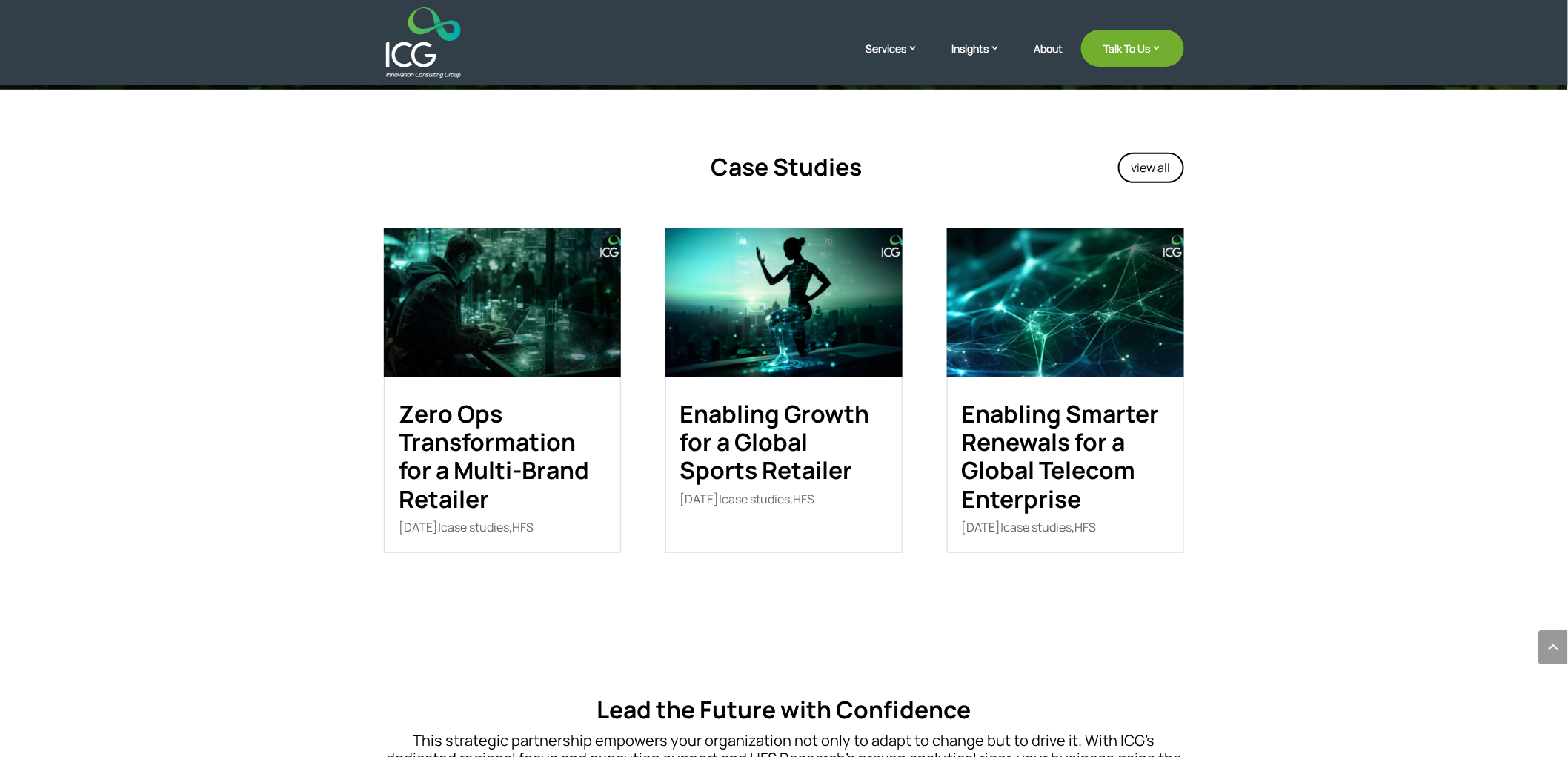
scroll to position [2965, 0]
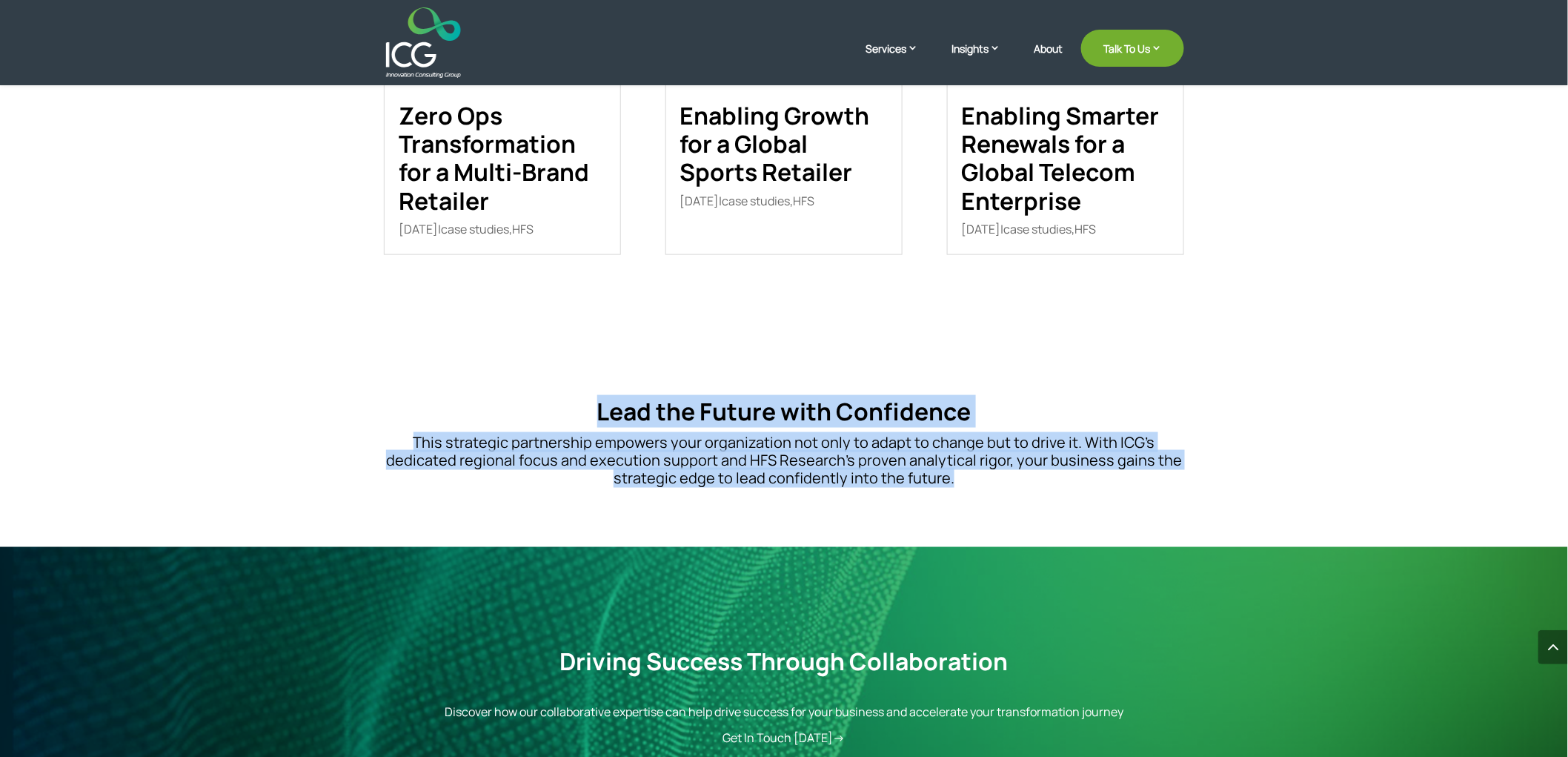
drag, startPoint x: 1029, startPoint y: 475, endPoint x: 462, endPoint y: 411, distance: 570.6
click at [461, 412] on div "Lead the Future with Confidence This strategic partnership empowers your organi…" at bounding box center [784, 442] width 800 height 89
click at [462, 411] on h4 "Lead the Future with Confidence" at bounding box center [784, 415] width 800 height 36
drag, startPoint x: 935, startPoint y: 486, endPoint x: 1002, endPoint y: 501, distance: 68.7
click at [1002, 501] on div "Lead the Future with Confidence This strategic partnership empowers your organi…" at bounding box center [784, 442] width 800 height 129
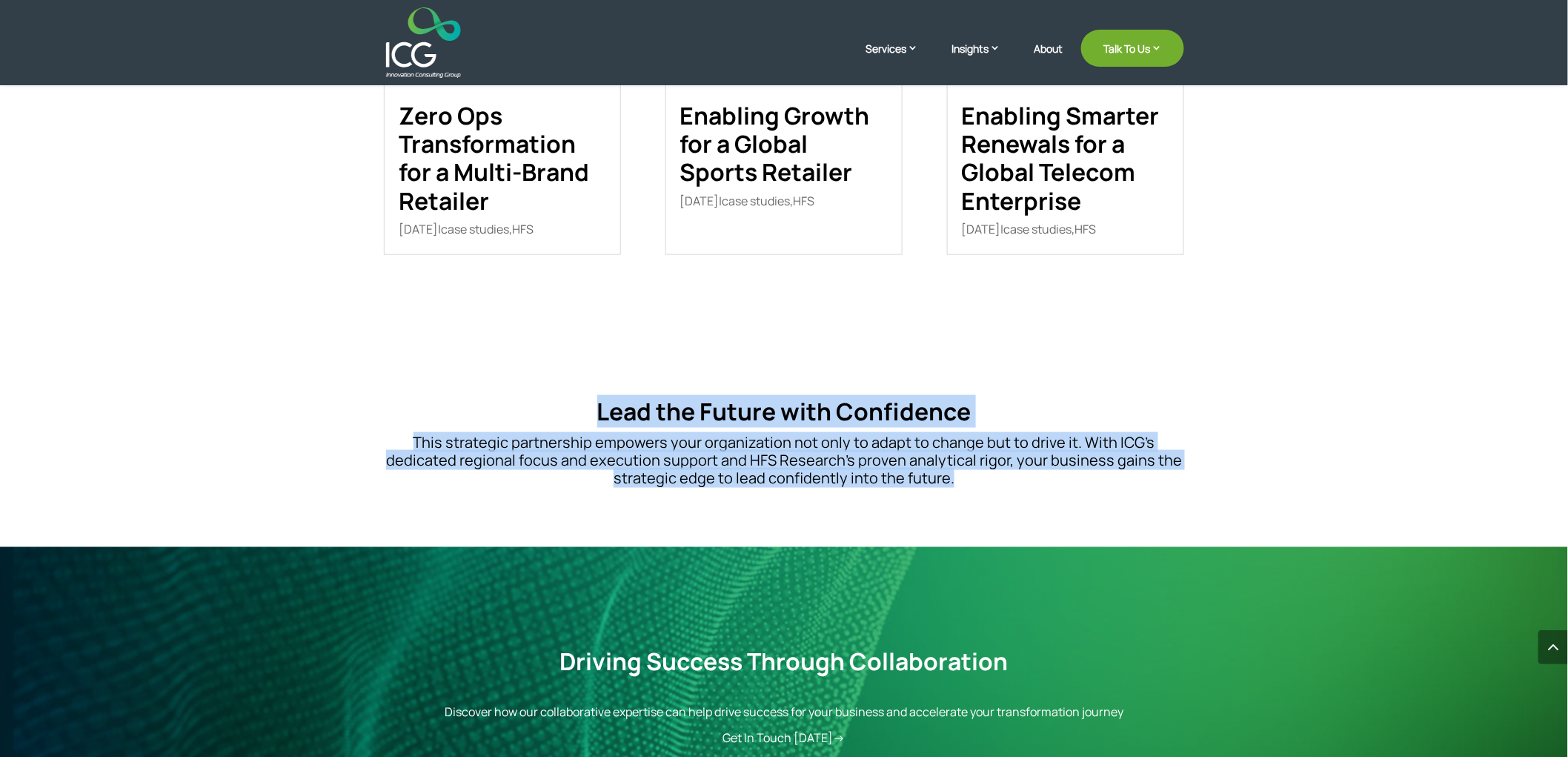
click at [1002, 501] on div "Lead the Future with Confidence This strategic partnership empowers your organi…" at bounding box center [784, 442] width 800 height 129
drag, startPoint x: 909, startPoint y: 467, endPoint x: 506, endPoint y: 402, distance: 408.2
click at [506, 402] on div "Lead the Future with Confidence This strategic partnership empowers your organi…" at bounding box center [784, 442] width 800 height 129
click at [506, 402] on h4 "Lead the Future with Confidence" at bounding box center [784, 415] width 800 height 36
drag, startPoint x: 520, startPoint y: 401, endPoint x: 1004, endPoint y: 501, distance: 494.2
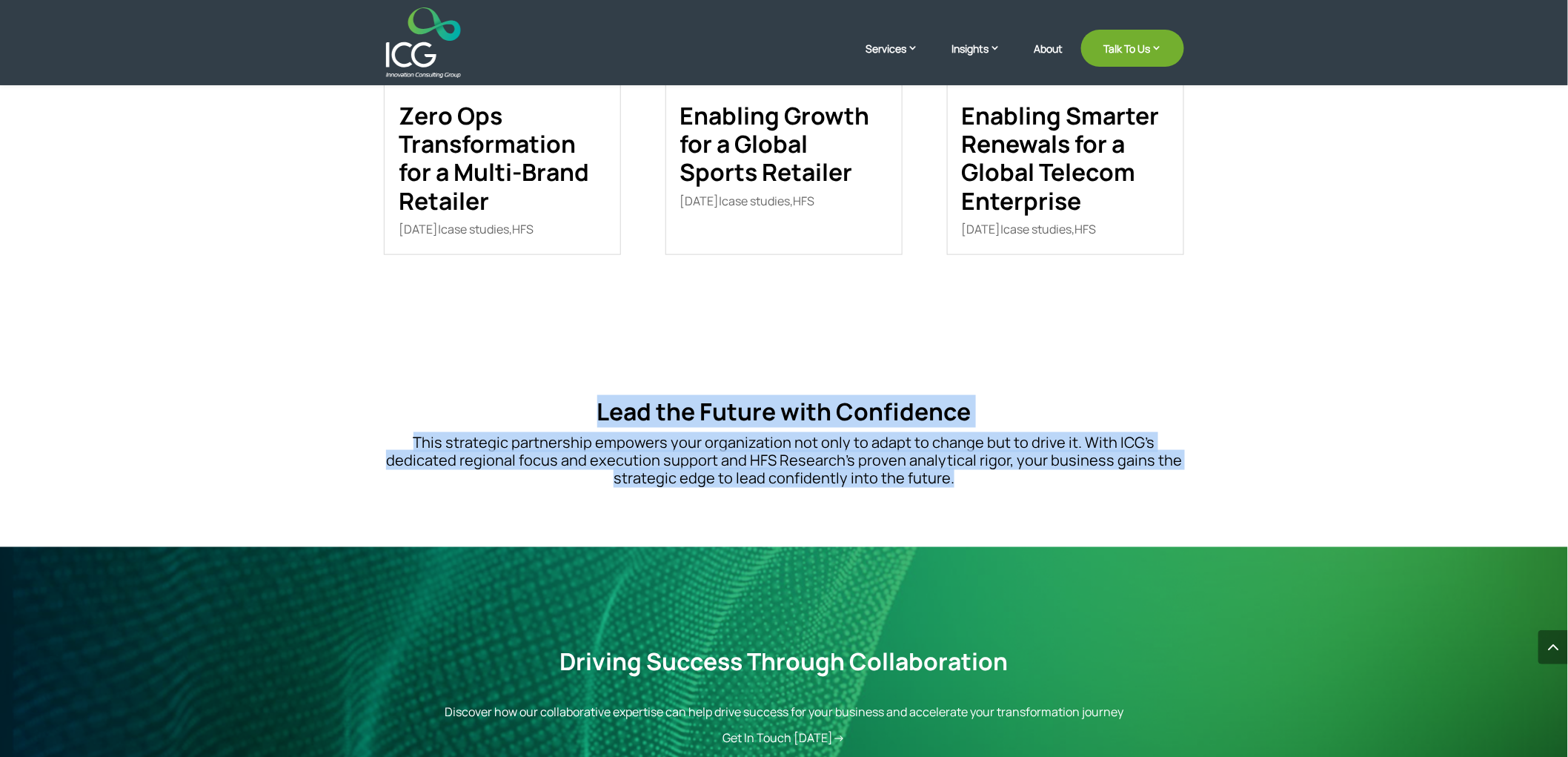
click at [1004, 501] on div "Lead the Future with Confidence This strategic partnership empowers your organi…" at bounding box center [784, 442] width 800 height 129
click at [1005, 501] on div "Lead the Future with Confidence This strategic partnership empowers your organi…" at bounding box center [784, 442] width 800 height 129
drag, startPoint x: 1004, startPoint y: 498, endPoint x: 528, endPoint y: 373, distance: 492.1
click at [521, 373] on div "Lead the Future with Confidence This strategic partnership empowers your organi…" at bounding box center [784, 442] width 1568 height 209
click at [529, 373] on div "Lead the Future with Confidence This strategic partnership empowers your organi…" at bounding box center [784, 442] width 1568 height 209
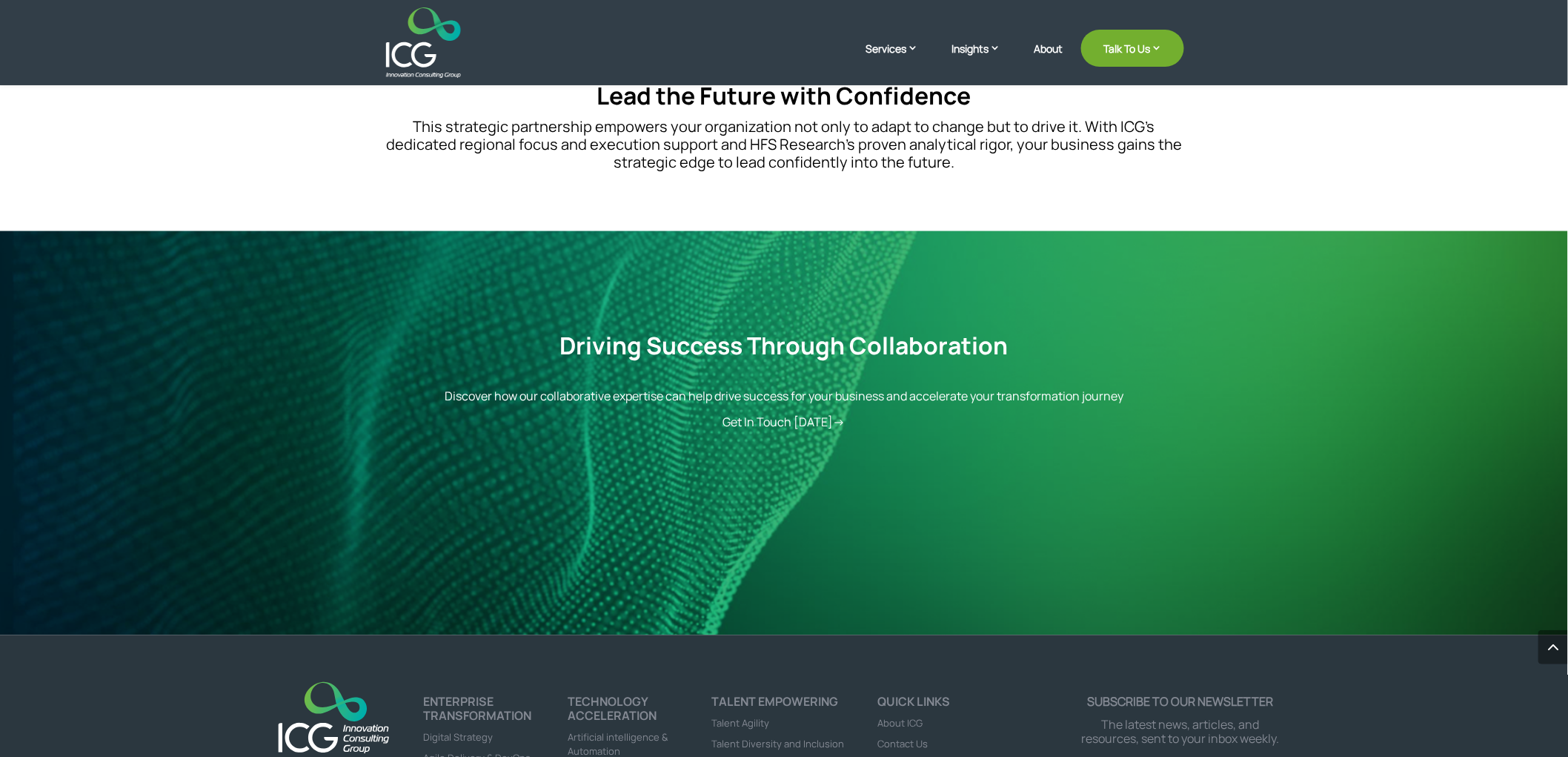
scroll to position [3295, 0]
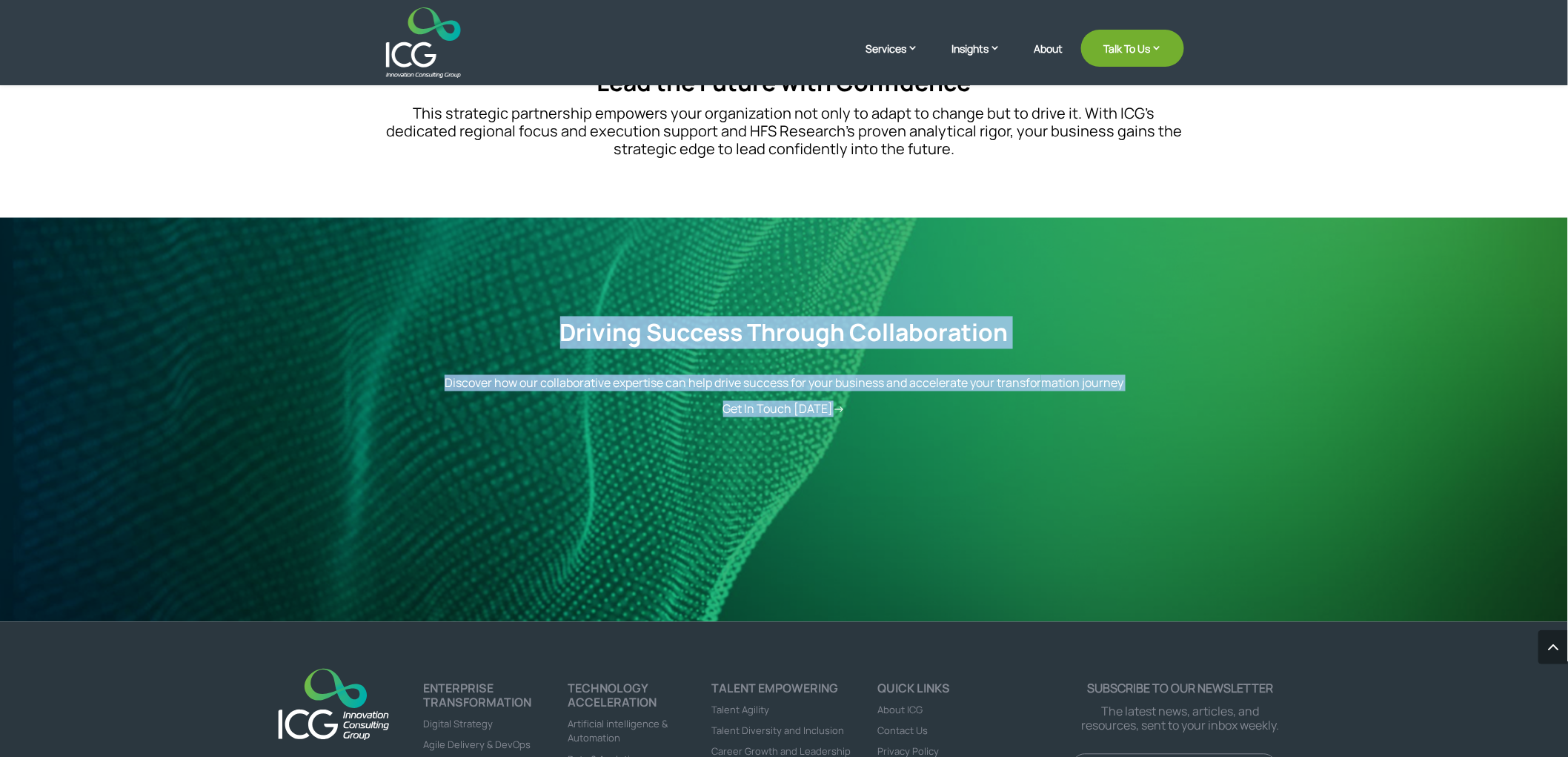
drag, startPoint x: 535, startPoint y: 298, endPoint x: 921, endPoint y: 449, distance: 414.5
click at [921, 449] on div "Driving Success Through Collaboration Discover how our collaborative expertise …" at bounding box center [784, 420] width 1568 height 404
drag, startPoint x: 895, startPoint y: 428, endPoint x: 539, endPoint y: 332, distance: 368.7
click at [539, 332] on div "Driving Success Through Collaboration Discover how our collaborative expertise …" at bounding box center [784, 368] width 800 height 137
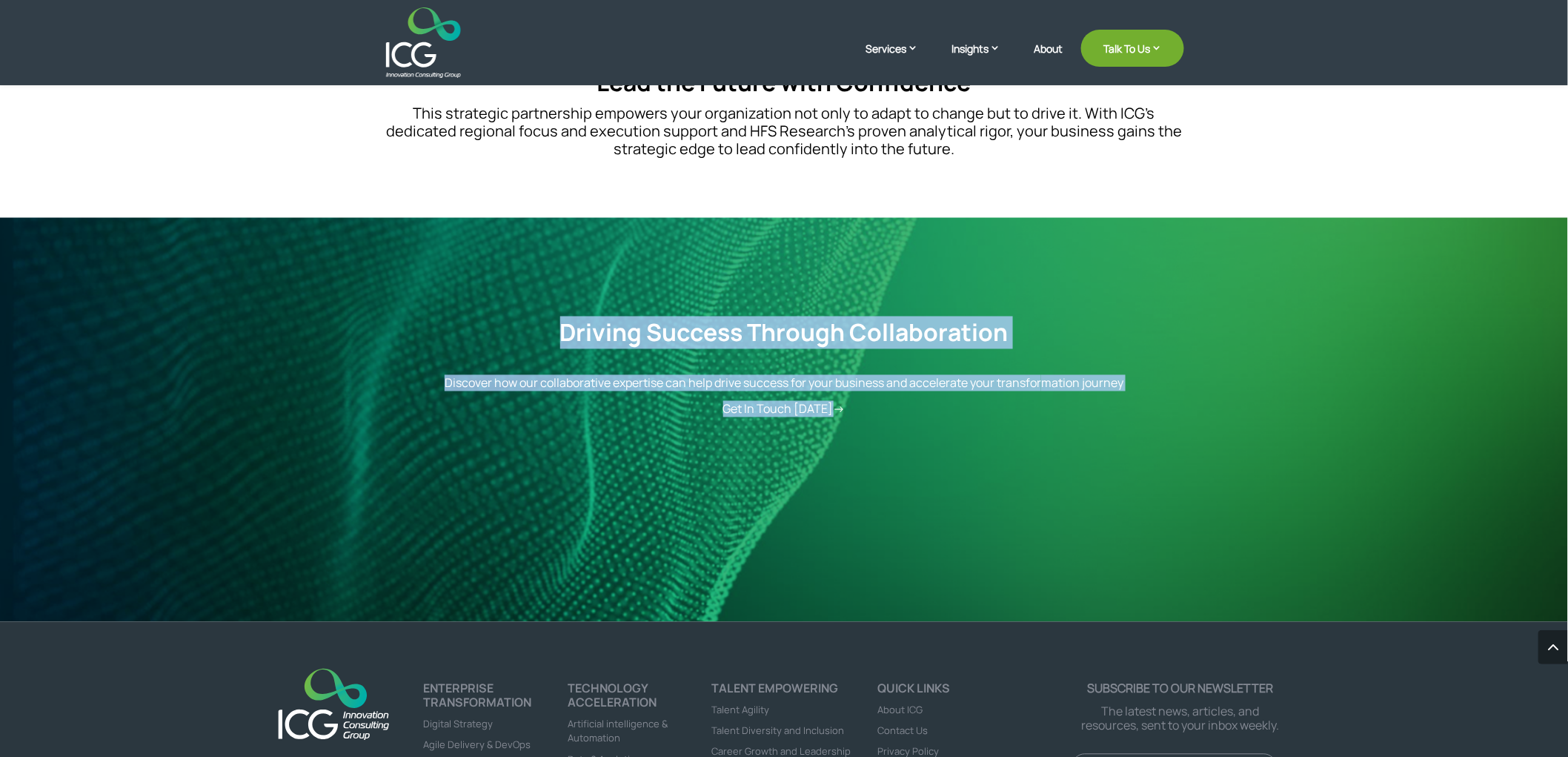
click at [539, 332] on h4 "Driving Success Through Collaboration" at bounding box center [784, 336] width 800 height 36
drag, startPoint x: 938, startPoint y: 421, endPoint x: 978, endPoint y: 433, distance: 41.8
click at [978, 433] on div "Driving Success Through Collaboration Discover how our collaborative expertise …" at bounding box center [784, 368] width 800 height 137
drag, startPoint x: 988, startPoint y: 434, endPoint x: 410, endPoint y: 295, distance: 594.5
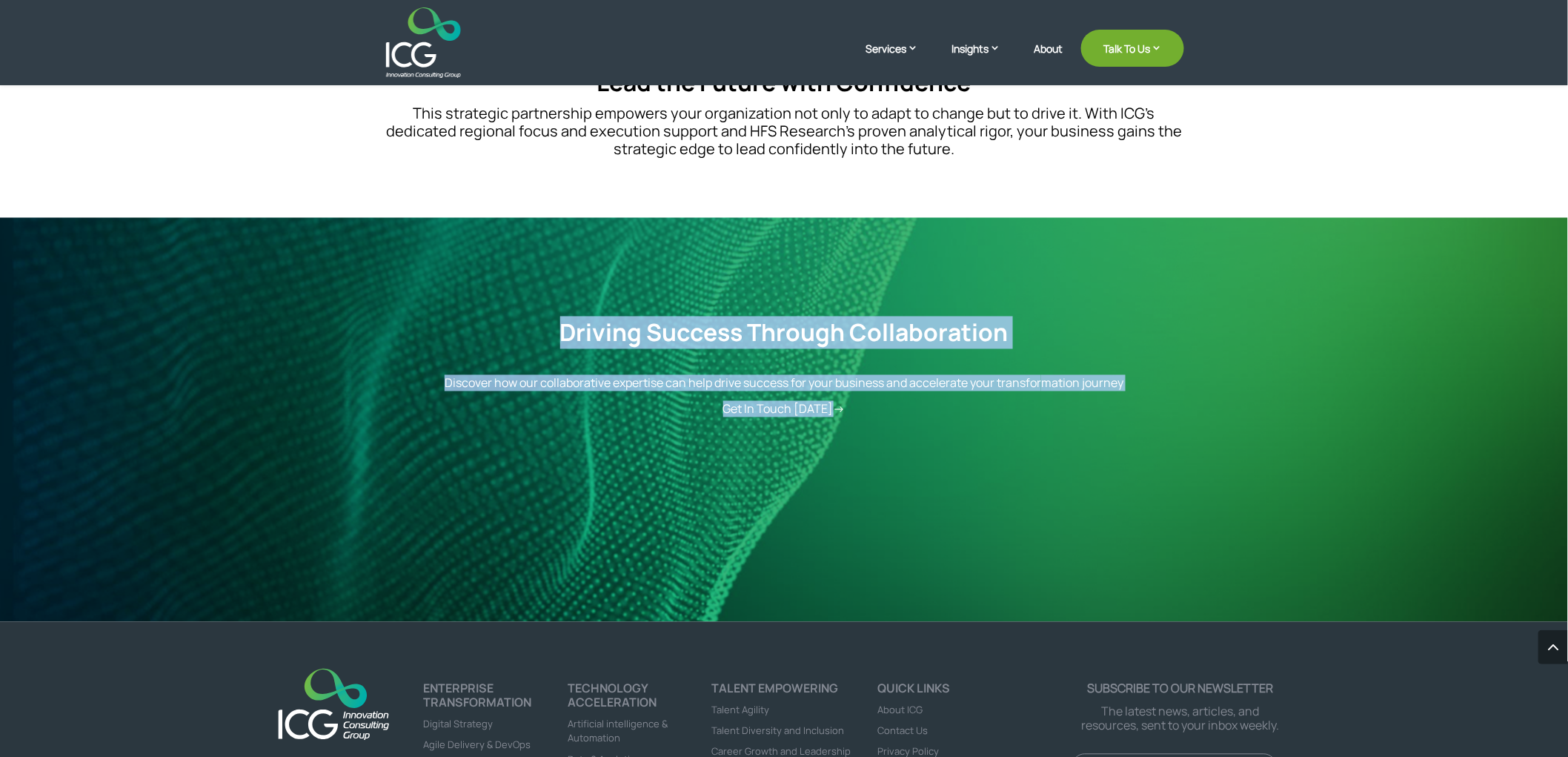
click at [411, 295] on div "Driving Success Through Collaboration Discover how our collaborative expertise …" at bounding box center [784, 420] width 1568 height 404
click at [410, 295] on div at bounding box center [784, 278] width 800 height 40
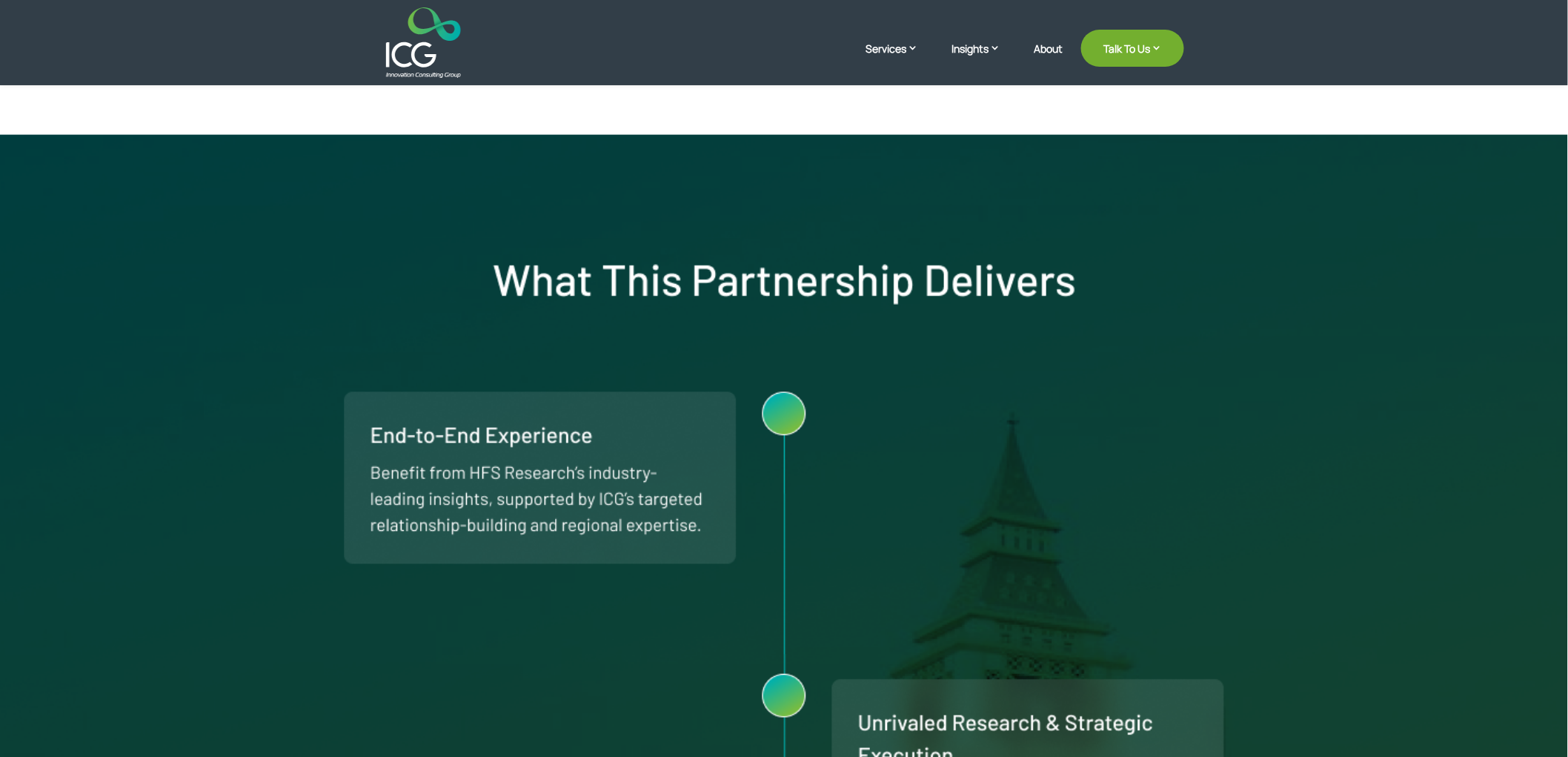
scroll to position [0, 0]
